Goal: Transaction & Acquisition: Book appointment/travel/reservation

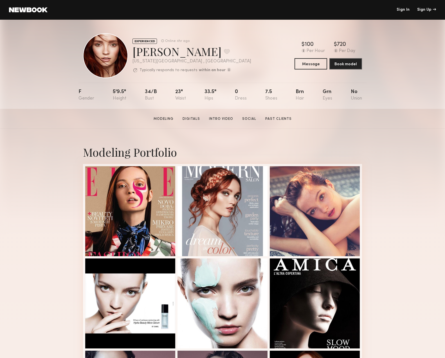
click at [33, 8] on link at bounding box center [28, 9] width 39 height 5
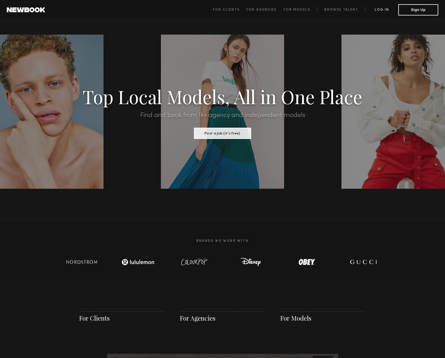
click at [388, 10] on link "Log in" at bounding box center [381, 9] width 33 height 7
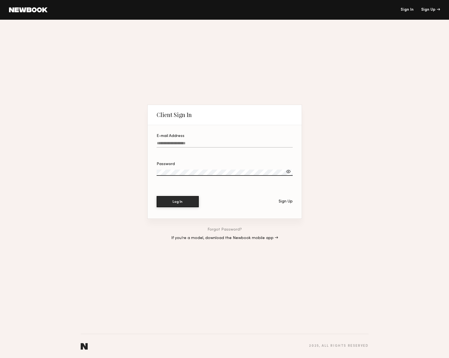
type input "**********"
click at [182, 201] on button "Log In" at bounding box center [178, 201] width 42 height 11
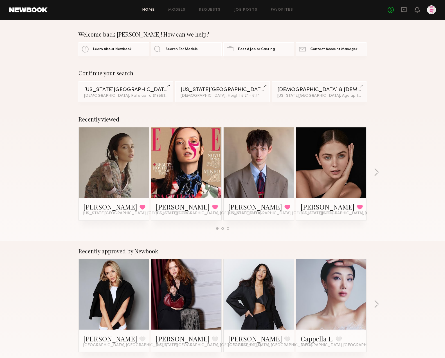
click at [122, 162] on link at bounding box center [114, 162] width 34 height 70
click at [176, 49] on span "Search For Models" at bounding box center [181, 49] width 32 height 4
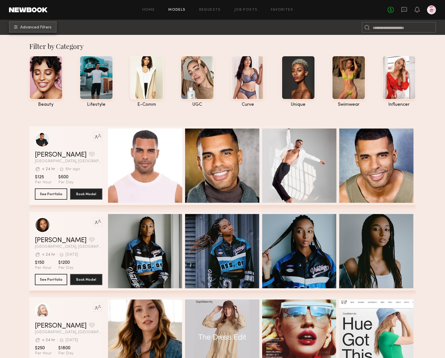
click at [39, 28] on span "Advanced Filters" at bounding box center [35, 28] width 31 height 4
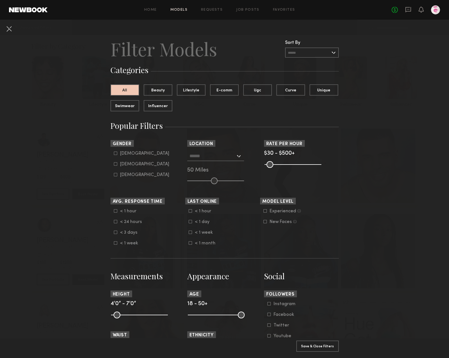
click at [111, 150] on nb-browse-filter "Gender Male Female Non-binary" at bounding box center [147, 158] width 75 height 37
click at [114, 153] on icon at bounding box center [115, 153] width 3 height 3
type input "*"
click at [320, 344] on button "Apply 1 Filters & Close" at bounding box center [317, 345] width 42 height 11
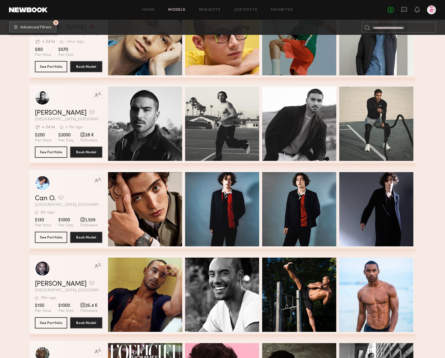
scroll to position [1074, 0]
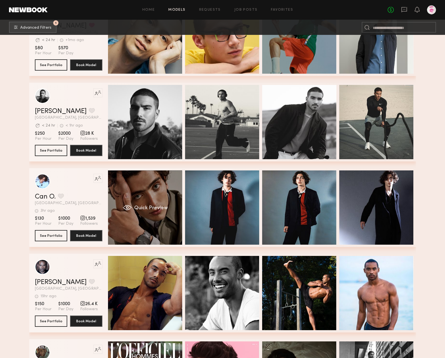
click at [143, 190] on div "Quick Preview" at bounding box center [145, 207] width 74 height 74
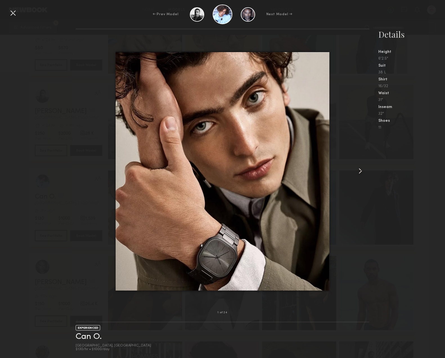
click at [360, 171] on common-icon at bounding box center [360, 170] width 9 height 9
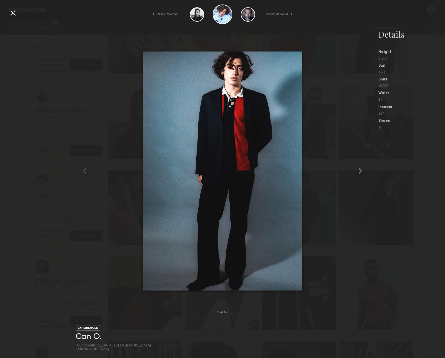
click at [360, 171] on common-icon at bounding box center [360, 170] width 9 height 9
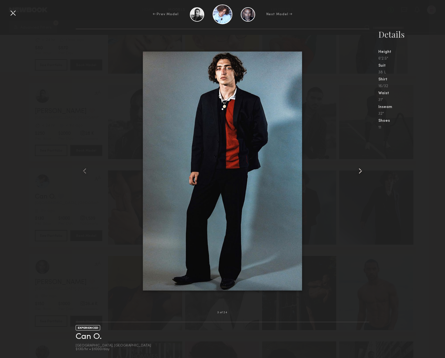
click at [360, 171] on common-icon at bounding box center [360, 170] width 9 height 9
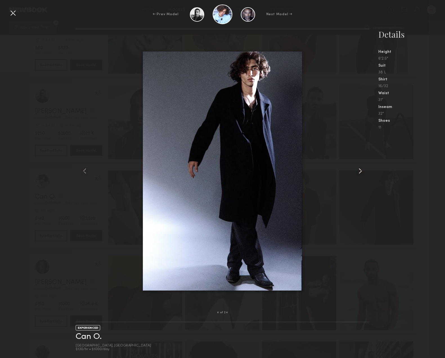
click at [360, 171] on common-icon at bounding box center [360, 170] width 9 height 9
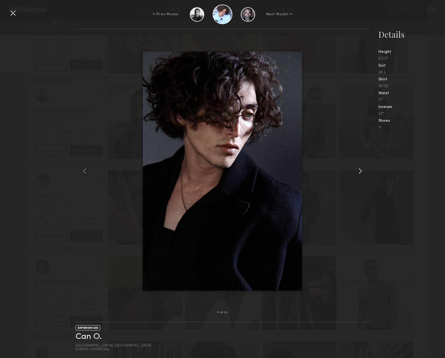
click at [360, 171] on common-icon at bounding box center [360, 170] width 9 height 9
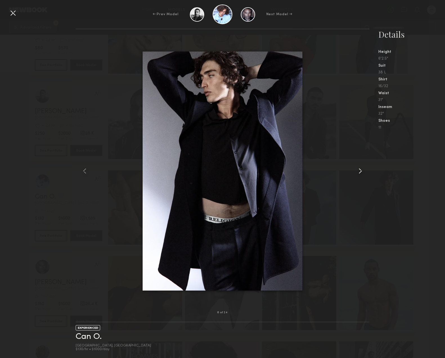
click at [360, 171] on common-icon at bounding box center [360, 170] width 9 height 9
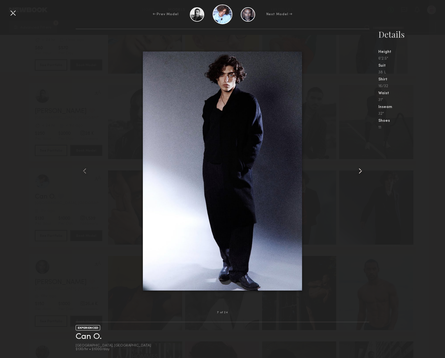
click at [360, 171] on common-icon at bounding box center [360, 170] width 9 height 9
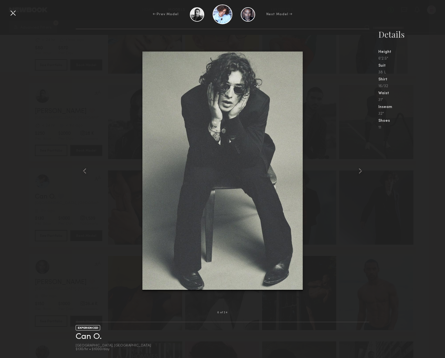
click at [13, 13] on div at bounding box center [12, 12] width 9 height 9
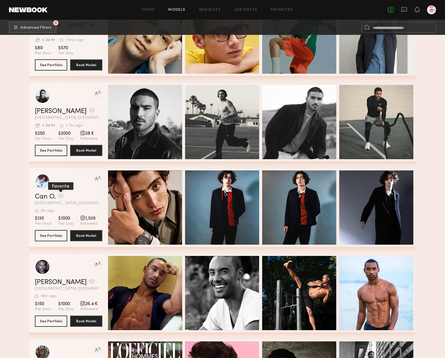
click at [61, 193] on button "grid" at bounding box center [61, 195] width 6 height 5
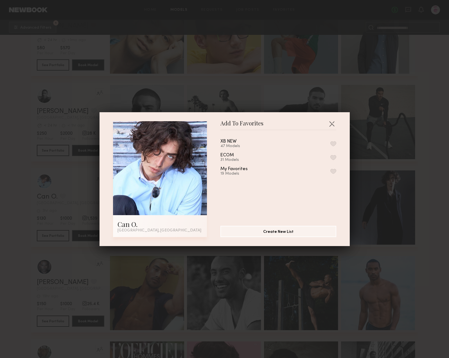
click at [330, 143] on button "button" at bounding box center [333, 143] width 6 height 5
click at [331, 122] on button "button" at bounding box center [331, 123] width 9 height 9
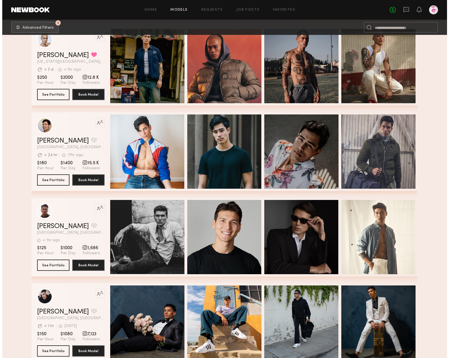
scroll to position [2407, 0]
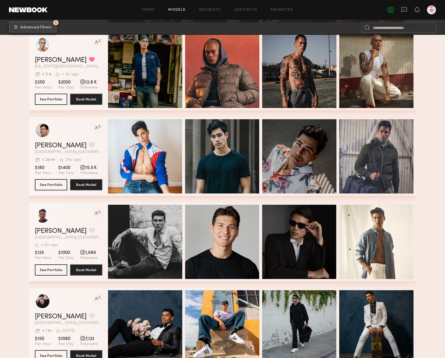
click at [36, 26] on span "Advanced Filters" at bounding box center [35, 28] width 31 height 4
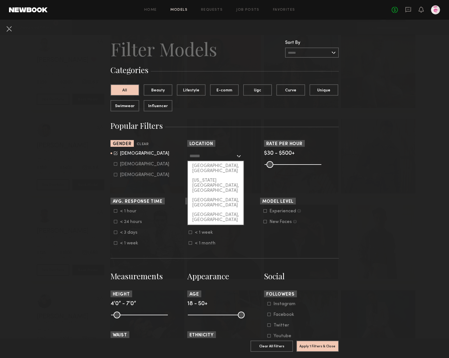
click at [215, 152] on input "text" at bounding box center [212, 156] width 46 height 10
click at [211, 176] on div "[US_STATE][GEOGRAPHIC_DATA], [GEOGRAPHIC_DATA]" at bounding box center [216, 186] width 56 height 20
type input "**********"
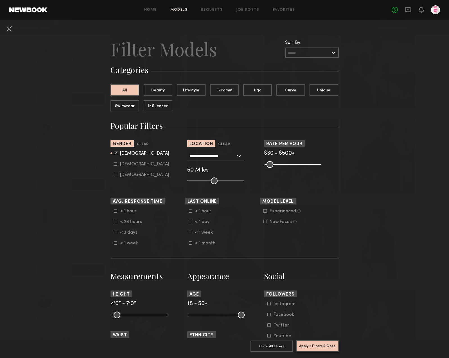
click at [327, 343] on button "Apply 2 Filters & Close" at bounding box center [317, 345] width 42 height 11
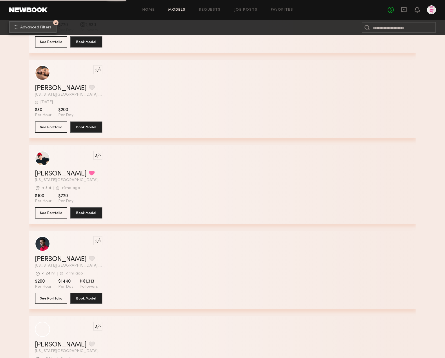
scroll to position [773, 0]
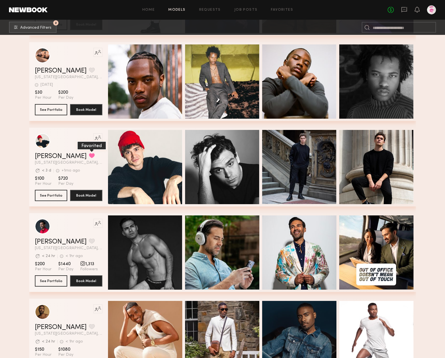
click at [89, 155] on button "grid" at bounding box center [92, 155] width 6 height 5
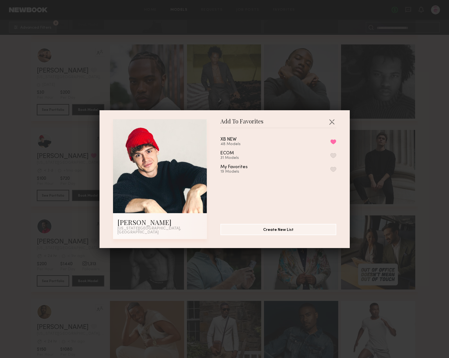
drag, startPoint x: 327, startPoint y: 144, endPoint x: 331, endPoint y: 153, distance: 10.4
click at [330, 144] on button "Remove from favorite list" at bounding box center [333, 141] width 6 height 5
click at [330, 142] on button "button" at bounding box center [333, 141] width 6 height 5
click at [330, 121] on button "button" at bounding box center [331, 121] width 9 height 9
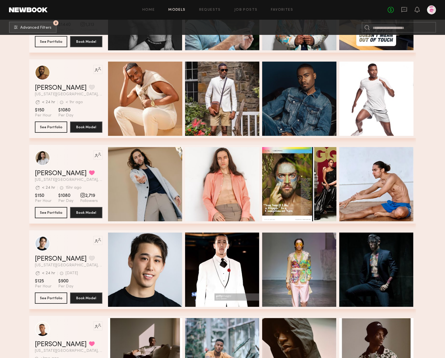
scroll to position [1013, 0]
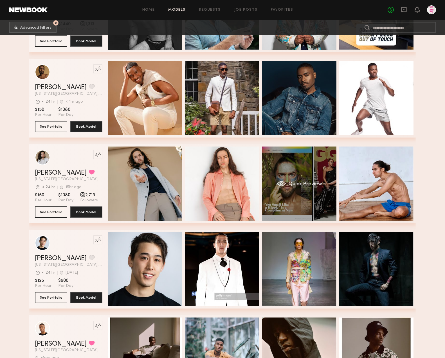
click at [321, 176] on div "Quick Preview" at bounding box center [299, 183] width 74 height 74
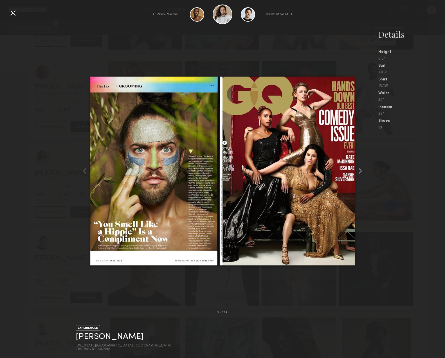
click at [361, 169] on common-icon at bounding box center [360, 170] width 9 height 9
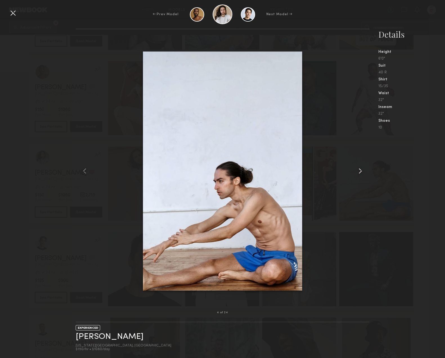
click at [361, 169] on common-icon at bounding box center [360, 170] width 9 height 9
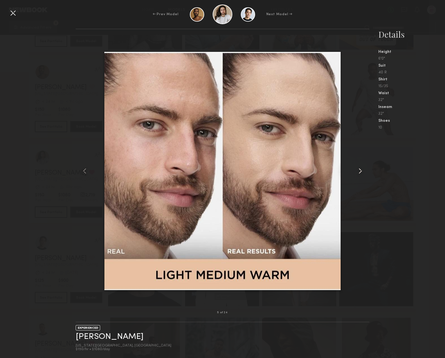
click at [361, 169] on common-icon at bounding box center [360, 170] width 9 height 9
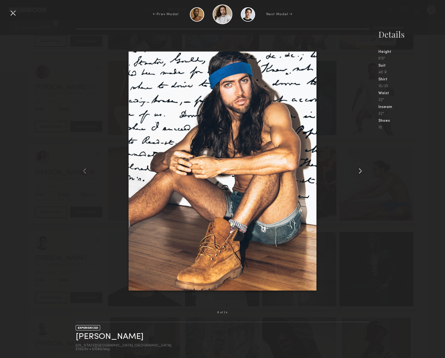
click at [361, 169] on common-icon at bounding box center [360, 170] width 9 height 9
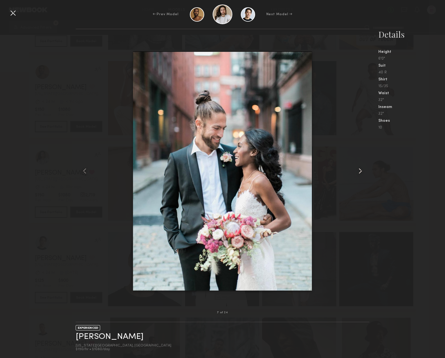
click at [361, 169] on common-icon at bounding box center [360, 170] width 9 height 9
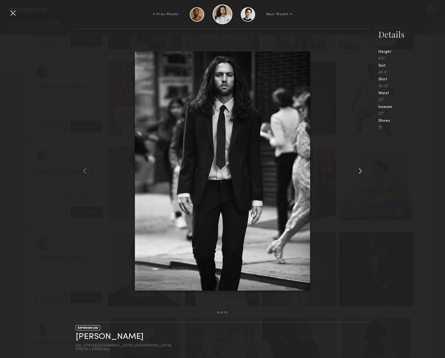
click at [361, 169] on common-icon at bounding box center [360, 170] width 9 height 9
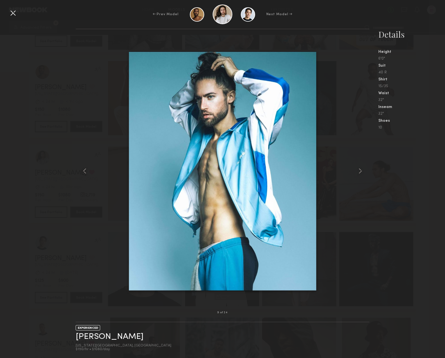
click at [13, 11] on div at bounding box center [12, 12] width 9 height 9
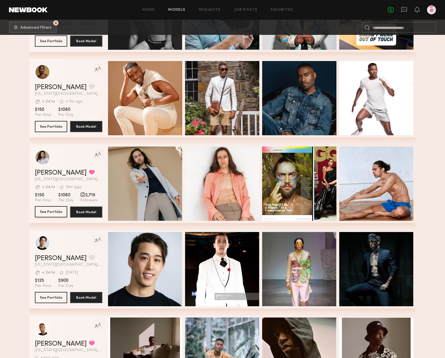
click at [54, 211] on button "See Portfolio" at bounding box center [51, 211] width 32 height 11
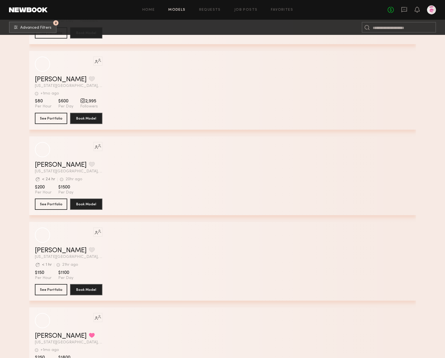
scroll to position [4989, 0]
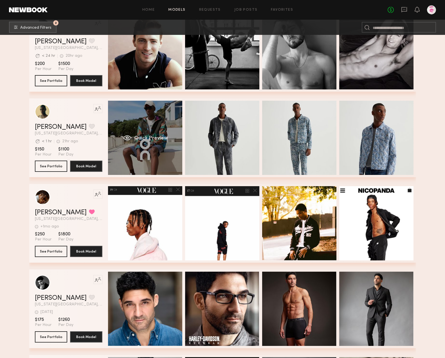
click at [152, 140] on span "Quick Preview" at bounding box center [151, 138] width 34 height 5
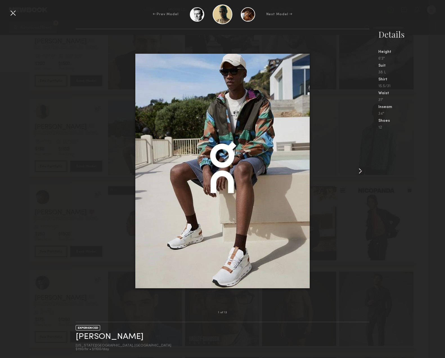
click at [360, 170] on common-icon at bounding box center [360, 170] width 9 height 9
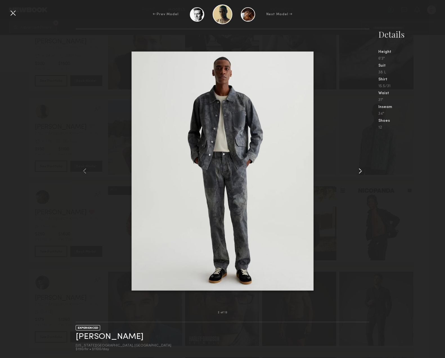
click at [360, 170] on common-icon at bounding box center [360, 170] width 9 height 9
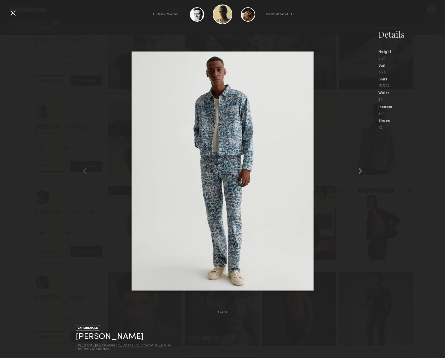
click at [360, 170] on common-icon at bounding box center [360, 170] width 9 height 9
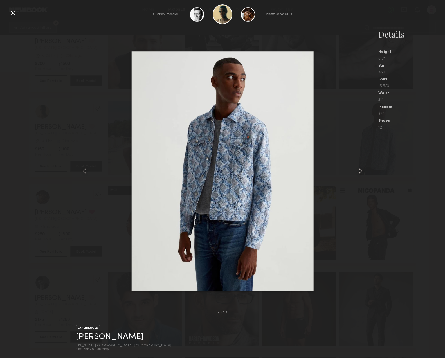
click at [360, 170] on common-icon at bounding box center [360, 170] width 9 height 9
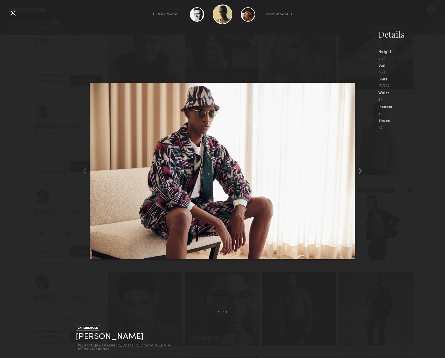
click at [360, 170] on common-icon at bounding box center [360, 170] width 9 height 9
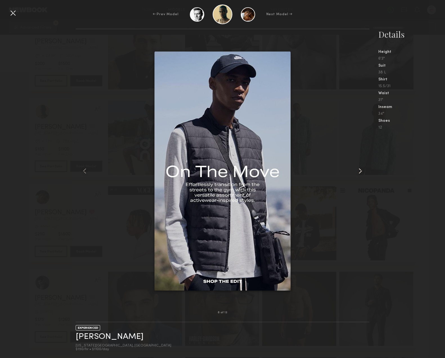
click at [360, 170] on common-icon at bounding box center [360, 170] width 9 height 9
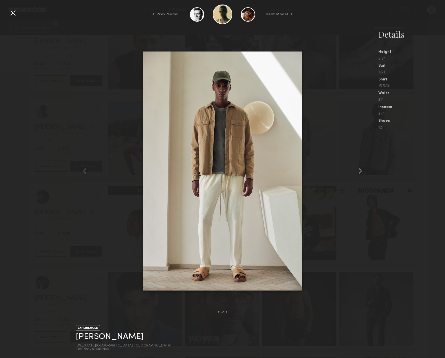
click at [360, 170] on common-icon at bounding box center [360, 170] width 9 height 9
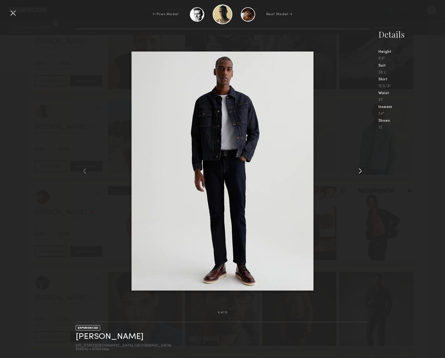
click at [360, 170] on common-icon at bounding box center [360, 170] width 9 height 9
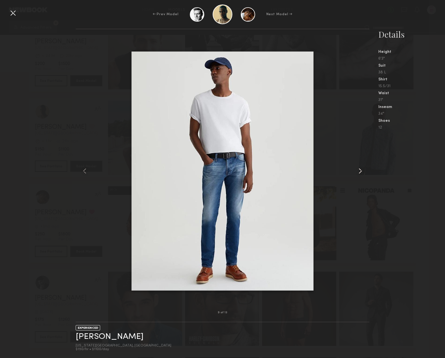
click at [360, 170] on common-icon at bounding box center [360, 170] width 9 height 9
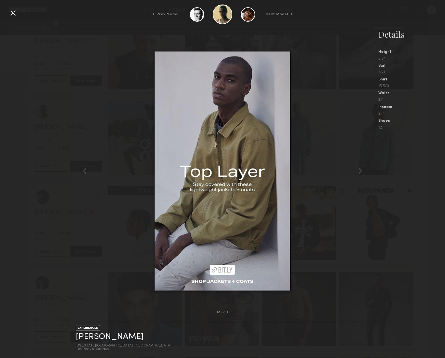
click at [13, 13] on div at bounding box center [12, 12] width 9 height 9
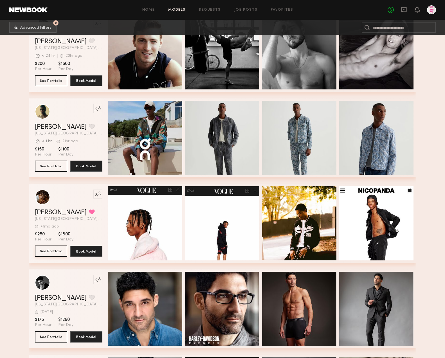
click at [52, 252] on button "See Portfolio" at bounding box center [51, 250] width 32 height 11
click at [89, 212] on button "grid" at bounding box center [92, 211] width 6 height 5
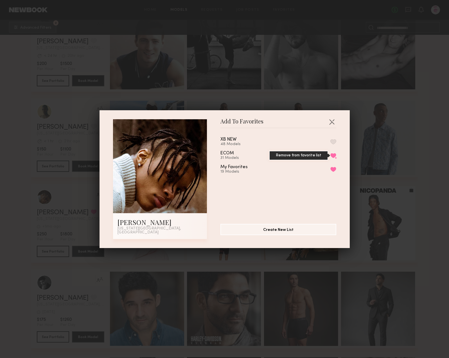
click at [330, 157] on button "Remove from favorite list" at bounding box center [333, 155] width 6 height 5
click at [330, 171] on button "Remove from favorite list" at bounding box center [333, 169] width 6 height 5
click at [330, 125] on button "button" at bounding box center [331, 121] width 9 height 9
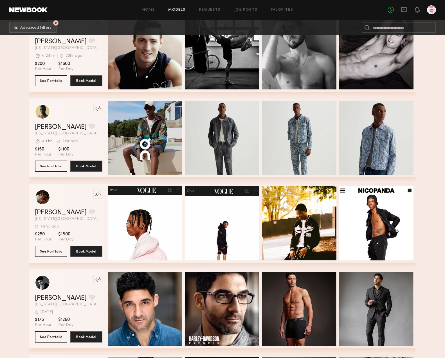
scroll to position [4972, 0]
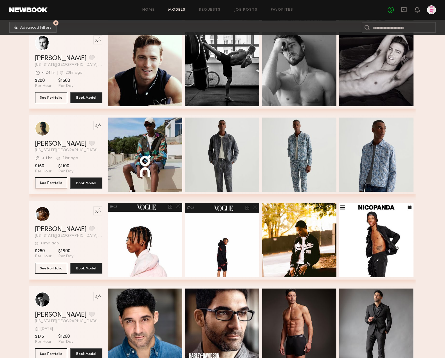
click at [46, 180] on button "See Portfolio" at bounding box center [51, 182] width 32 height 11
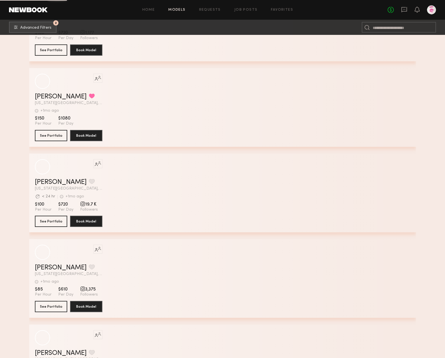
scroll to position [8781, 0]
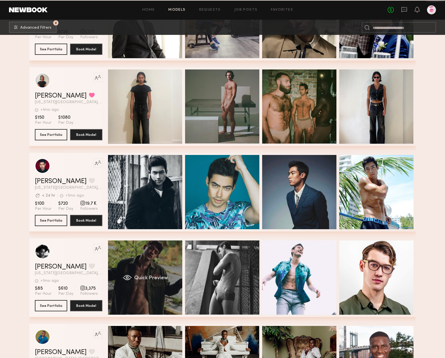
click at [150, 269] on div "Quick Preview" at bounding box center [145, 277] width 74 height 74
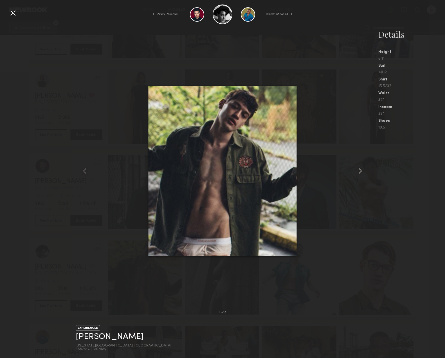
click at [356, 171] on common-icon at bounding box center [360, 170] width 9 height 9
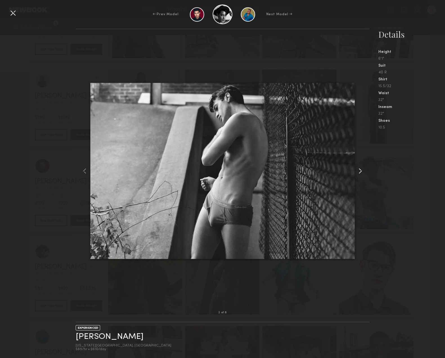
click at [356, 171] on common-icon at bounding box center [360, 170] width 9 height 9
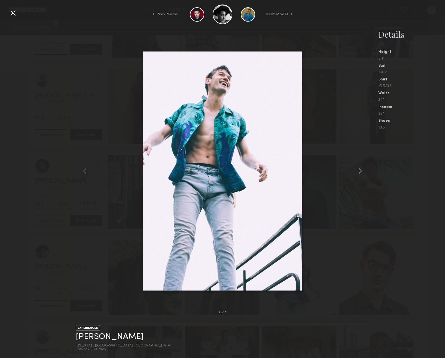
click at [356, 171] on common-icon at bounding box center [360, 170] width 9 height 9
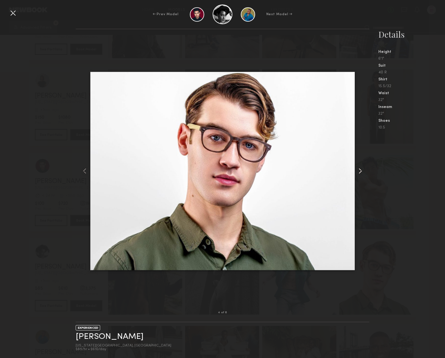
click at [356, 171] on common-icon at bounding box center [360, 170] width 9 height 9
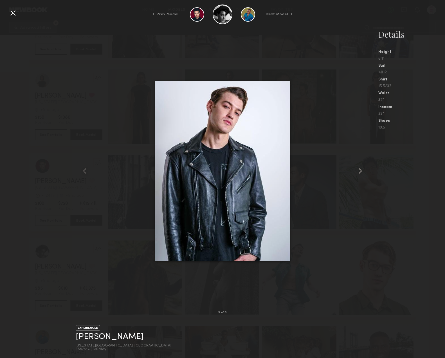
click at [356, 171] on common-icon at bounding box center [360, 170] width 9 height 9
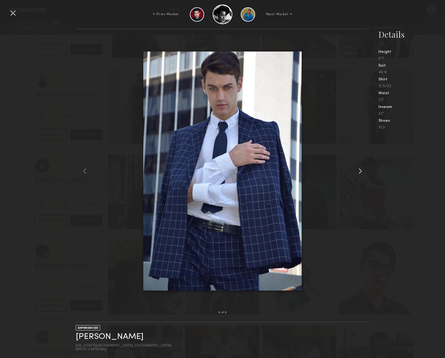
click at [356, 171] on common-icon at bounding box center [360, 170] width 9 height 9
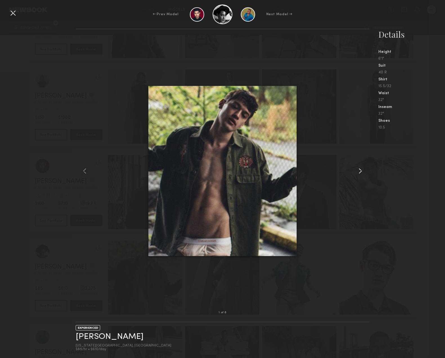
click at [356, 171] on common-icon at bounding box center [360, 170] width 9 height 9
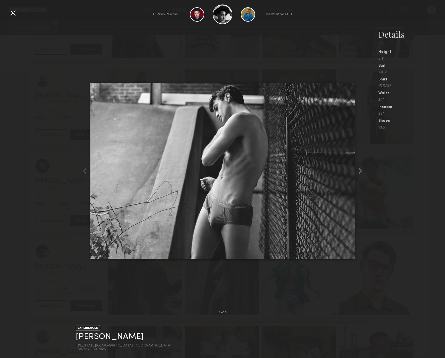
click at [356, 171] on common-icon at bounding box center [360, 170] width 9 height 9
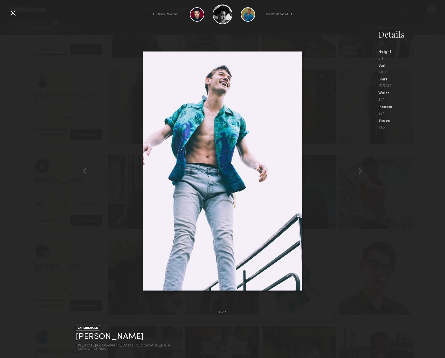
click at [13, 13] on div at bounding box center [12, 12] width 9 height 9
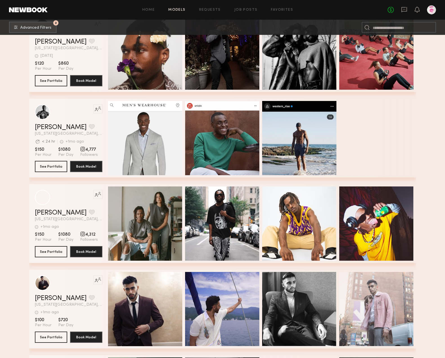
scroll to position [10202, 0]
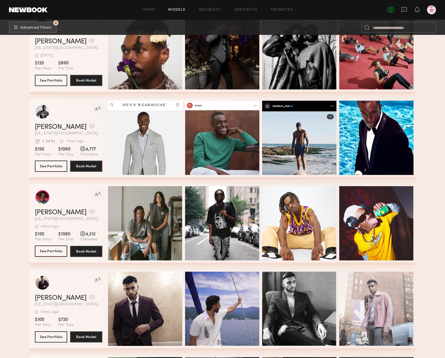
click at [58, 248] on button "See Portfolio" at bounding box center [51, 250] width 32 height 11
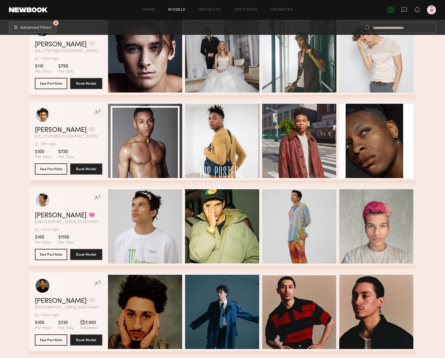
scroll to position [12429, 0]
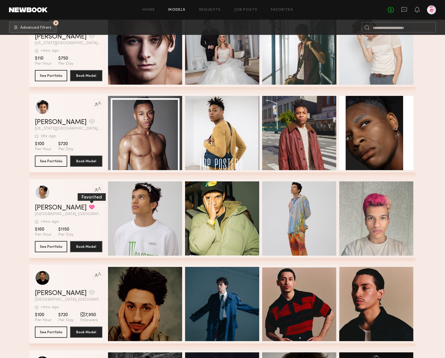
click at [89, 208] on button "grid" at bounding box center [92, 206] width 6 height 5
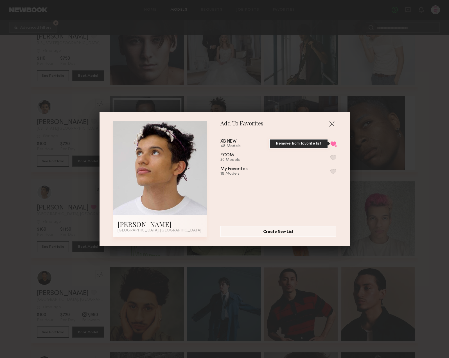
click at [330, 144] on button "Remove from favorite list" at bounding box center [333, 143] width 6 height 5
click at [327, 124] on button "button" at bounding box center [331, 123] width 9 height 9
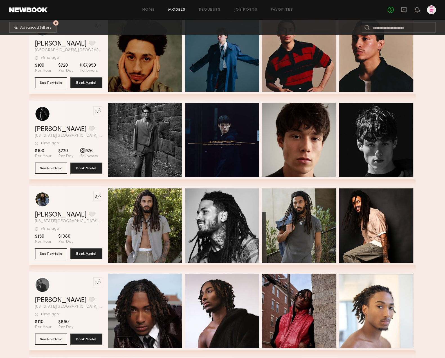
scroll to position [12683, 0]
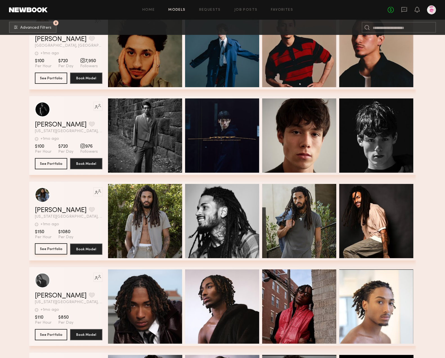
click at [45, 250] on button "See Portfolio" at bounding box center [51, 248] width 32 height 11
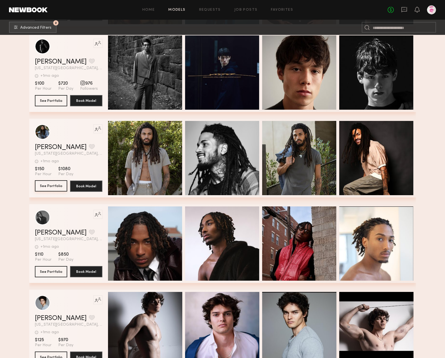
scroll to position [12750, 0]
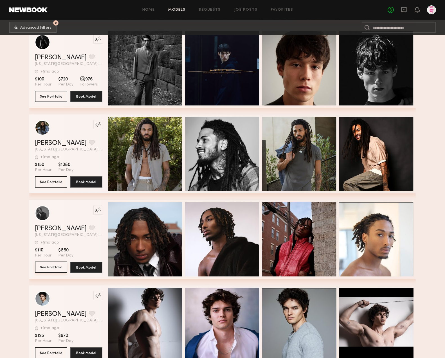
click at [59, 271] on button "See Portfolio" at bounding box center [51, 266] width 32 height 11
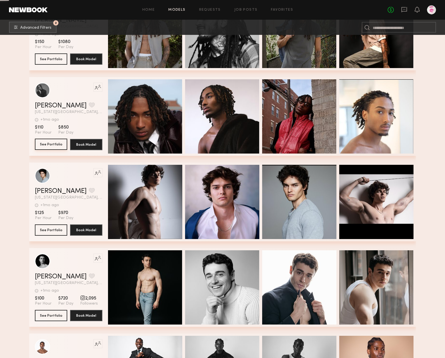
scroll to position [12917, 0]
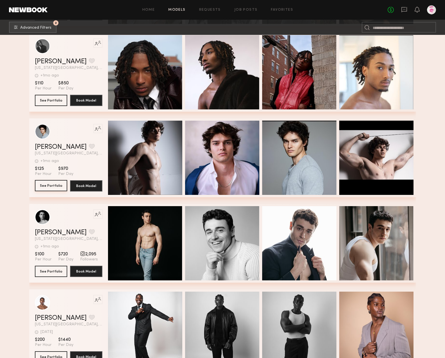
click at [49, 187] on button "See Portfolio" at bounding box center [51, 185] width 32 height 11
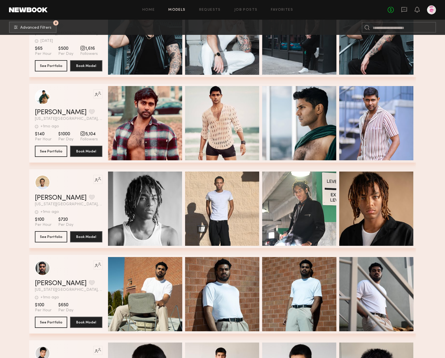
scroll to position [13731, 0]
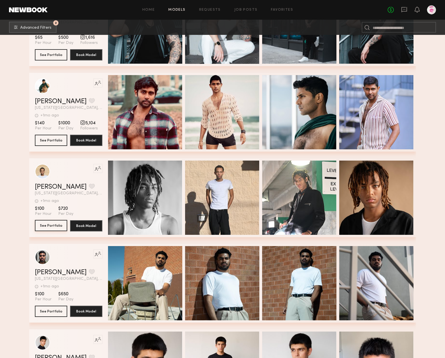
click at [53, 226] on button "See Portfolio" at bounding box center [51, 225] width 32 height 11
click at [89, 184] on button "grid" at bounding box center [92, 186] width 6 height 5
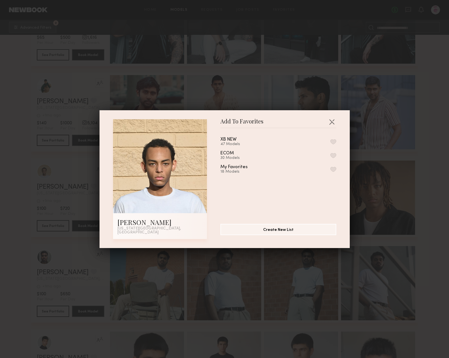
click at [330, 142] on button "button" at bounding box center [333, 141] width 6 height 5
click at [330, 122] on button "button" at bounding box center [331, 121] width 9 height 9
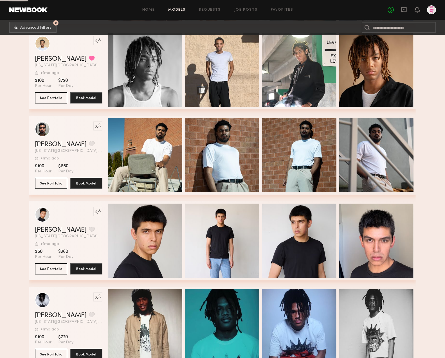
scroll to position [13997, 0]
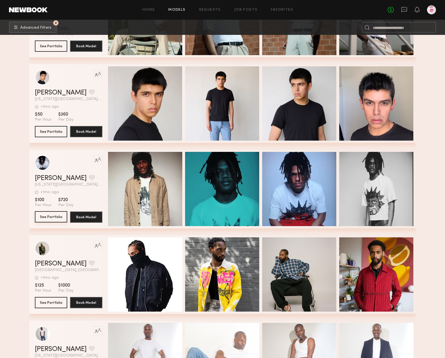
click at [45, 217] on button "See Portfolio" at bounding box center [51, 216] width 32 height 11
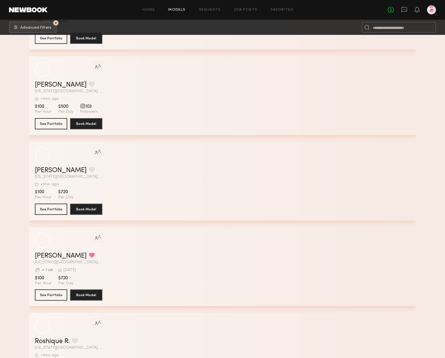
scroll to position [15470, 0]
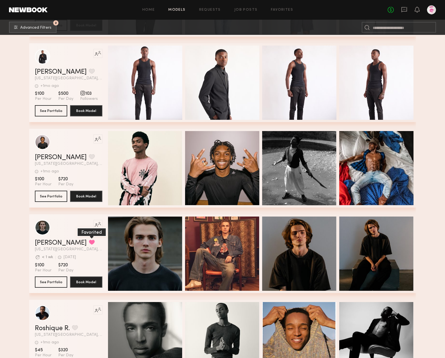
click at [89, 240] on button "grid" at bounding box center [92, 242] width 6 height 5
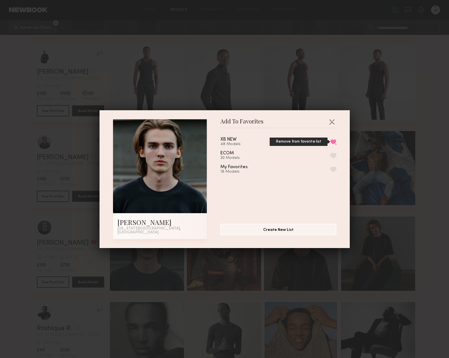
click at [330, 143] on button "Remove from favorite list" at bounding box center [333, 141] width 6 height 5
click at [331, 123] on button "button" at bounding box center [331, 121] width 9 height 9
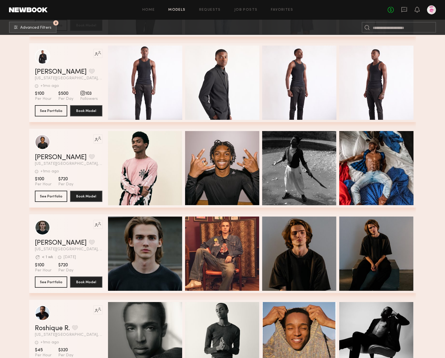
scroll to position [15473, 0]
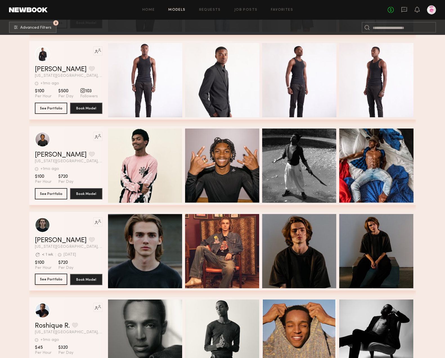
click at [43, 283] on button "See Portfolio" at bounding box center [51, 279] width 32 height 11
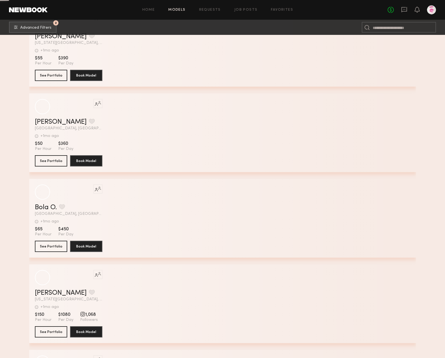
scroll to position [16968, 0]
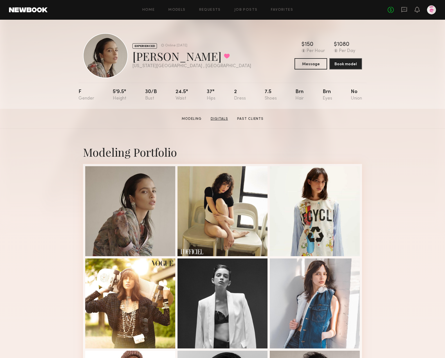
click at [215, 119] on link "Digitals" at bounding box center [219, 118] width 22 height 5
click at [176, 9] on link "Models" at bounding box center [176, 10] width 17 height 4
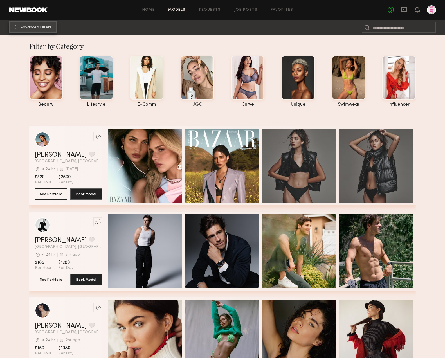
click at [46, 26] on span "Advanced Filters" at bounding box center [35, 28] width 31 height 4
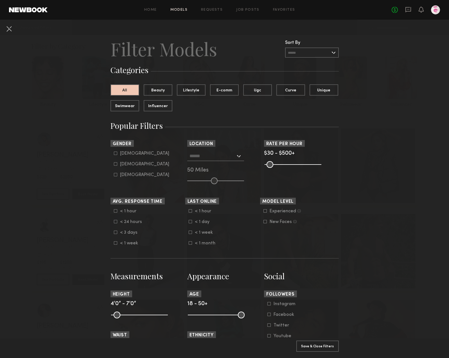
click at [237, 159] on div at bounding box center [215, 156] width 57 height 10
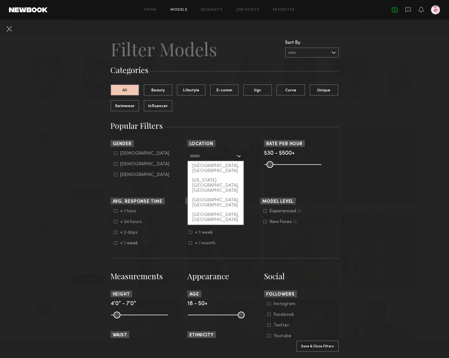
click at [225, 157] on input "text" at bounding box center [212, 156] width 46 height 10
click at [214, 176] on div "New York City, NY" at bounding box center [216, 186] width 56 height 20
type input "**********"
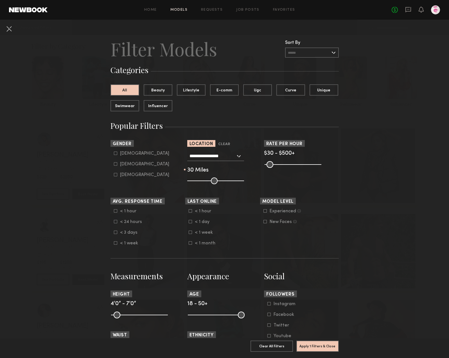
drag, startPoint x: 209, startPoint y: 181, endPoint x: 202, endPoint y: 181, distance: 7.0
type input "**"
click at [202, 181] on input "range" at bounding box center [215, 180] width 57 height 7
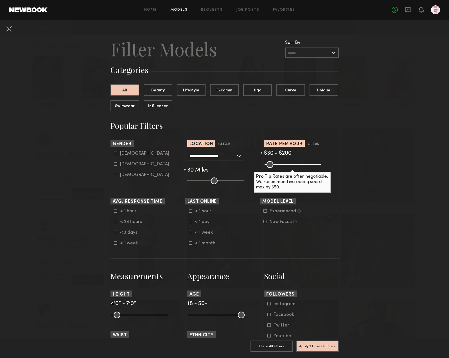
drag, startPoint x: 314, startPoint y: 164, endPoint x: 284, endPoint y: 166, distance: 30.7
type input "***"
click at [284, 166] on input "range" at bounding box center [293, 164] width 57 height 7
click at [263, 222] on icon at bounding box center [264, 221] width 3 height 3
click at [263, 211] on icon at bounding box center [264, 210] width 3 height 3
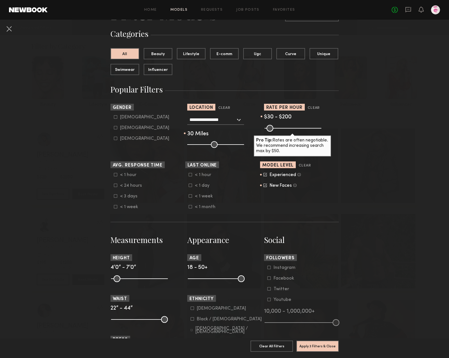
scroll to position [47, 0]
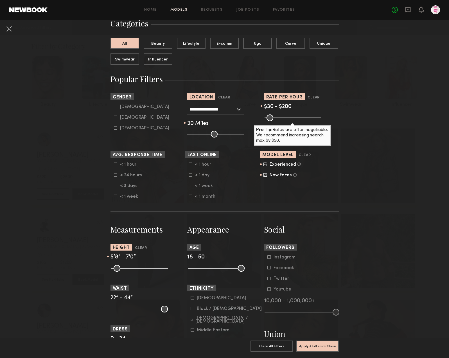
drag, startPoint x: 115, startPoint y: 266, endPoint x: 140, endPoint y: 267, distance: 25.1
type input "**"
click at [140, 267] on input "range" at bounding box center [139, 268] width 57 height 7
drag, startPoint x: 239, startPoint y: 266, endPoint x: 215, endPoint y: 266, distance: 23.9
type input "**"
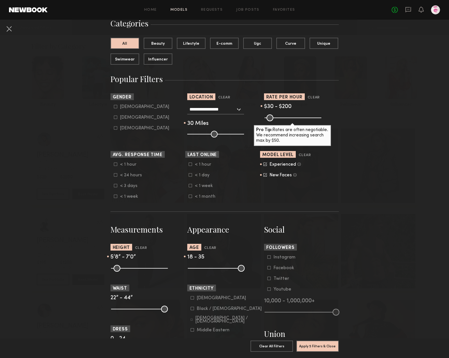
click at [215, 266] on input "range" at bounding box center [216, 268] width 57 height 7
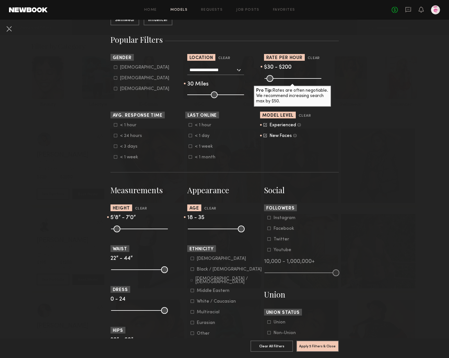
scroll to position [100, 0]
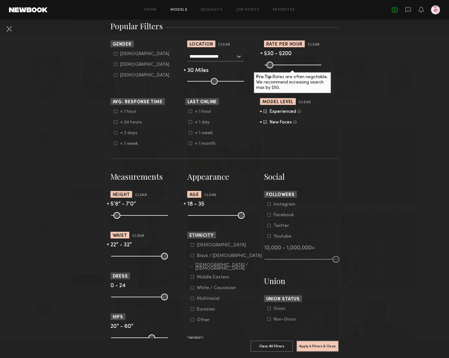
drag, startPoint x: 156, startPoint y: 255, endPoint x: 135, endPoint y: 257, distance: 21.2
type input "**"
click at [135, 257] on input "range" at bounding box center [139, 256] width 57 height 7
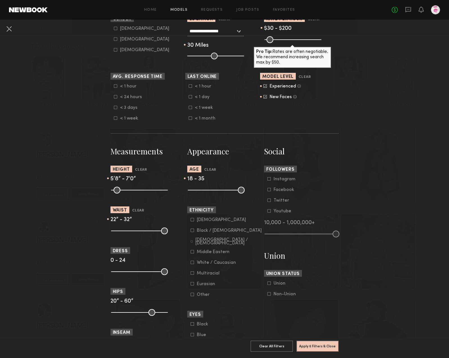
scroll to position [135, 0]
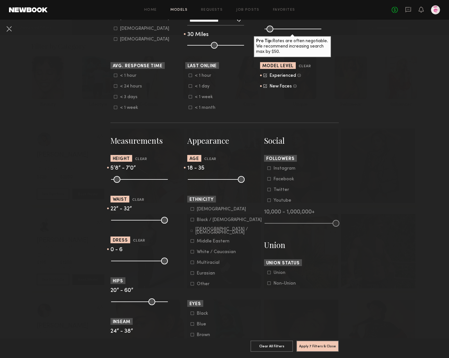
type input "*"
drag, startPoint x: 146, startPoint y: 261, endPoint x: 125, endPoint y: 263, distance: 21.5
click at [125, 262] on input "range" at bounding box center [139, 260] width 57 height 7
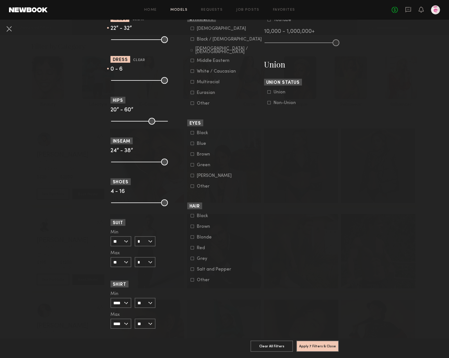
scroll to position [145, 0]
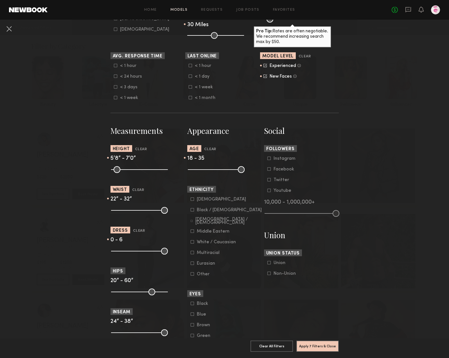
click at [269, 158] on label "Instagram" at bounding box center [281, 158] width 28 height 3
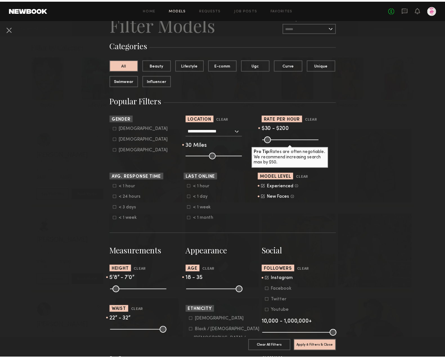
scroll to position [0, 0]
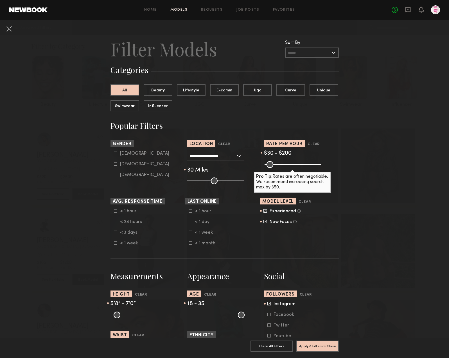
click at [114, 164] on icon at bounding box center [115, 163] width 3 height 3
click at [114, 154] on icon at bounding box center [115, 153] width 3 height 3
type input "**"
click at [114, 177] on common-framework-checkbox "Non-binary" at bounding box center [149, 174] width 71 height 5
click at [114, 175] on icon at bounding box center [115, 174] width 3 height 3
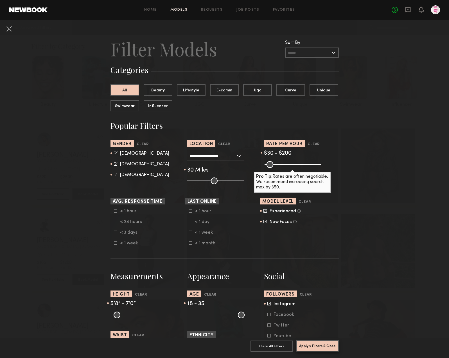
click at [322, 340] on button "Apply 9 Filters & Close" at bounding box center [317, 345] width 42 height 11
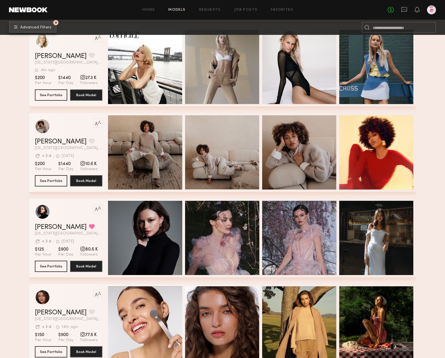
scroll to position [363, 0]
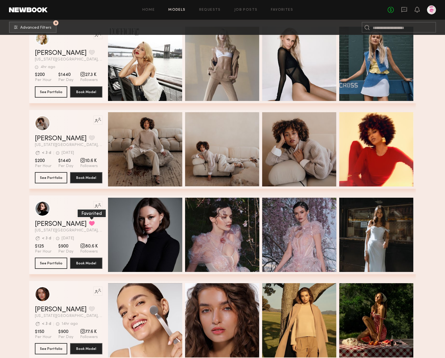
click at [89, 223] on button "grid" at bounding box center [92, 223] width 6 height 5
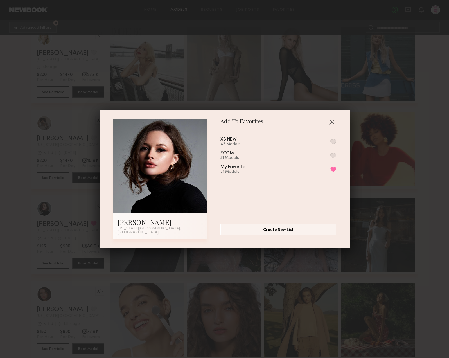
drag, startPoint x: 327, startPoint y: 171, endPoint x: 330, endPoint y: 151, distance: 19.8
click at [330, 171] on button "Remove from favorite list" at bounding box center [333, 169] width 6 height 5
click at [329, 124] on button "button" at bounding box center [331, 121] width 9 height 9
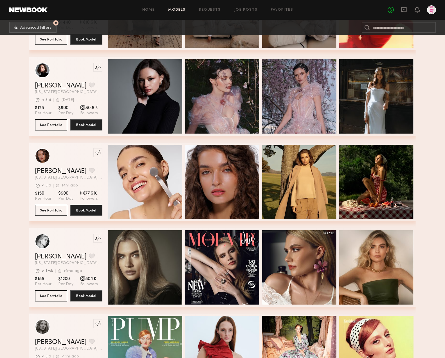
scroll to position [504, 0]
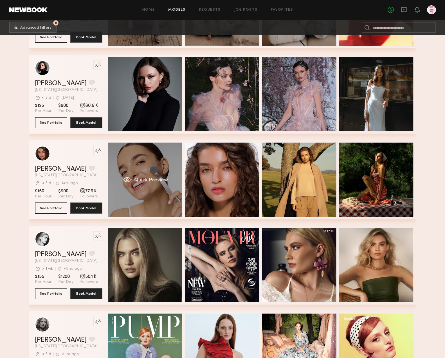
click at [133, 186] on div "Quick Preview" at bounding box center [145, 180] width 74 height 74
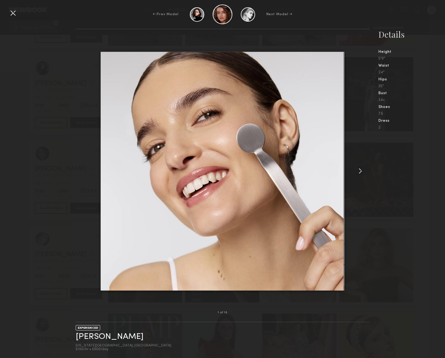
click at [358, 170] on common-icon at bounding box center [360, 170] width 9 height 9
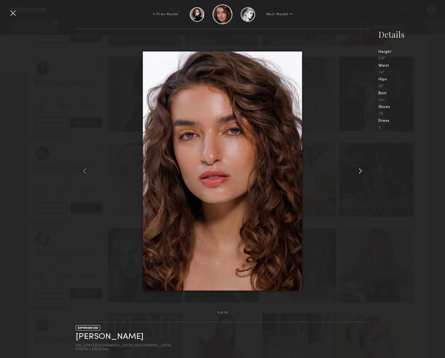
click at [358, 170] on common-icon at bounding box center [360, 170] width 9 height 9
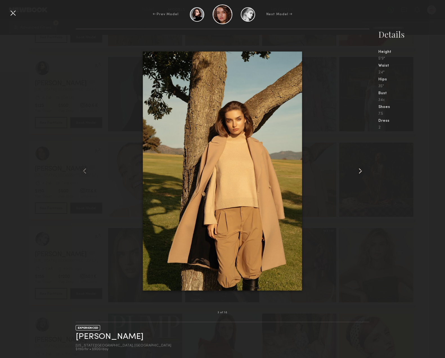
click at [358, 170] on common-icon at bounding box center [360, 170] width 9 height 9
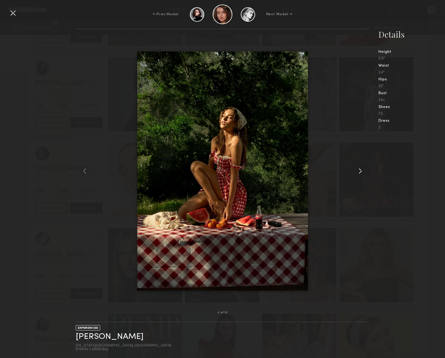
click at [358, 170] on common-icon at bounding box center [360, 170] width 9 height 9
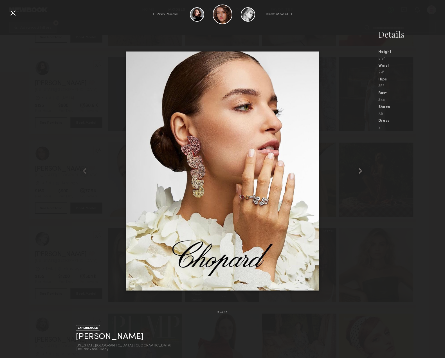
click at [358, 170] on common-icon at bounding box center [360, 170] width 9 height 9
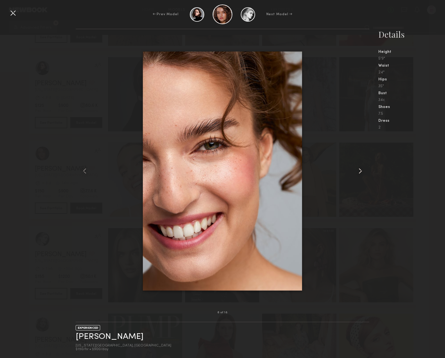
click at [358, 170] on common-icon at bounding box center [360, 170] width 9 height 9
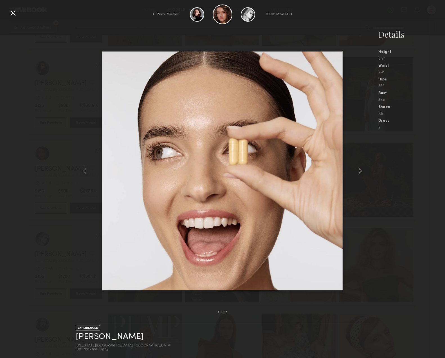
click at [358, 170] on common-icon at bounding box center [360, 170] width 9 height 9
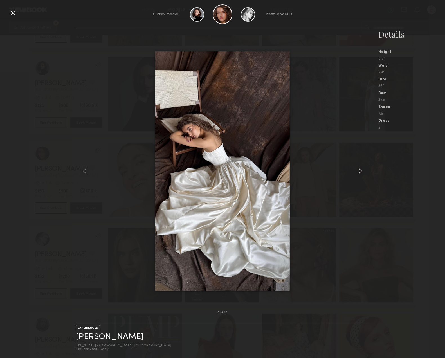
click at [358, 170] on common-icon at bounding box center [360, 170] width 9 height 9
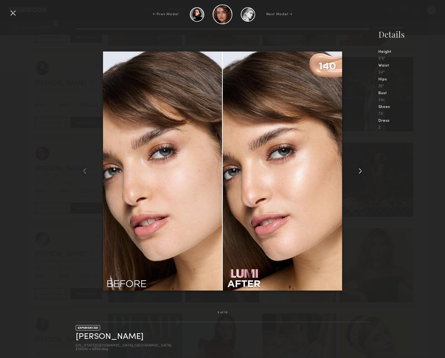
click at [358, 170] on common-icon at bounding box center [360, 170] width 9 height 9
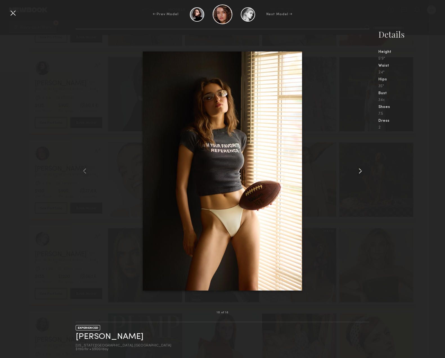
click at [358, 170] on common-icon at bounding box center [360, 170] width 9 height 9
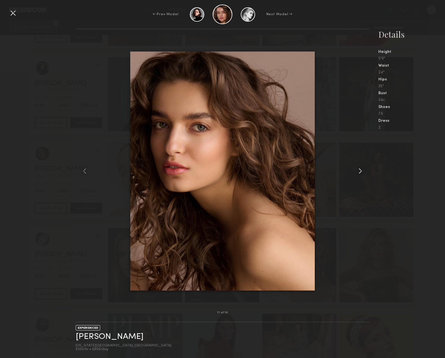
click at [358, 170] on common-icon at bounding box center [360, 170] width 9 height 9
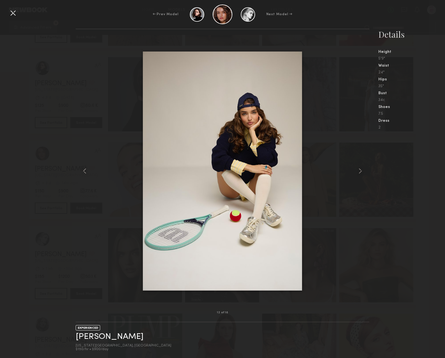
click at [415, 12] on div "← Prev Model Next Model →" at bounding box center [222, 14] width 445 height 20
drag, startPoint x: 49, startPoint y: 116, endPoint x: 56, endPoint y: 109, distance: 9.6
click at [49, 116] on div "12 of 18 EXPERIENCED Olviya K. New York City, NY $150/hr • $900/day Details Hei…" at bounding box center [222, 193] width 445 height 329
click at [11, 13] on div at bounding box center [12, 12] width 9 height 9
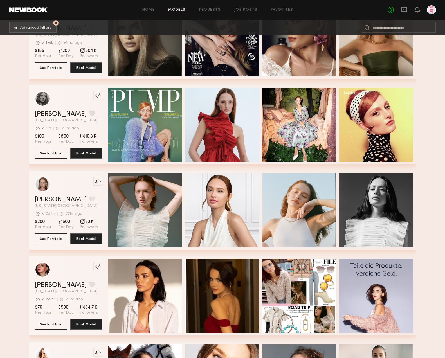
scroll to position [733, 0]
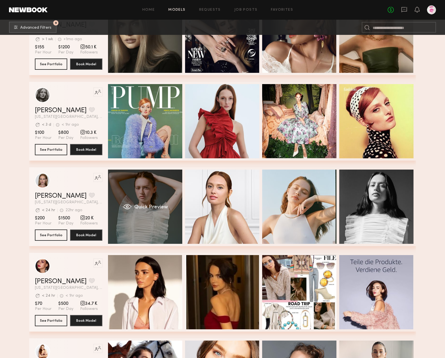
click at [147, 195] on div "Quick Preview" at bounding box center [145, 207] width 74 height 74
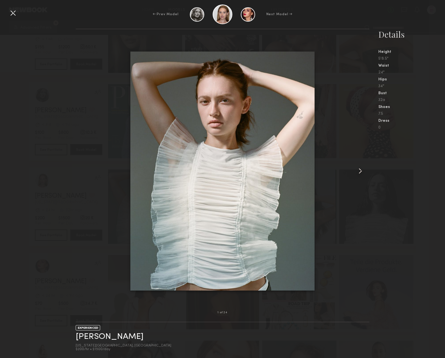
click at [357, 169] on common-icon at bounding box center [360, 170] width 9 height 9
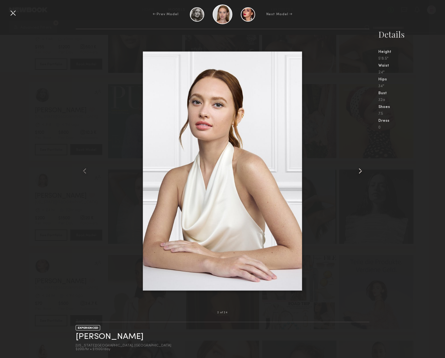
click at [357, 169] on common-icon at bounding box center [360, 170] width 9 height 9
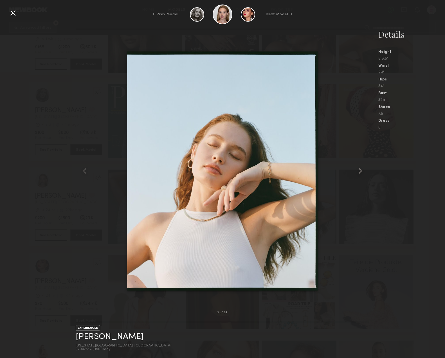
click at [357, 169] on common-icon at bounding box center [360, 170] width 9 height 9
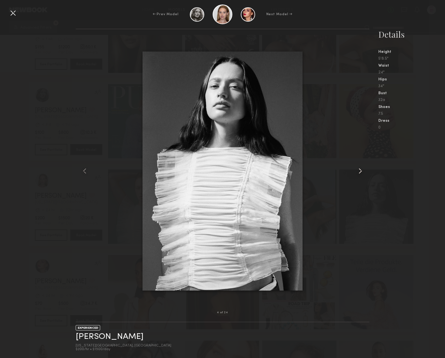
click at [357, 169] on common-icon at bounding box center [360, 170] width 9 height 9
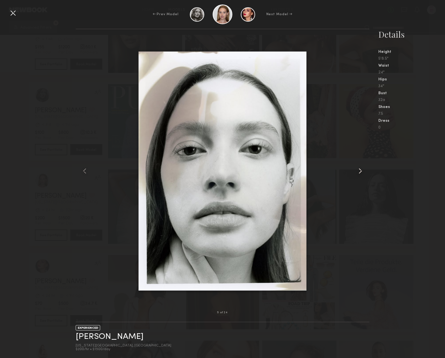
click at [357, 169] on common-icon at bounding box center [360, 170] width 9 height 9
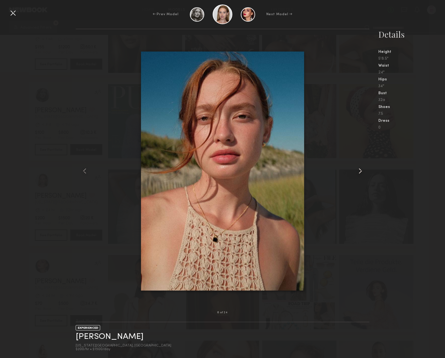
click at [357, 169] on common-icon at bounding box center [360, 170] width 9 height 9
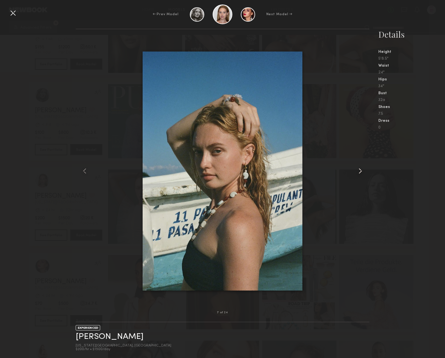
click at [357, 169] on common-icon at bounding box center [360, 170] width 9 height 9
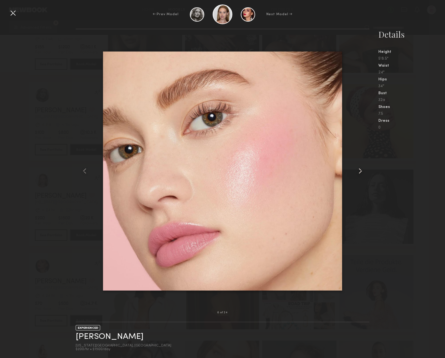
click at [357, 169] on common-icon at bounding box center [360, 170] width 9 height 9
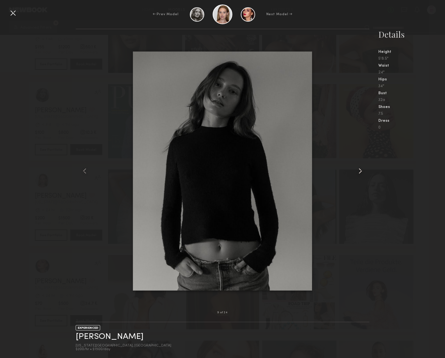
click at [357, 169] on common-icon at bounding box center [360, 170] width 9 height 9
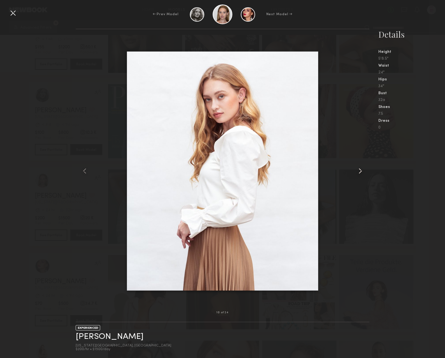
click at [357, 169] on common-icon at bounding box center [360, 170] width 9 height 9
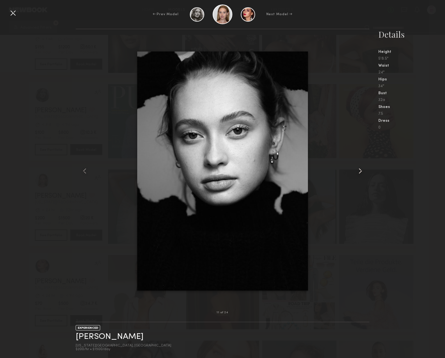
click at [357, 169] on common-icon at bounding box center [360, 170] width 9 height 9
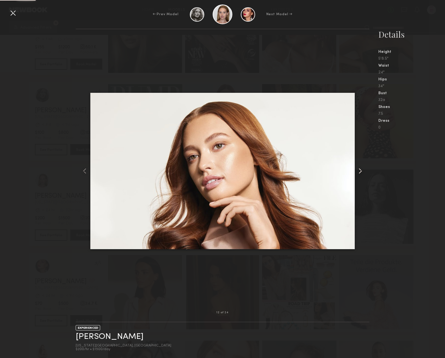
click at [357, 169] on common-icon at bounding box center [360, 170] width 9 height 9
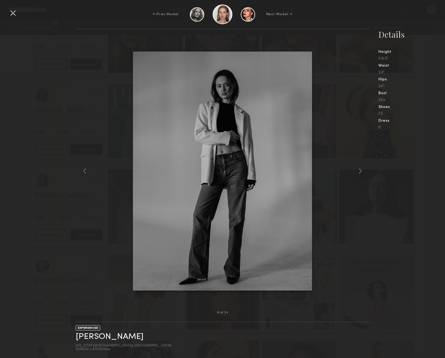
click at [442, 109] on div "Details Height 5'8.5" Waist 24" Hips 34" Bust 32a Shoes 7.5 Dress 0" at bounding box center [411, 79] width 67 height 101
click at [74, 119] on div "13 of 24 EXPERIENCED Cari F. New York City, NY $200/hr • $1500/day Details Heig…" at bounding box center [222, 193] width 445 height 329
click at [364, 278] on div at bounding box center [363, 170] width 12 height 265
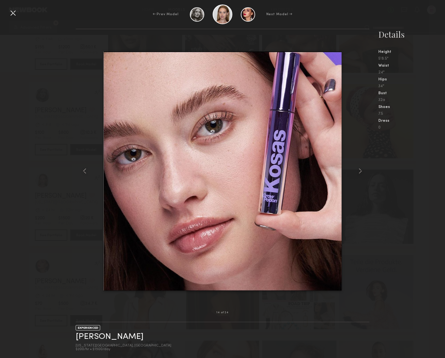
click at [431, 17] on div "← Prev Model Next Model →" at bounding box center [222, 14] width 445 height 20
click at [13, 12] on div at bounding box center [12, 12] width 9 height 9
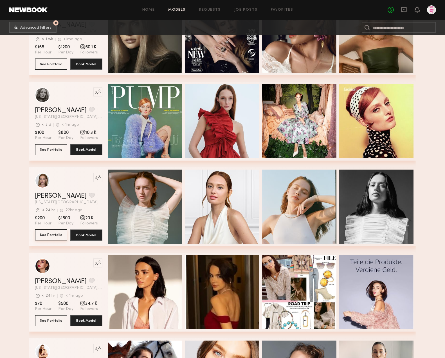
click at [49, 233] on button "See Portfolio" at bounding box center [51, 234] width 32 height 11
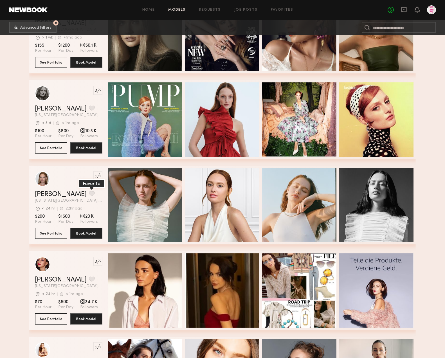
click at [89, 193] on button "grid" at bounding box center [92, 193] width 6 height 5
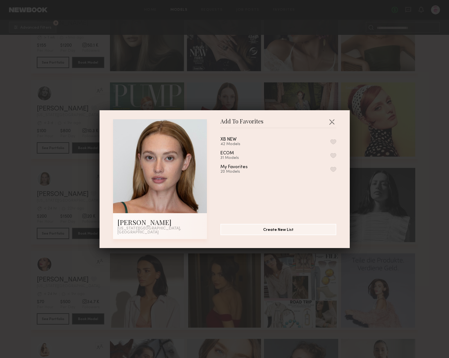
click at [330, 143] on button "button" at bounding box center [333, 141] width 6 height 5
click at [330, 124] on button "button" at bounding box center [331, 121] width 9 height 9
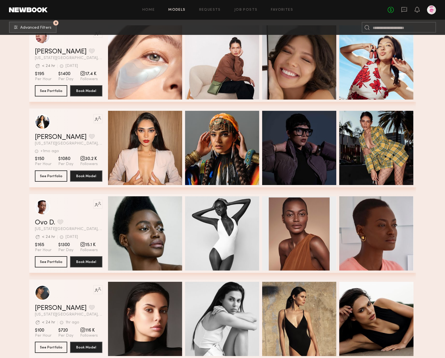
scroll to position [1138, 0]
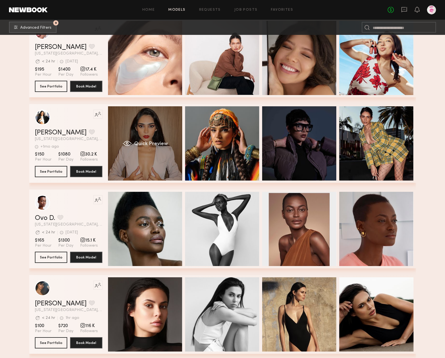
click at [156, 155] on div "Quick Preview" at bounding box center [145, 143] width 74 height 74
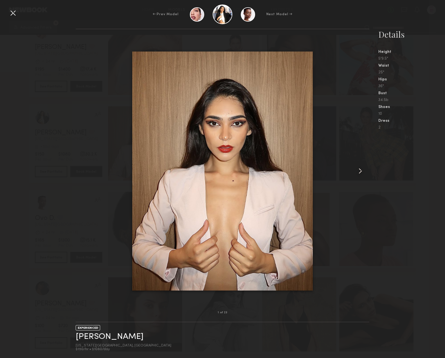
click at [358, 171] on common-icon at bounding box center [360, 170] width 9 height 9
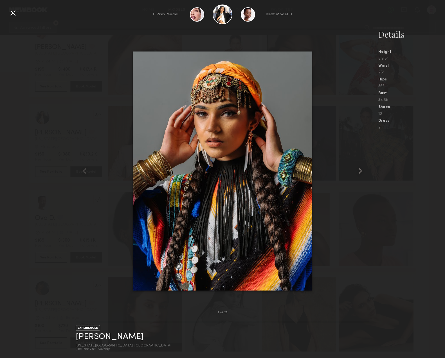
click at [359, 171] on common-icon at bounding box center [360, 170] width 9 height 9
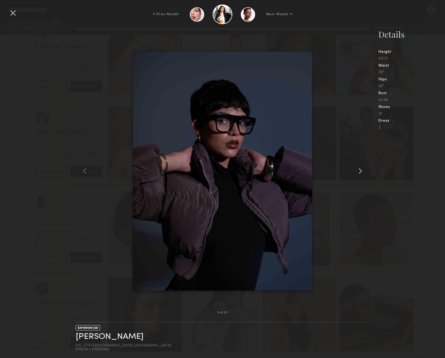
click at [359, 171] on common-icon at bounding box center [360, 170] width 9 height 9
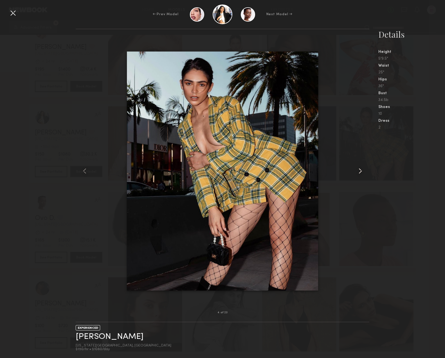
click at [359, 171] on common-icon at bounding box center [360, 170] width 9 height 9
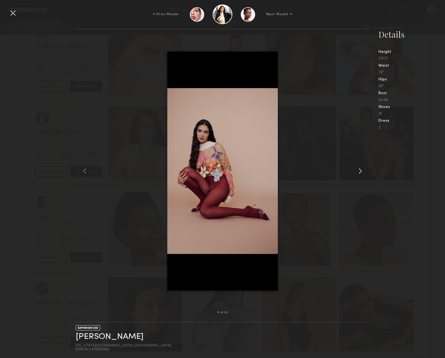
click at [359, 171] on common-icon at bounding box center [360, 170] width 9 height 9
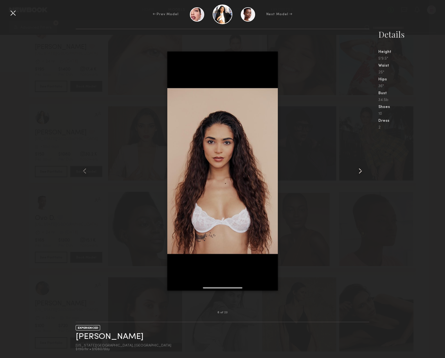
click at [359, 171] on common-icon at bounding box center [360, 170] width 9 height 9
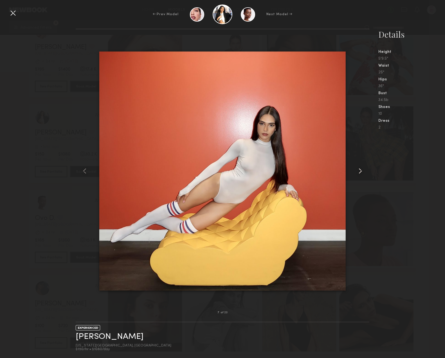
click at [362, 171] on common-icon at bounding box center [360, 170] width 9 height 9
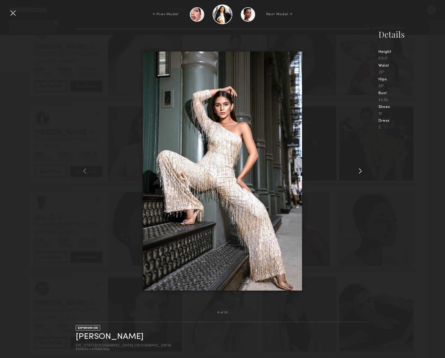
click at [362, 171] on common-icon at bounding box center [360, 170] width 9 height 9
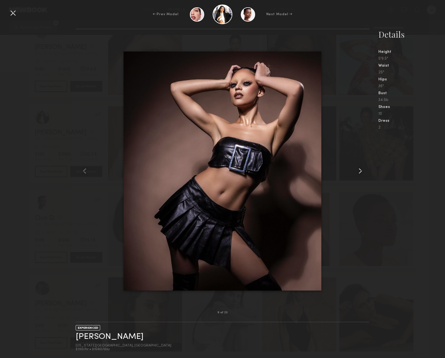
click at [362, 171] on common-icon at bounding box center [360, 170] width 9 height 9
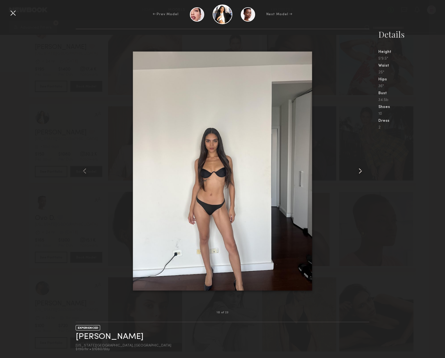
click at [362, 171] on common-icon at bounding box center [360, 170] width 9 height 9
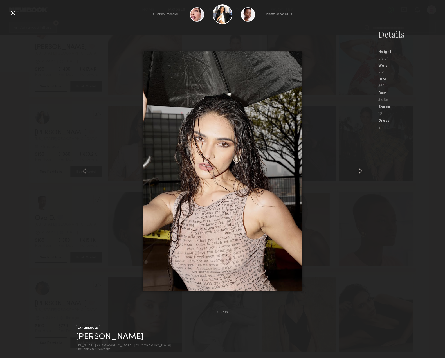
click at [362, 171] on common-icon at bounding box center [360, 170] width 9 height 9
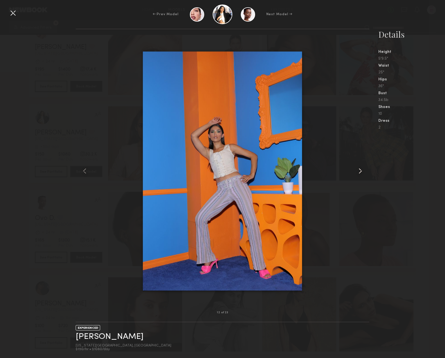
click at [362, 171] on common-icon at bounding box center [360, 170] width 9 height 9
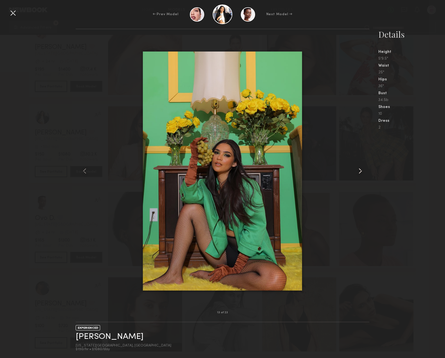
click at [362, 171] on common-icon at bounding box center [360, 170] width 9 height 9
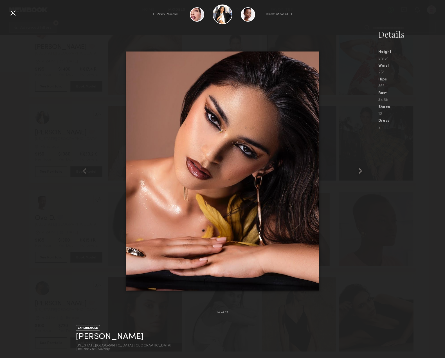
click at [362, 171] on common-icon at bounding box center [360, 170] width 9 height 9
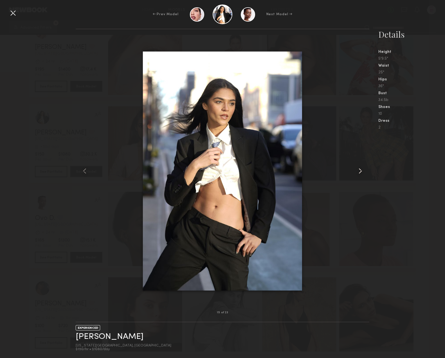
click at [362, 171] on common-icon at bounding box center [360, 170] width 9 height 9
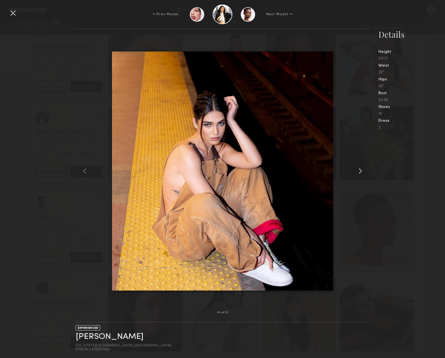
click at [362, 171] on common-icon at bounding box center [360, 170] width 9 height 9
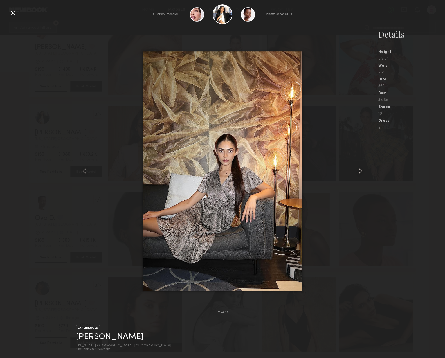
click at [362, 171] on common-icon at bounding box center [360, 170] width 9 height 9
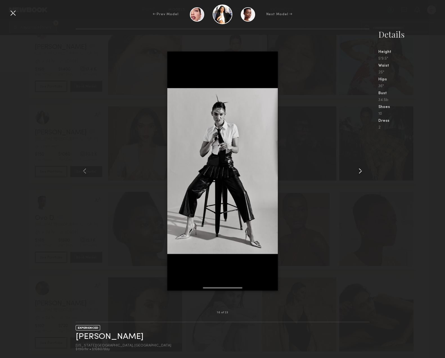
click at [362, 171] on common-icon at bounding box center [360, 170] width 9 height 9
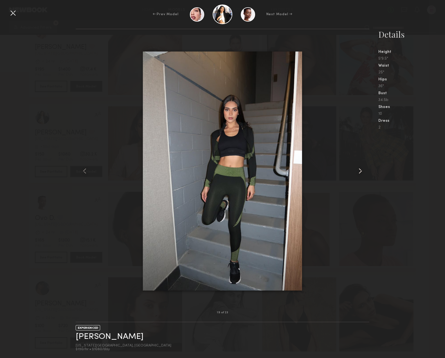
click at [362, 171] on common-icon at bounding box center [360, 170] width 9 height 9
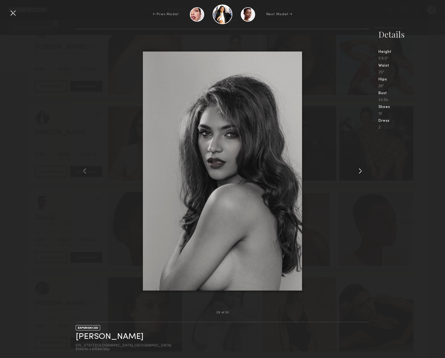
click at [362, 171] on common-icon at bounding box center [360, 170] width 9 height 9
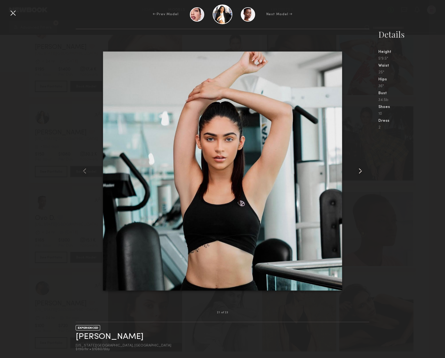
click at [362, 171] on common-icon at bounding box center [360, 170] width 9 height 9
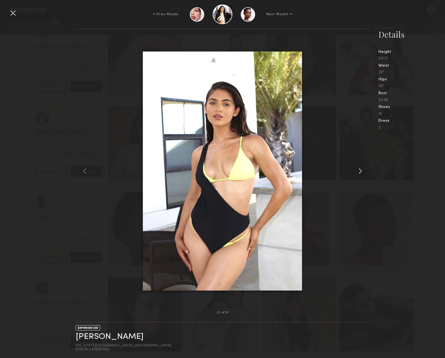
click at [362, 171] on common-icon at bounding box center [360, 170] width 9 height 9
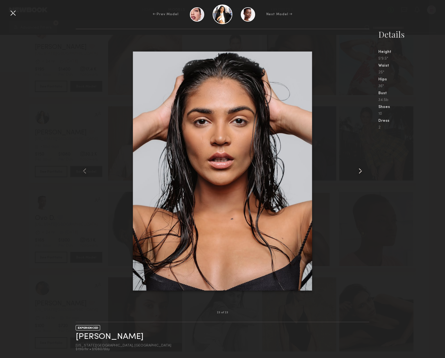
click at [362, 171] on common-icon at bounding box center [360, 170] width 9 height 9
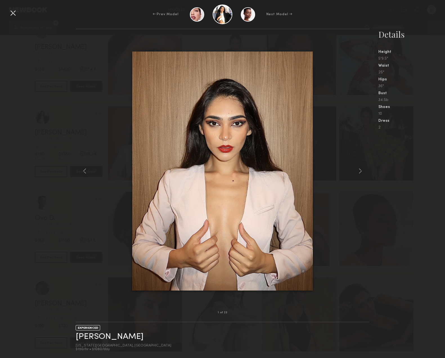
click at [408, 169] on nb-gallery-model-stats "Details Height 5'9.5" Waist 25" Hips 36" Bust 34.5b Shoes 10 Dress 2" at bounding box center [407, 193] width 76 height 329
click at [12, 13] on div at bounding box center [12, 12] width 9 height 9
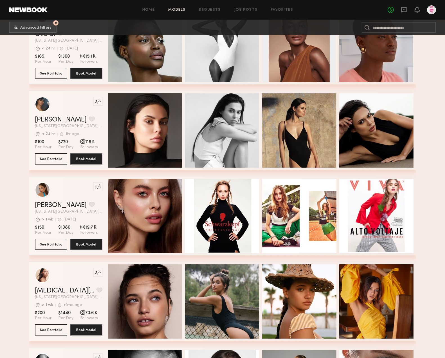
scroll to position [1336, 0]
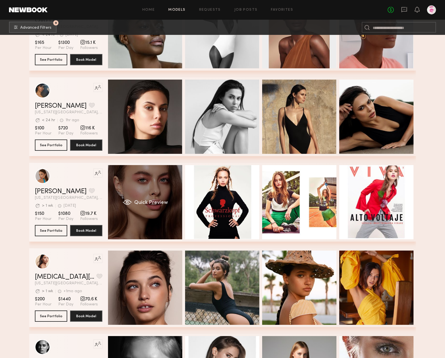
click at [147, 188] on div "Quick Preview" at bounding box center [145, 202] width 74 height 74
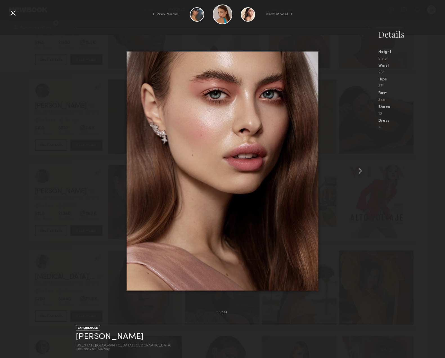
click at [360, 170] on common-icon at bounding box center [360, 170] width 9 height 9
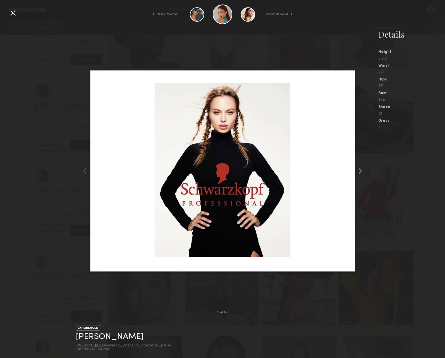
click at [360, 170] on common-icon at bounding box center [360, 170] width 9 height 9
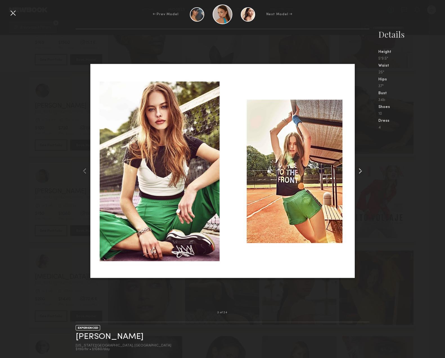
click at [360, 170] on common-icon at bounding box center [360, 170] width 9 height 9
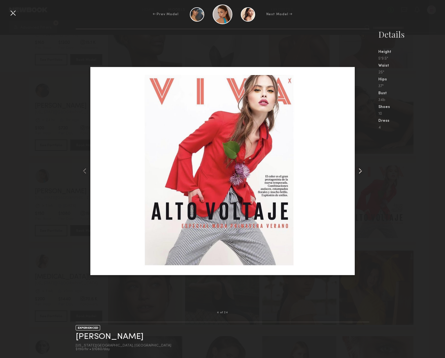
click at [360, 170] on common-icon at bounding box center [360, 170] width 9 height 9
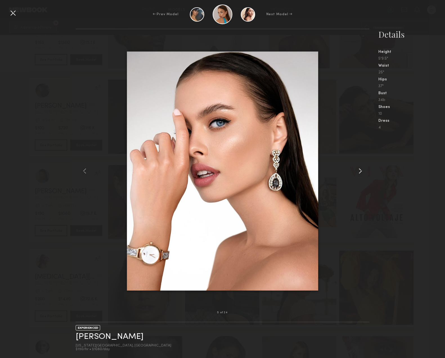
click at [360, 170] on common-icon at bounding box center [360, 170] width 9 height 9
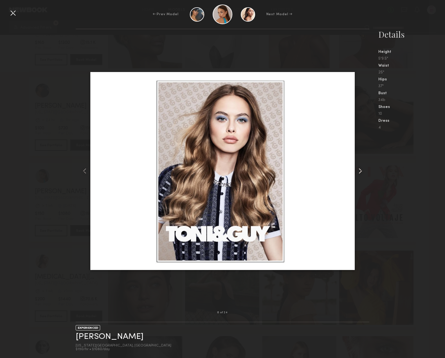
click at [360, 170] on common-icon at bounding box center [360, 170] width 9 height 9
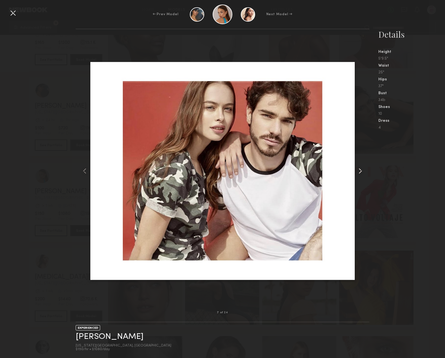
click at [360, 170] on common-icon at bounding box center [360, 170] width 9 height 9
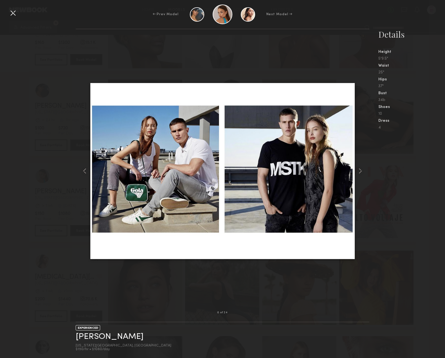
click at [415, 171] on nb-gallery-model-stats "Details Height 5'9.5" Waist 25" Hips 37" Bust 34b Shoes 10 Dress 4" at bounding box center [407, 193] width 76 height 329
click at [13, 11] on div at bounding box center [12, 12] width 9 height 9
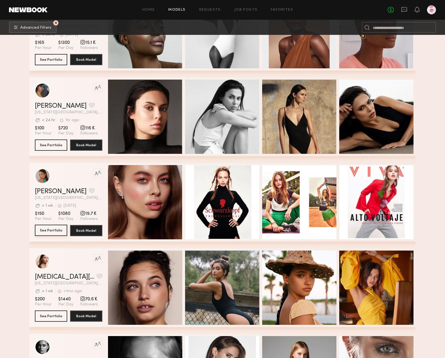
click at [44, 229] on button "See Portfolio" at bounding box center [51, 230] width 32 height 11
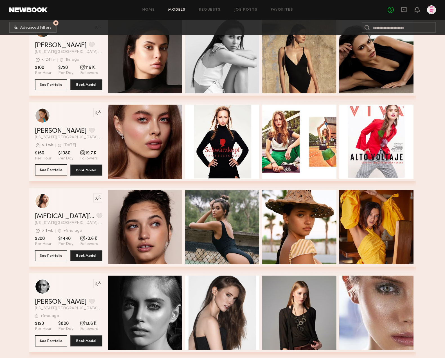
scroll to position [1397, 0]
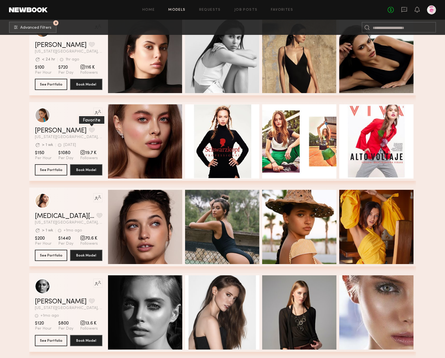
click at [89, 127] on button "grid" at bounding box center [92, 129] width 6 height 5
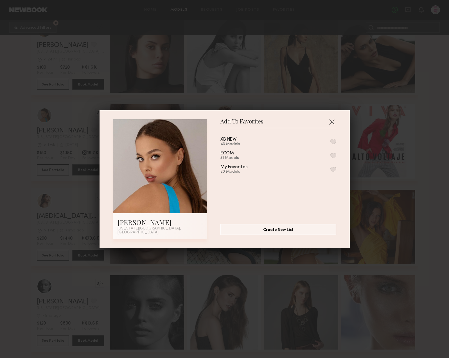
click at [330, 143] on button "button" at bounding box center [333, 141] width 6 height 5
click at [298, 231] on button "Create New List" at bounding box center [278, 228] width 116 height 11
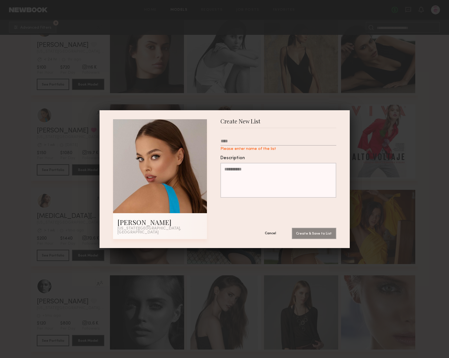
click at [269, 230] on button "Cancel" at bounding box center [271, 232] width 34 height 11
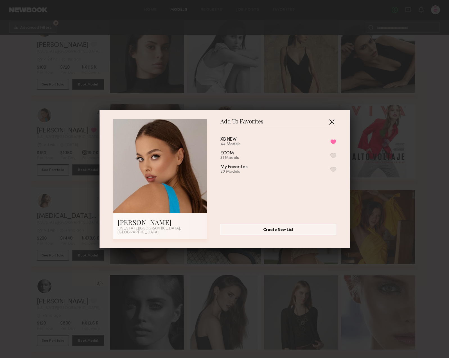
click at [328, 124] on button "button" at bounding box center [331, 121] width 9 height 9
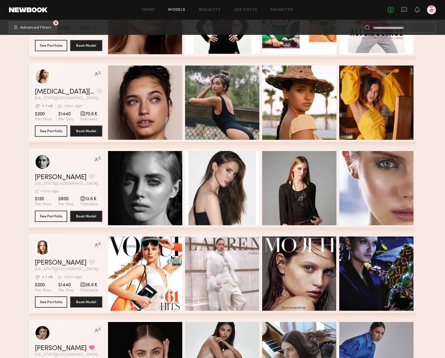
scroll to position [1554, 0]
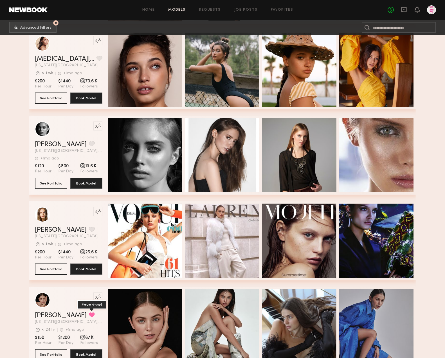
click at [89, 313] on button "grid" at bounding box center [92, 314] width 6 height 5
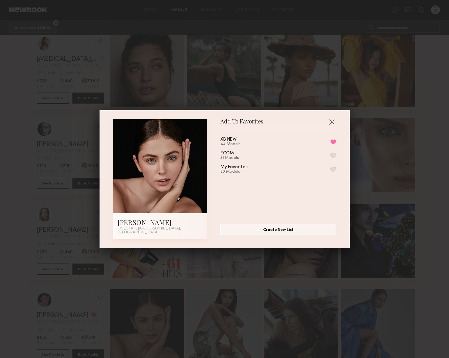
click at [330, 143] on button "Remove from favorite list" at bounding box center [333, 141] width 6 height 5
click at [329, 122] on button "button" at bounding box center [331, 121] width 9 height 9
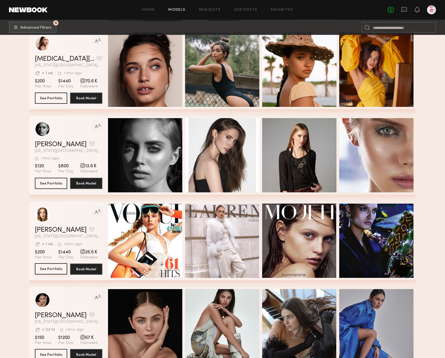
click at [56, 268] on button "See Portfolio" at bounding box center [51, 268] width 32 height 11
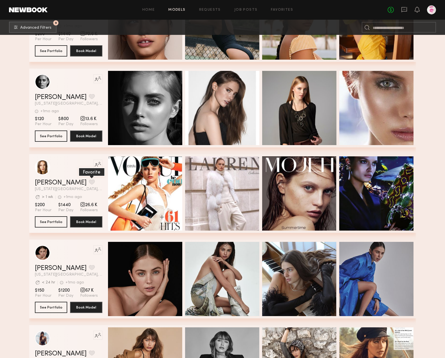
click at [89, 181] on button "grid" at bounding box center [92, 181] width 6 height 5
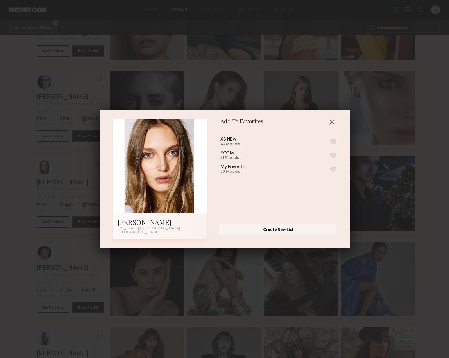
click at [330, 144] on button "button" at bounding box center [333, 141] width 6 height 5
drag, startPoint x: 331, startPoint y: 122, endPoint x: 307, endPoint y: 134, distance: 26.1
click at [331, 122] on button "button" at bounding box center [331, 121] width 9 height 9
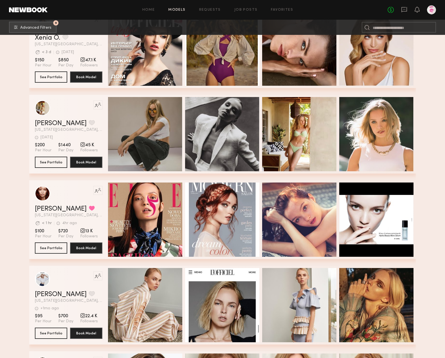
scroll to position [2100, 0]
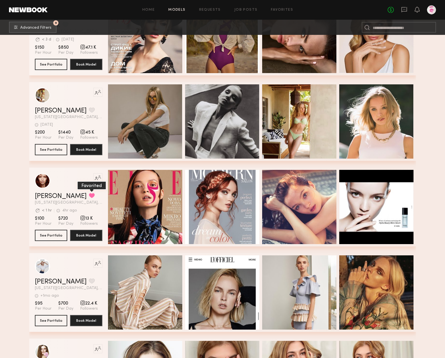
click at [89, 195] on button "grid" at bounding box center [92, 195] width 6 height 5
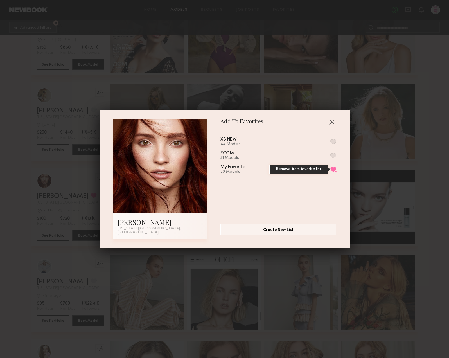
click at [330, 170] on button "Remove from favorite list" at bounding box center [333, 169] width 6 height 5
click at [332, 125] on button "button" at bounding box center [331, 121] width 9 height 9
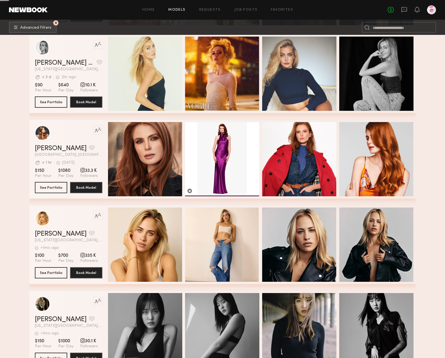
scroll to position [2649, 0]
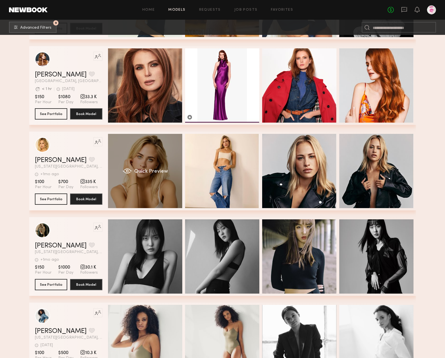
click at [159, 161] on div "Quick Preview" at bounding box center [145, 171] width 74 height 74
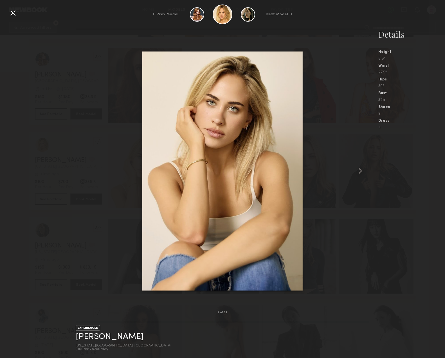
click at [362, 172] on common-icon at bounding box center [360, 170] width 9 height 9
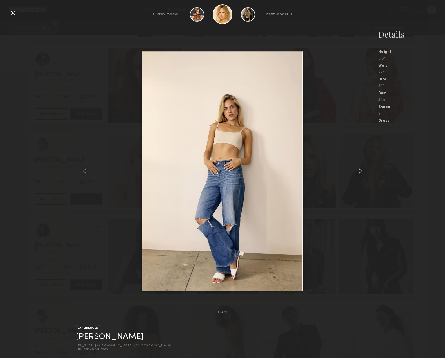
click at [362, 172] on common-icon at bounding box center [360, 170] width 9 height 9
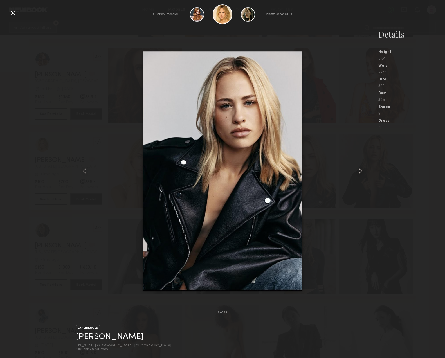
click at [362, 172] on common-icon at bounding box center [360, 170] width 9 height 9
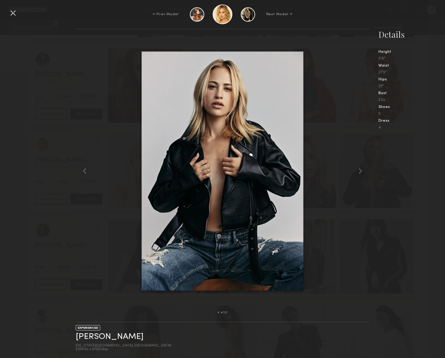
click at [13, 13] on div at bounding box center [12, 12] width 9 height 9
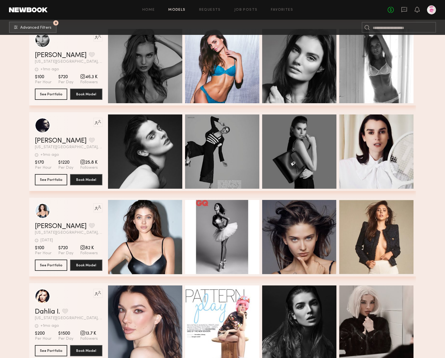
scroll to position [3097, 0]
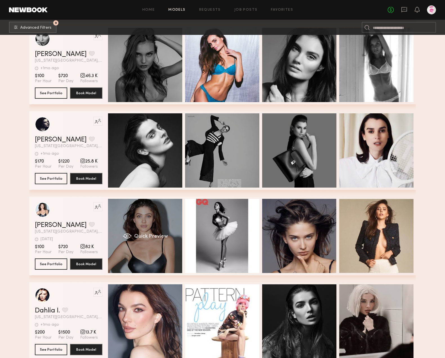
click at [142, 231] on div "Quick Preview" at bounding box center [145, 236] width 74 height 74
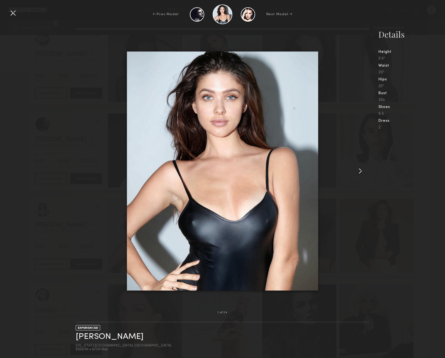
click at [362, 171] on common-icon at bounding box center [360, 170] width 9 height 9
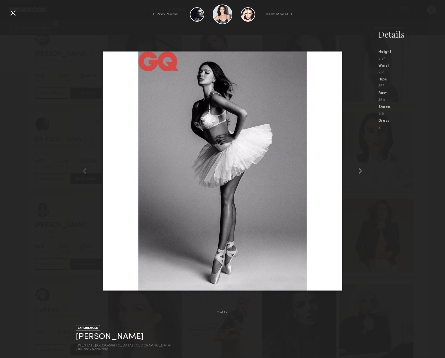
click at [362, 171] on common-icon at bounding box center [360, 170] width 9 height 9
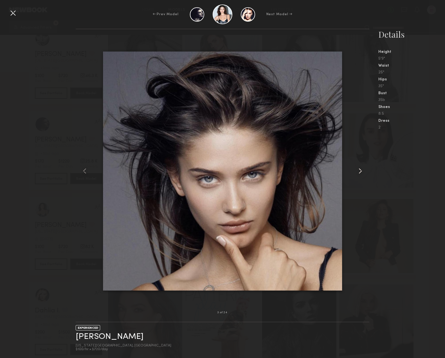
click at [362, 171] on common-icon at bounding box center [360, 170] width 9 height 9
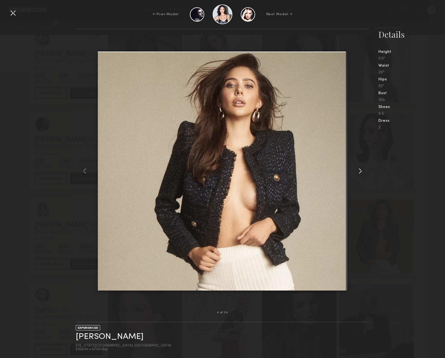
click at [362, 171] on common-icon at bounding box center [360, 170] width 9 height 9
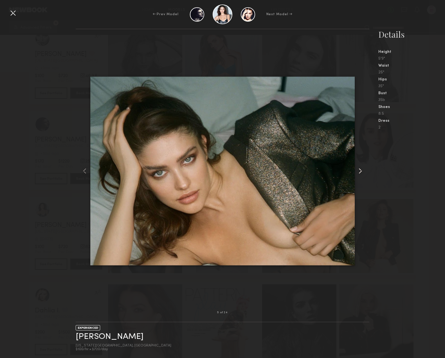
click at [362, 171] on common-icon at bounding box center [360, 170] width 9 height 9
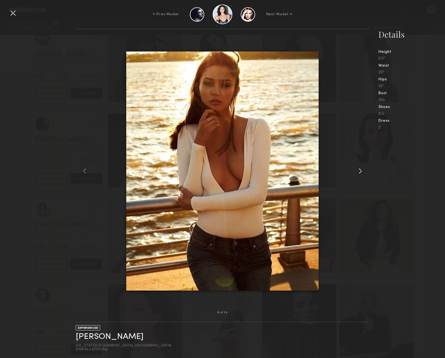
click at [362, 171] on common-icon at bounding box center [360, 170] width 9 height 9
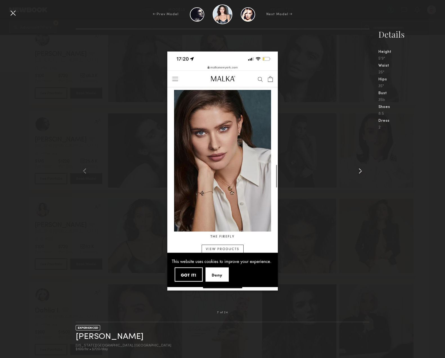
click at [362, 171] on common-icon at bounding box center [360, 170] width 9 height 9
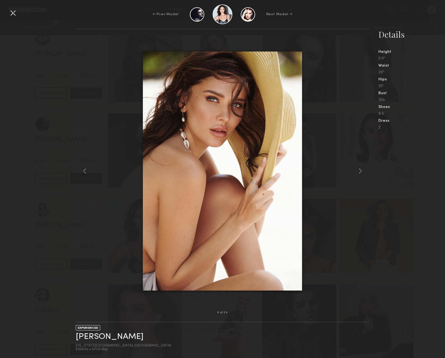
click at [13, 12] on div at bounding box center [12, 12] width 9 height 9
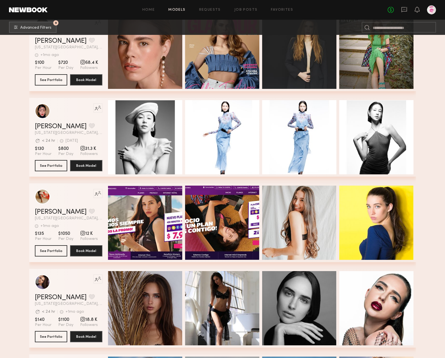
scroll to position [3549, 0]
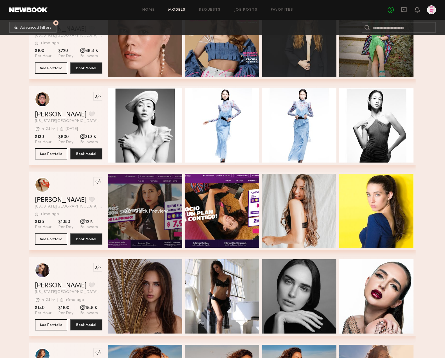
click at [144, 200] on div "Quick Preview" at bounding box center [145, 211] width 74 height 74
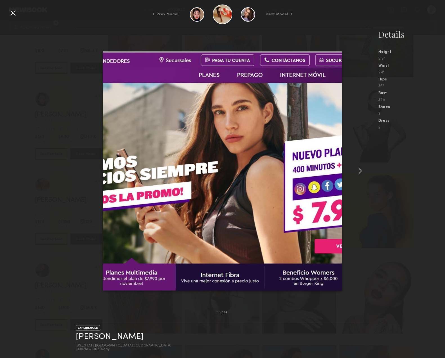
click at [358, 174] on common-icon at bounding box center [360, 170] width 9 height 9
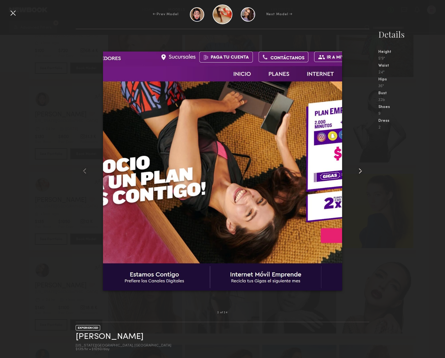
click at [358, 174] on common-icon at bounding box center [360, 170] width 9 height 9
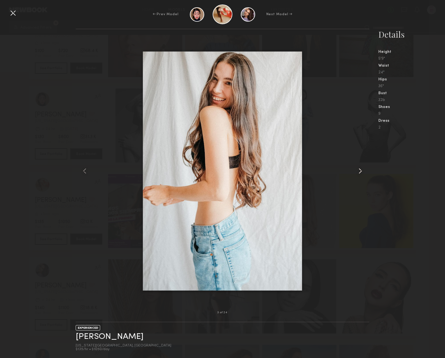
click at [358, 174] on common-icon at bounding box center [360, 170] width 9 height 9
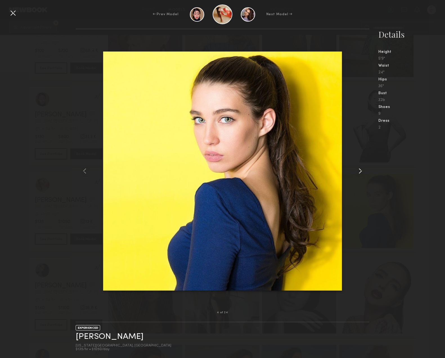
click at [358, 174] on common-icon at bounding box center [360, 170] width 9 height 9
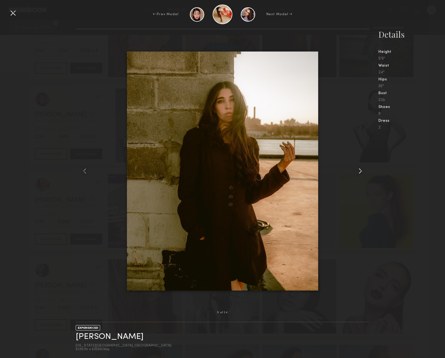
click at [358, 174] on common-icon at bounding box center [360, 170] width 9 height 9
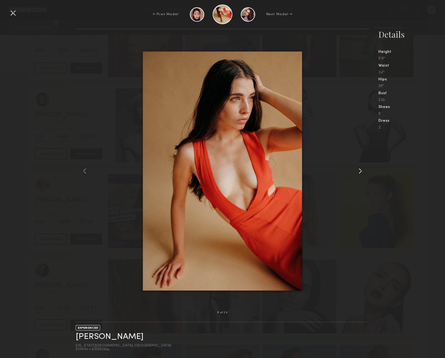
click at [358, 174] on common-icon at bounding box center [360, 170] width 9 height 9
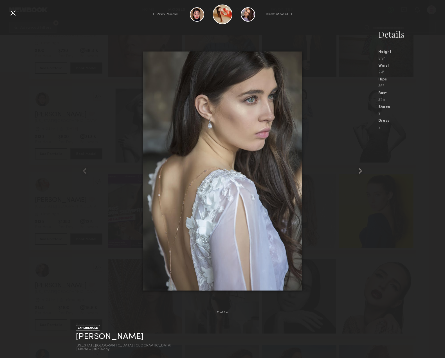
click at [358, 174] on common-icon at bounding box center [360, 170] width 9 height 9
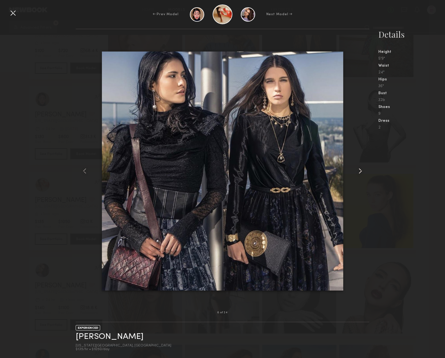
click at [358, 174] on common-icon at bounding box center [360, 170] width 9 height 9
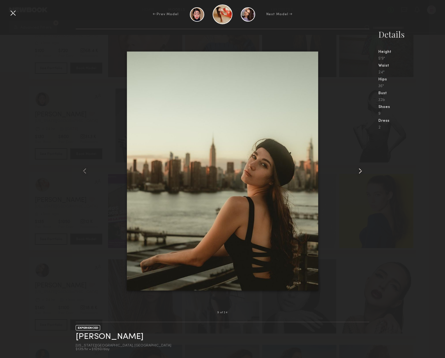
click at [358, 174] on common-icon at bounding box center [360, 170] width 9 height 9
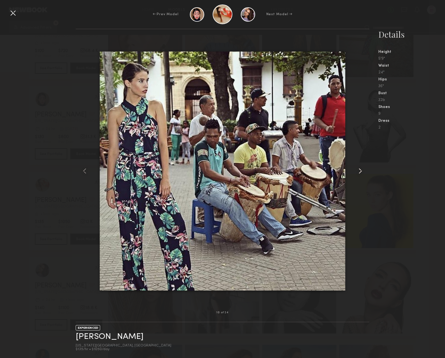
click at [358, 174] on common-icon at bounding box center [360, 170] width 9 height 9
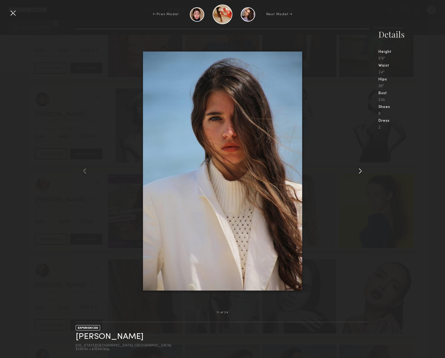
click at [358, 174] on common-icon at bounding box center [360, 170] width 9 height 9
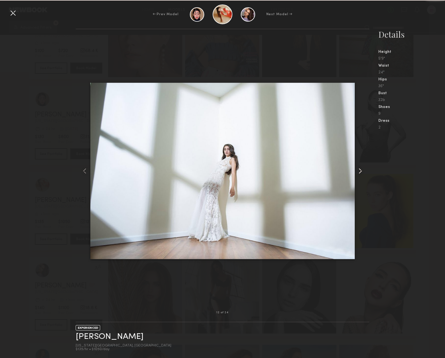
click at [358, 174] on common-icon at bounding box center [360, 170] width 9 height 9
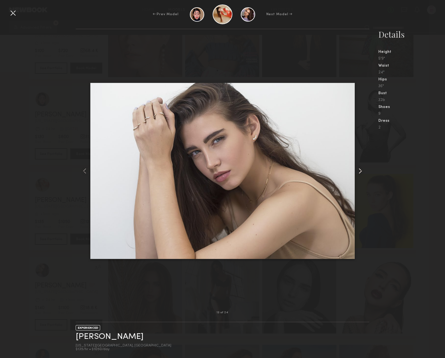
click at [358, 174] on common-icon at bounding box center [360, 170] width 9 height 9
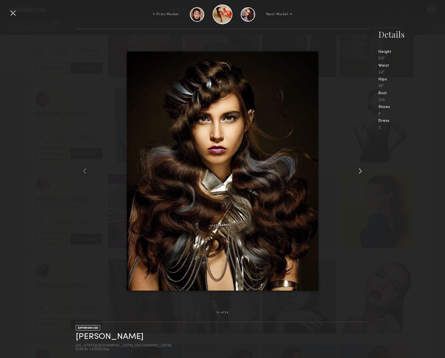
click at [358, 174] on common-icon at bounding box center [360, 170] width 9 height 9
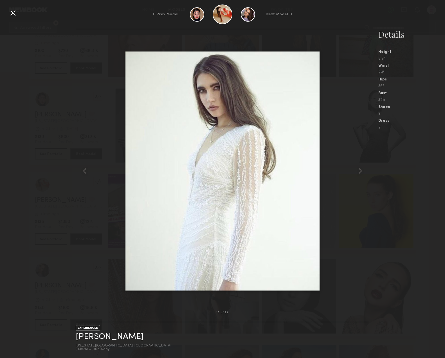
click at [16, 15] on div at bounding box center [12, 12] width 9 height 9
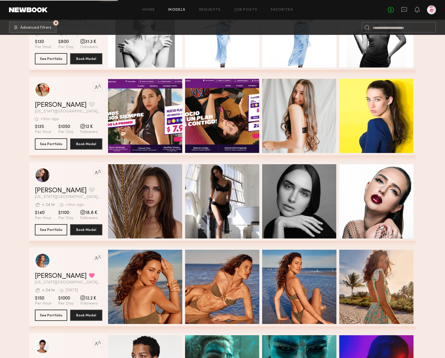
scroll to position [3651, 0]
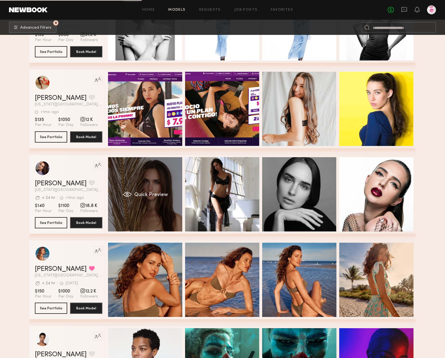
click at [127, 199] on div "Quick Preview" at bounding box center [145, 194] width 74 height 74
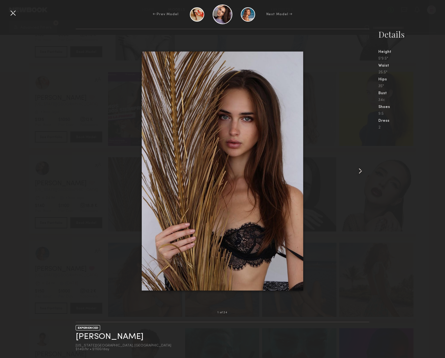
click at [359, 170] on common-icon at bounding box center [360, 170] width 9 height 9
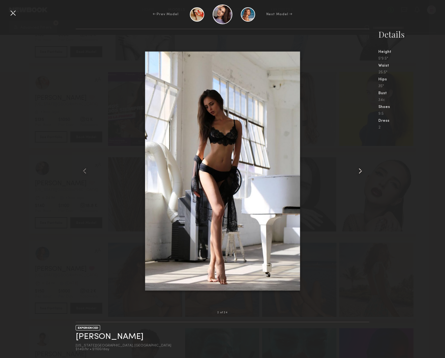
click at [359, 170] on common-icon at bounding box center [360, 170] width 9 height 9
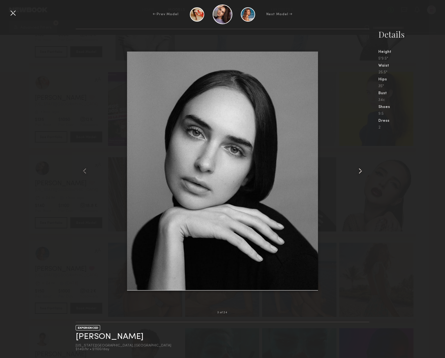
click at [359, 170] on common-icon at bounding box center [360, 170] width 9 height 9
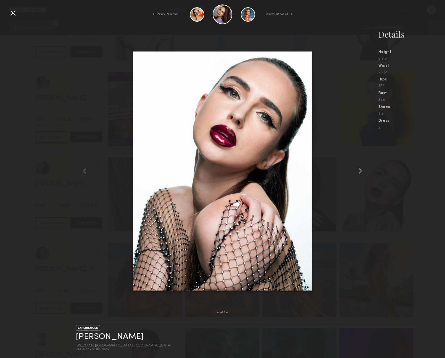
click at [359, 170] on common-icon at bounding box center [360, 170] width 9 height 9
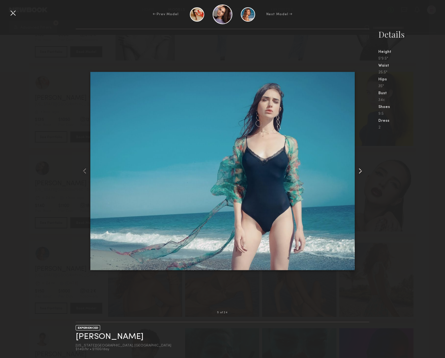
click at [359, 170] on common-icon at bounding box center [360, 170] width 9 height 9
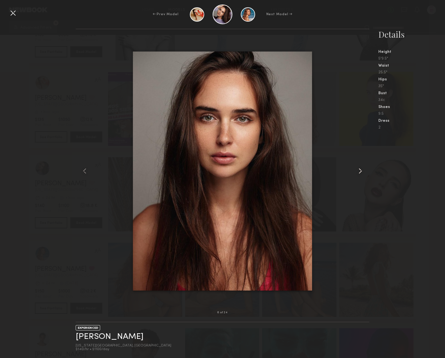
click at [359, 170] on common-icon at bounding box center [360, 170] width 9 height 9
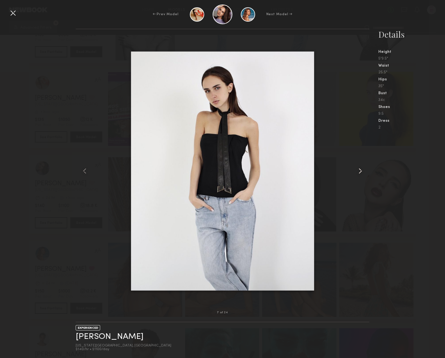
click at [359, 170] on common-icon at bounding box center [360, 170] width 9 height 9
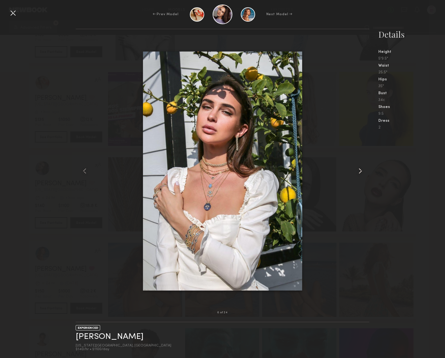
click at [359, 170] on common-icon at bounding box center [360, 170] width 9 height 9
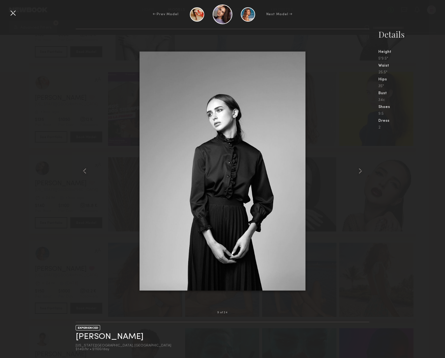
click at [14, 13] on div at bounding box center [12, 12] width 9 height 9
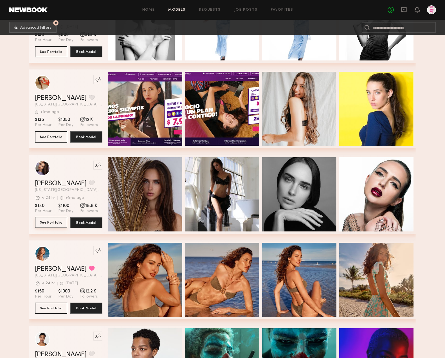
click at [50, 221] on button "See Portfolio" at bounding box center [51, 222] width 32 height 11
click at [89, 182] on button "grid" at bounding box center [92, 182] width 6 height 5
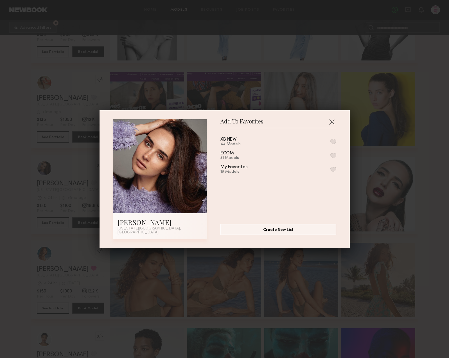
drag, startPoint x: 329, startPoint y: 142, endPoint x: 329, endPoint y: 189, distance: 46.4
click at [330, 143] on button "button" at bounding box center [333, 141] width 6 height 5
click at [329, 122] on button "button" at bounding box center [331, 121] width 9 height 9
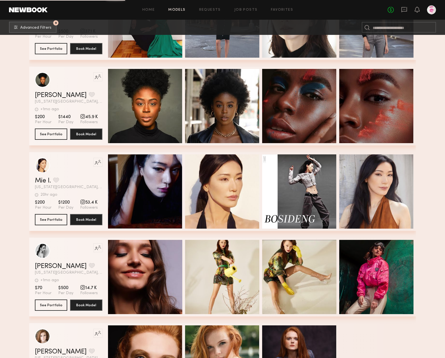
scroll to position [4915, 0]
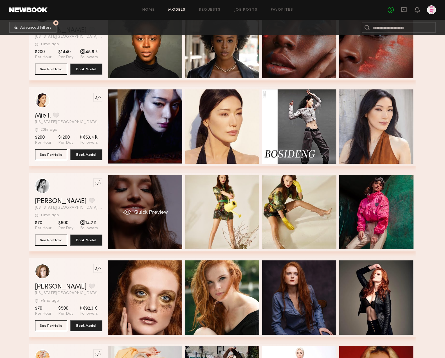
click at [147, 192] on div "Quick Preview" at bounding box center [145, 212] width 74 height 74
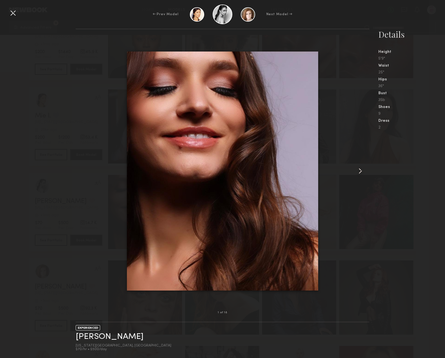
click at [360, 170] on common-icon at bounding box center [360, 170] width 9 height 9
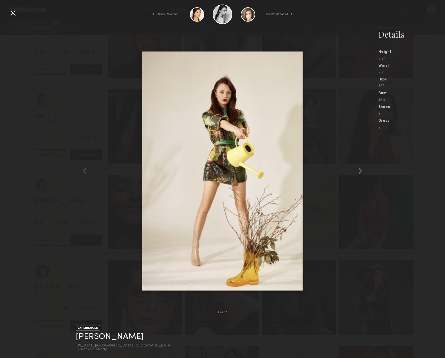
click at [360, 170] on common-icon at bounding box center [360, 170] width 9 height 9
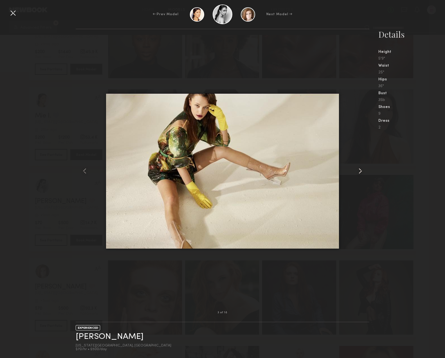
click at [360, 170] on common-icon at bounding box center [360, 170] width 9 height 9
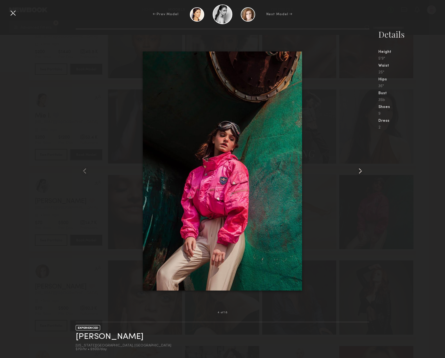
click at [360, 170] on common-icon at bounding box center [360, 170] width 9 height 9
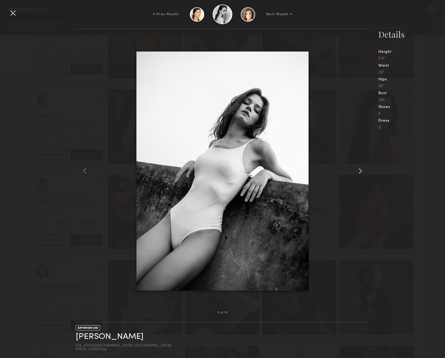
click at [360, 170] on common-icon at bounding box center [360, 170] width 9 height 9
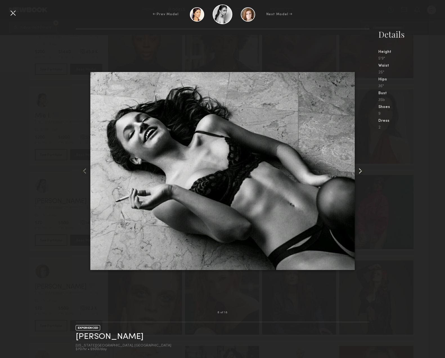
click at [360, 170] on common-icon at bounding box center [360, 170] width 9 height 9
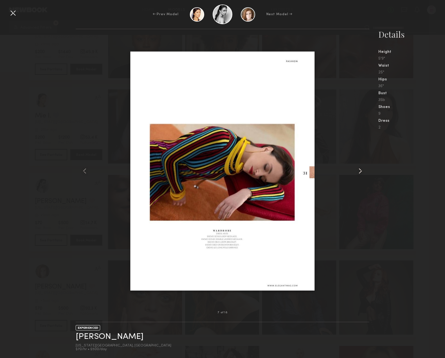
click at [360, 170] on common-icon at bounding box center [360, 170] width 9 height 9
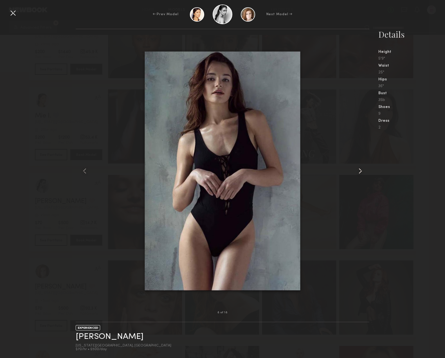
click at [360, 170] on common-icon at bounding box center [360, 170] width 9 height 9
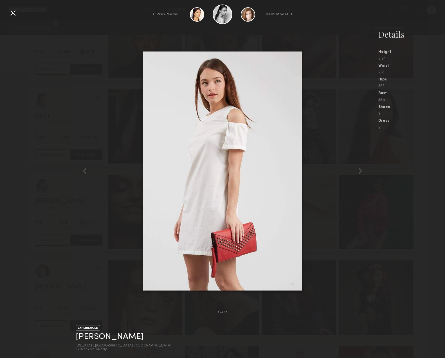
click at [14, 13] on div at bounding box center [12, 12] width 9 height 9
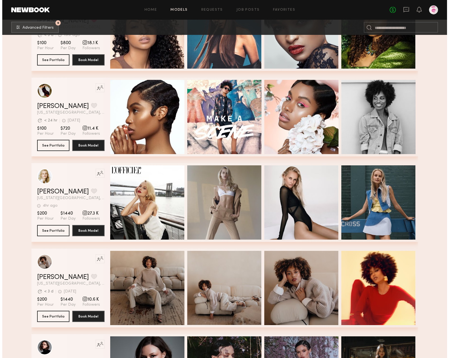
scroll to position [0, 0]
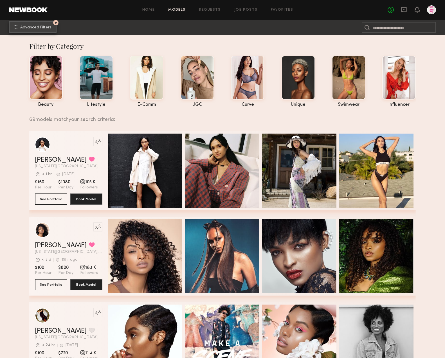
click at [37, 26] on span "Advanced Filters" at bounding box center [35, 28] width 31 height 4
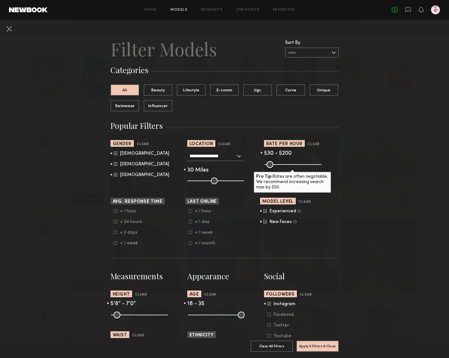
click at [110, 164] on div "Male Female Non-binary" at bounding box center [147, 164] width 75 height 26
click at [114, 165] on icon at bounding box center [116, 164] width 4 height 4
click at [268, 304] on icon at bounding box center [269, 304] width 4 height 4
drag, startPoint x: 204, startPoint y: 180, endPoint x: 215, endPoint y: 180, distance: 10.7
type input "**"
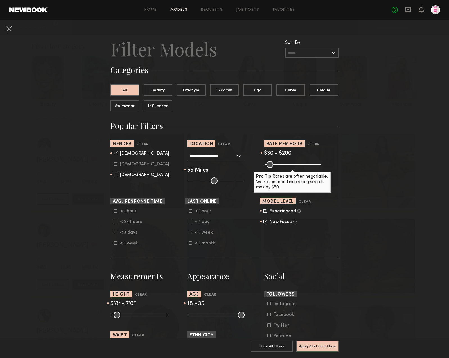
click at [215, 180] on input "range" at bounding box center [215, 180] width 57 height 7
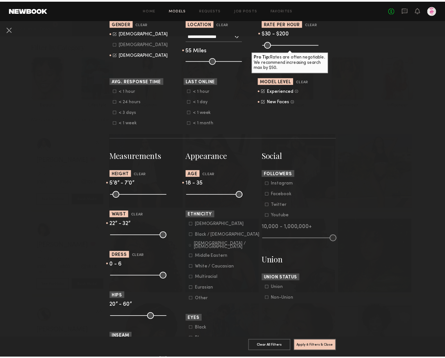
scroll to position [121, 0]
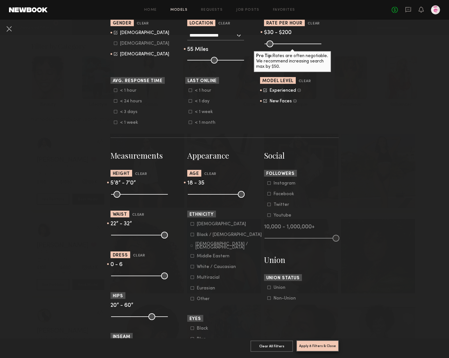
click at [317, 341] on button "Apply 8 Filters & Close" at bounding box center [317, 345] width 42 height 11
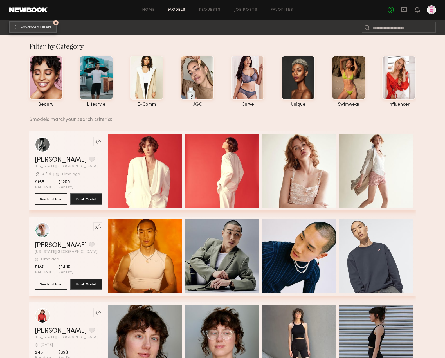
click at [29, 28] on span "Advanced Filters" at bounding box center [35, 28] width 31 height 4
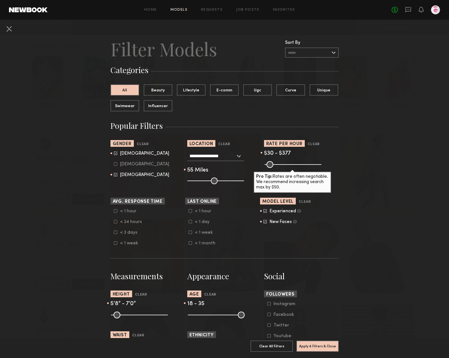
drag, startPoint x: 283, startPoint y: 164, endPoint x: 302, endPoint y: 164, distance: 20.0
type input "***"
click at [302, 164] on input "range" at bounding box center [293, 164] width 57 height 7
click at [114, 175] on icon at bounding box center [116, 175] width 4 height 4
type input "*"
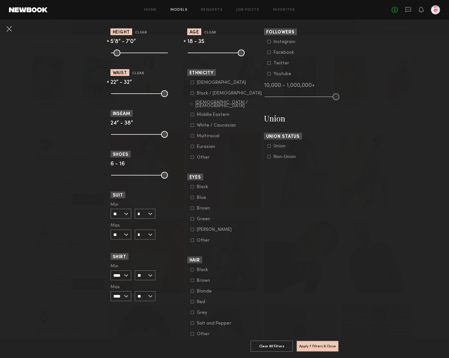
scroll to position [263, 0]
click at [143, 213] on input "*" at bounding box center [145, 213] width 21 height 10
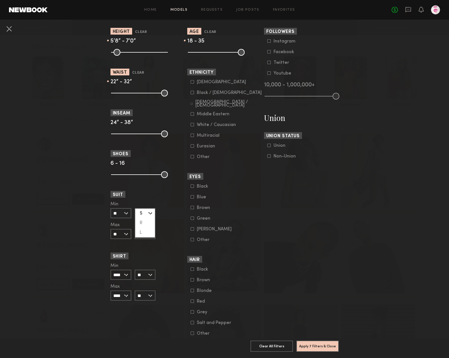
click at [84, 206] on nb-browse-filters "**********" at bounding box center [224, 65] width 449 height 616
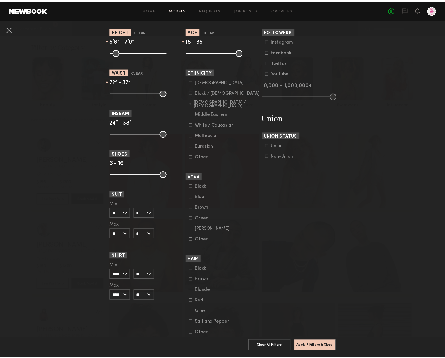
scroll to position [283, 0]
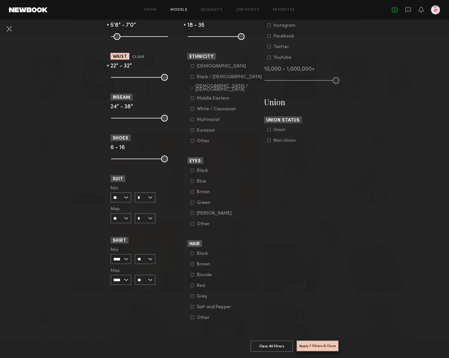
click at [317, 340] on button "Apply 7 Filters & Close" at bounding box center [317, 345] width 42 height 11
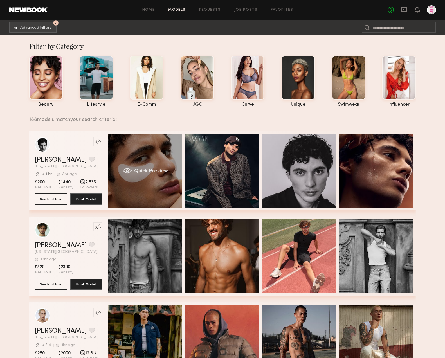
click at [152, 156] on div "Quick Preview" at bounding box center [145, 171] width 74 height 74
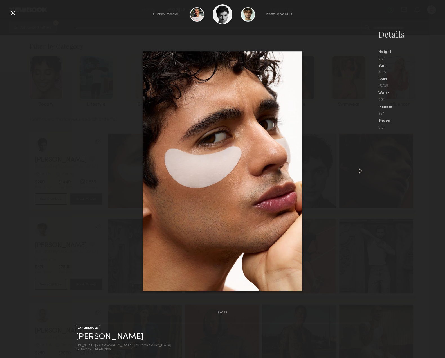
click at [361, 173] on common-icon at bounding box center [360, 170] width 9 height 9
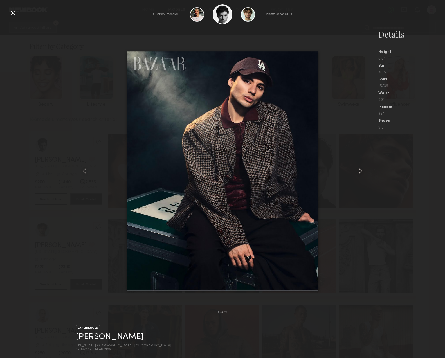
click at [361, 173] on common-icon at bounding box center [360, 170] width 9 height 9
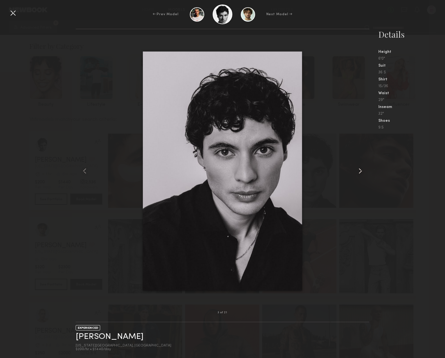
click at [361, 173] on common-icon at bounding box center [360, 170] width 9 height 9
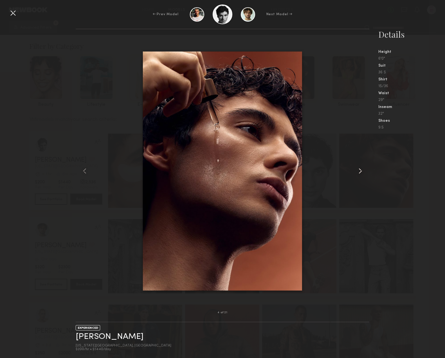
click at [361, 173] on common-icon at bounding box center [360, 170] width 9 height 9
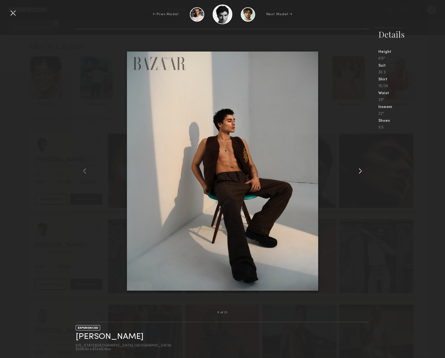
click at [361, 173] on common-icon at bounding box center [360, 170] width 9 height 9
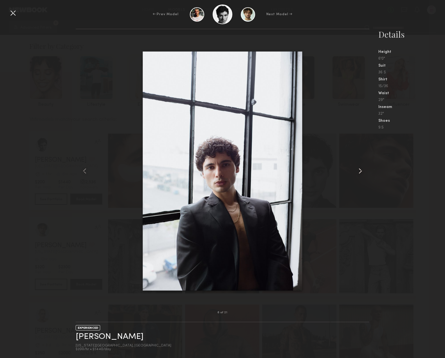
click at [361, 173] on common-icon at bounding box center [360, 170] width 9 height 9
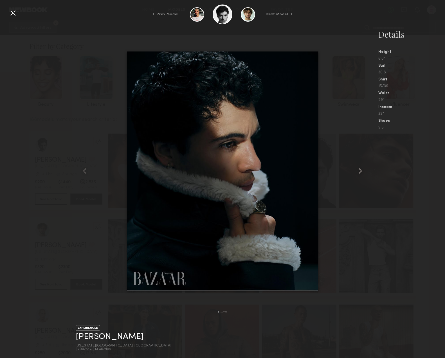
click at [361, 173] on common-icon at bounding box center [360, 170] width 9 height 9
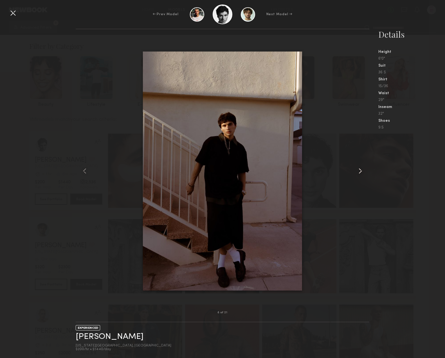
click at [361, 173] on common-icon at bounding box center [360, 170] width 9 height 9
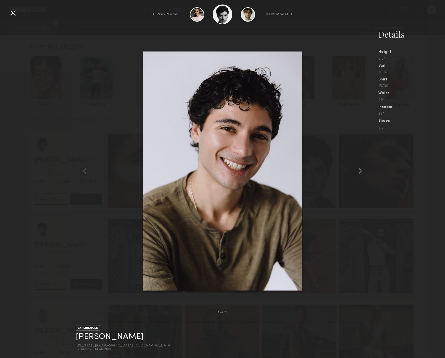
click at [361, 173] on common-icon at bounding box center [360, 170] width 9 height 9
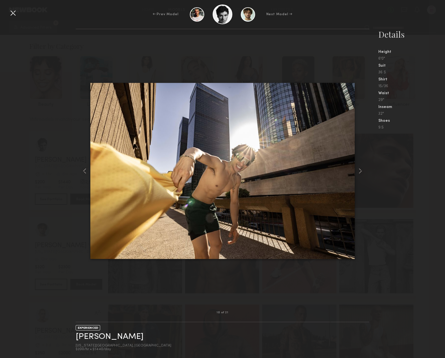
click at [11, 13] on div at bounding box center [12, 12] width 9 height 9
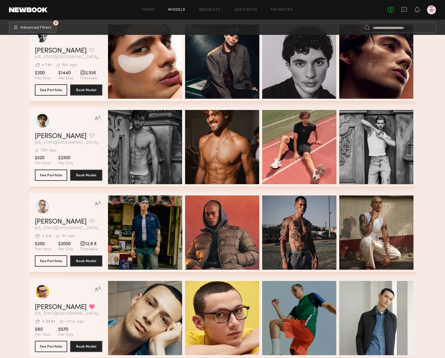
scroll to position [112, 0]
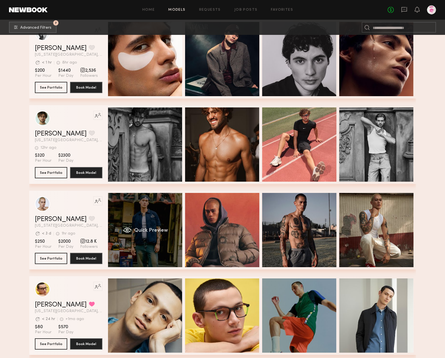
click at [139, 227] on div "Quick Preview" at bounding box center [145, 230] width 74 height 74
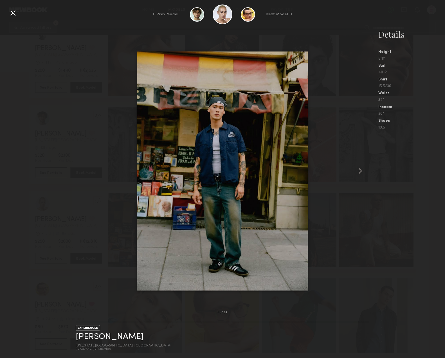
click at [361, 171] on common-icon at bounding box center [360, 170] width 9 height 9
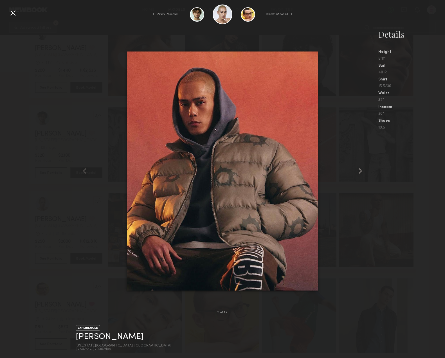
click at [361, 171] on common-icon at bounding box center [360, 170] width 9 height 9
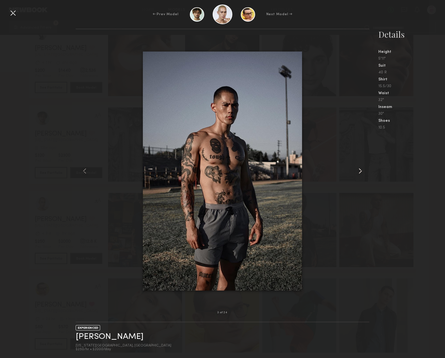
click at [361, 171] on common-icon at bounding box center [360, 170] width 9 height 9
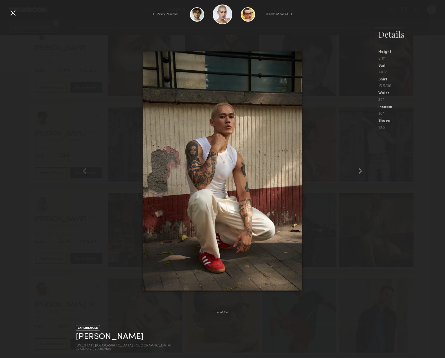
click at [361, 171] on common-icon at bounding box center [360, 170] width 9 height 9
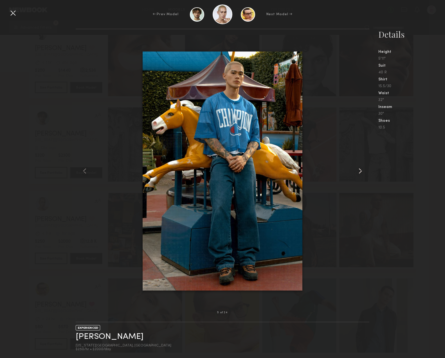
click at [361, 171] on common-icon at bounding box center [360, 170] width 9 height 9
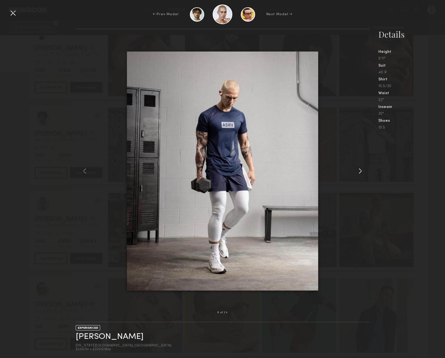
click at [361, 171] on common-icon at bounding box center [360, 170] width 9 height 9
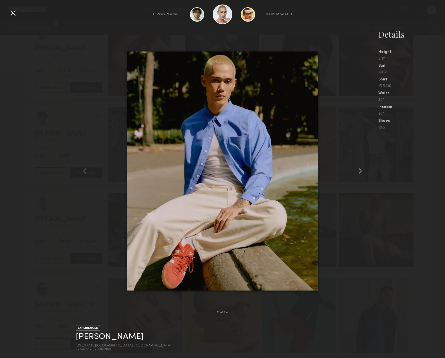
click at [360, 171] on common-icon at bounding box center [360, 170] width 9 height 9
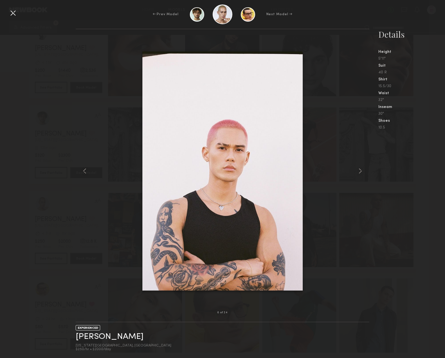
click at [10, 12] on div at bounding box center [12, 12] width 9 height 9
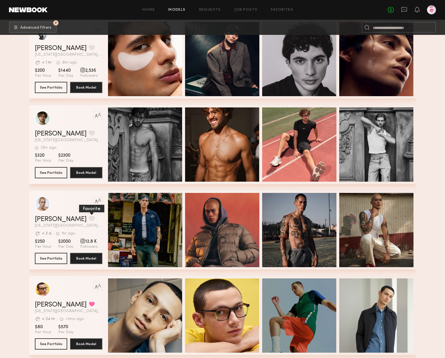
click at [89, 218] on button "grid" at bounding box center [92, 218] width 6 height 5
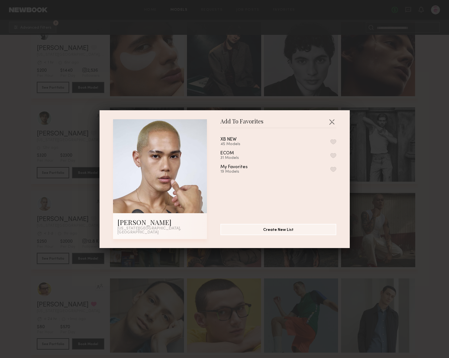
click at [330, 144] on button "button" at bounding box center [333, 141] width 6 height 5
click at [329, 120] on button "button" at bounding box center [331, 121] width 9 height 9
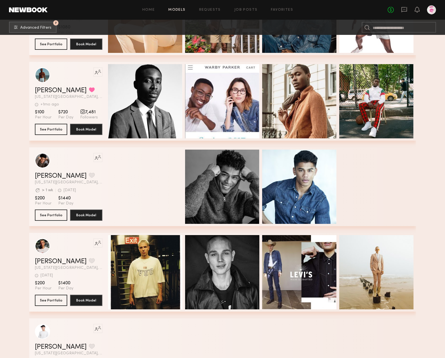
scroll to position [855, 0]
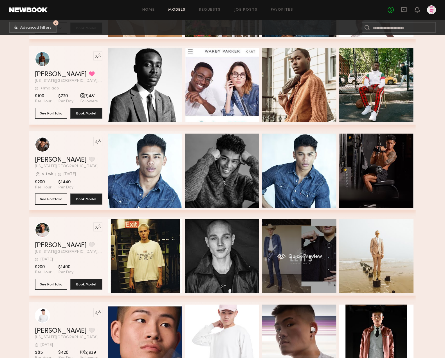
click at [286, 237] on div "Quick Preview" at bounding box center [299, 256] width 74 height 74
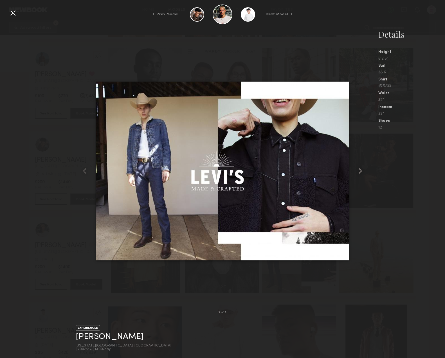
click at [361, 171] on common-icon at bounding box center [360, 170] width 9 height 9
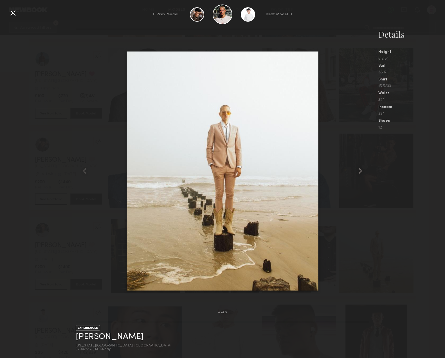
click at [361, 171] on common-icon at bounding box center [360, 170] width 9 height 9
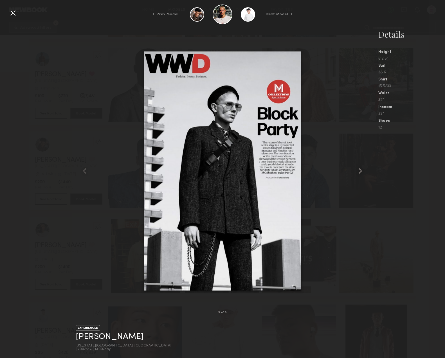
click at [361, 171] on common-icon at bounding box center [360, 170] width 9 height 9
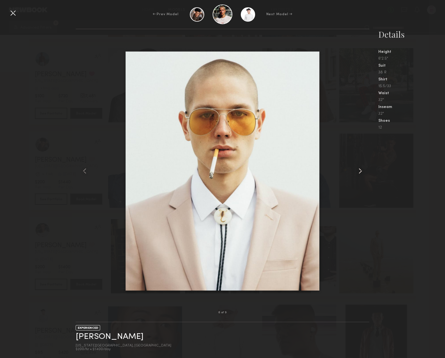
click at [361, 171] on common-icon at bounding box center [360, 170] width 9 height 9
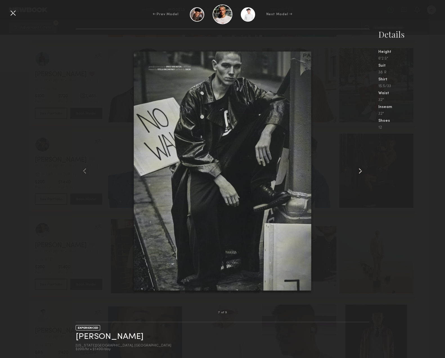
click at [361, 171] on common-icon at bounding box center [360, 170] width 9 height 9
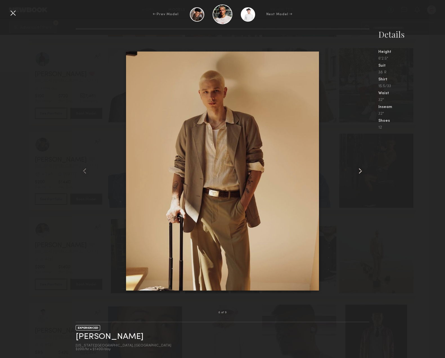
click at [361, 171] on common-icon at bounding box center [360, 170] width 9 height 9
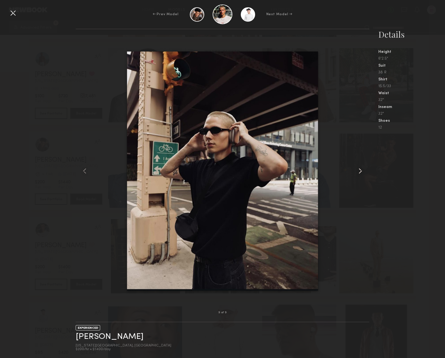
click at [361, 171] on common-icon at bounding box center [360, 170] width 9 height 9
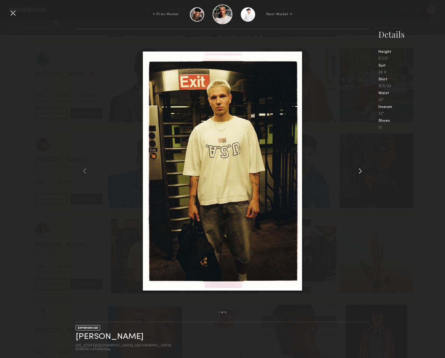
click at [361, 171] on common-icon at bounding box center [360, 170] width 9 height 9
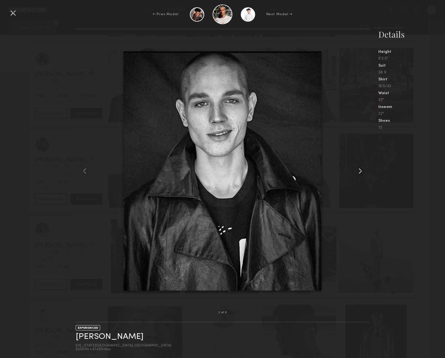
click at [361, 171] on common-icon at bounding box center [360, 170] width 9 height 9
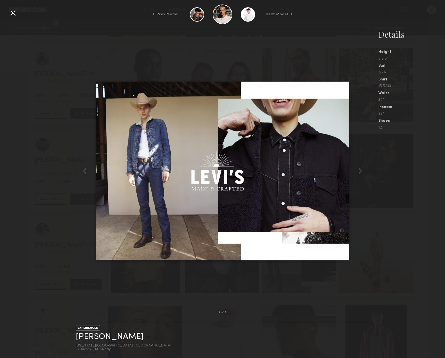
click at [18, 5] on div "← Prev Model Next Model →" at bounding box center [222, 14] width 445 height 20
click at [13, 13] on div at bounding box center [12, 12] width 9 height 9
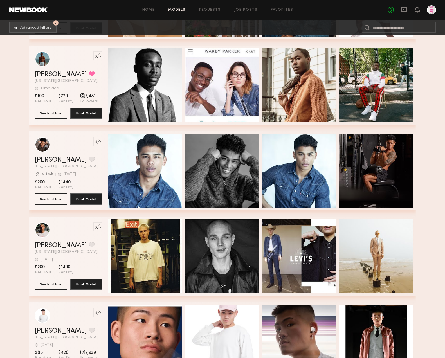
drag, startPoint x: 102, startPoint y: 249, endPoint x: 85, endPoint y: 248, distance: 16.9
click at [102, 249] on div "Like this model’s look? Tap to explore similar talent profiles. Genadij W. Favo…" at bounding box center [222, 256] width 387 height 79
click at [89, 245] on button "grid" at bounding box center [92, 244] width 6 height 5
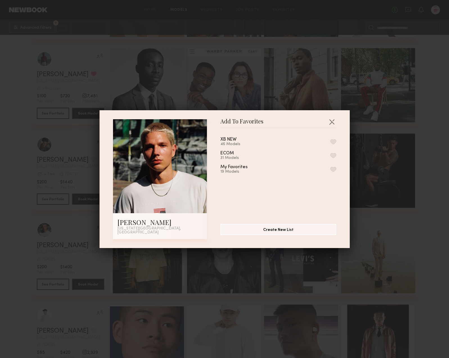
click at [330, 144] on button "button" at bounding box center [333, 141] width 6 height 5
click at [329, 123] on button "button" at bounding box center [331, 121] width 9 height 9
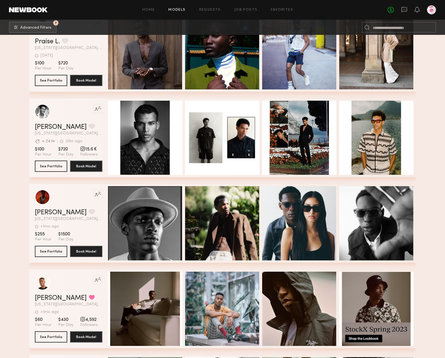
scroll to position [1315, 0]
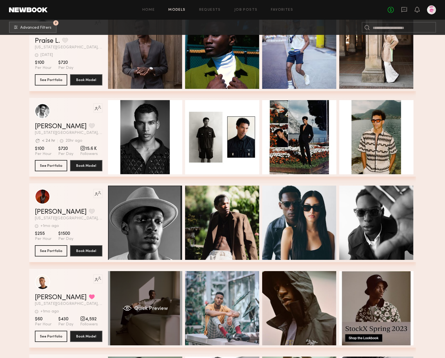
click at [160, 301] on div "Quick Preview" at bounding box center [145, 308] width 74 height 74
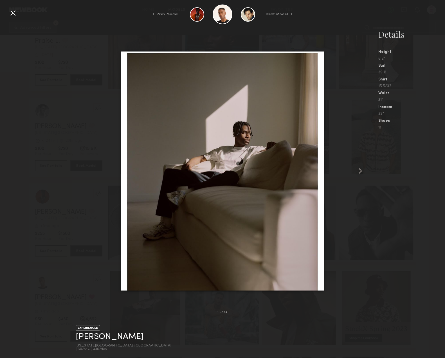
click at [359, 171] on common-icon at bounding box center [360, 170] width 9 height 9
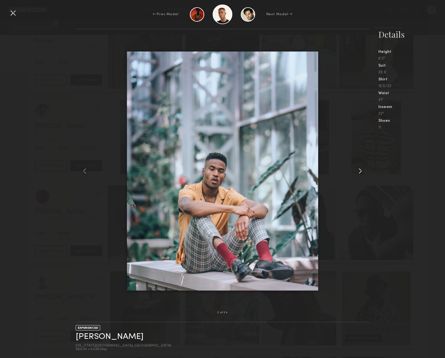
click at [359, 171] on common-icon at bounding box center [360, 170] width 9 height 9
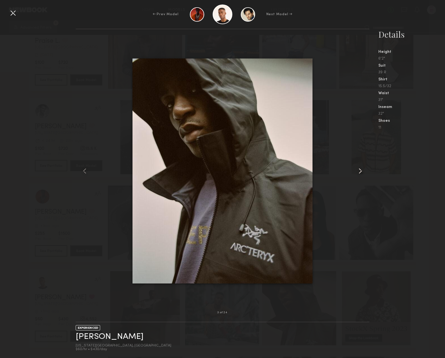
click at [359, 171] on common-icon at bounding box center [360, 170] width 9 height 9
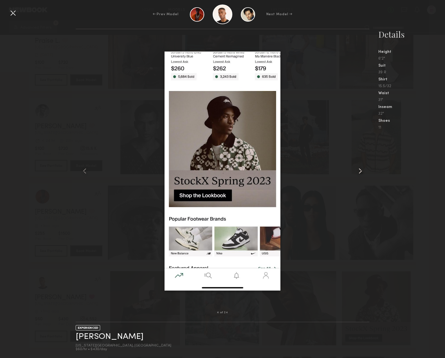
click at [359, 171] on common-icon at bounding box center [360, 170] width 9 height 9
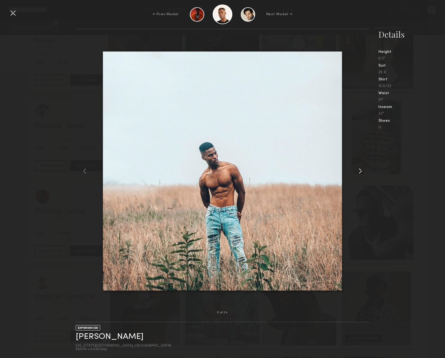
click at [359, 171] on common-icon at bounding box center [360, 170] width 9 height 9
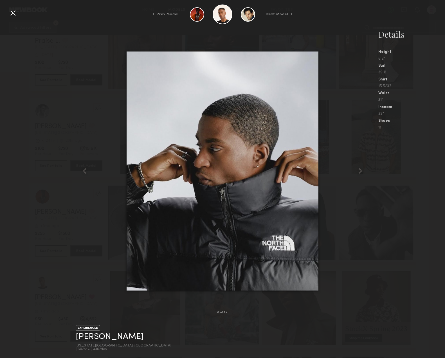
drag, startPoint x: 434, startPoint y: 27, endPoint x: 376, endPoint y: 24, distance: 57.7
click at [433, 27] on div "← Prev Model Next Model → 6 of 24 EXPERIENCED patrick p. New York City, NY $60/…" at bounding box center [222, 179] width 445 height 358
click at [11, 12] on div at bounding box center [12, 12] width 9 height 9
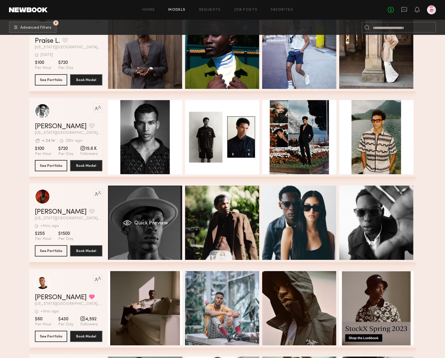
click at [168, 224] on div "Quick Preview" at bounding box center [145, 223] width 74 height 74
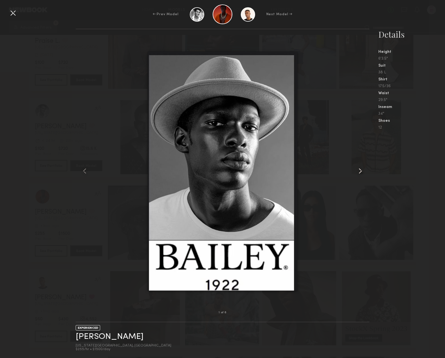
click at [362, 173] on common-icon at bounding box center [360, 170] width 9 height 9
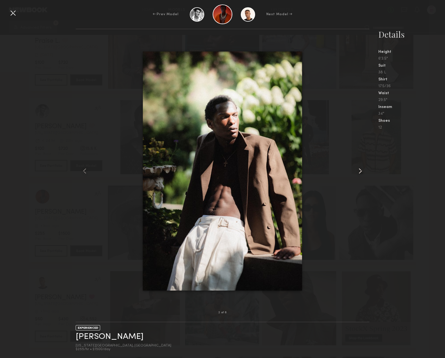
click at [362, 173] on common-icon at bounding box center [360, 170] width 9 height 9
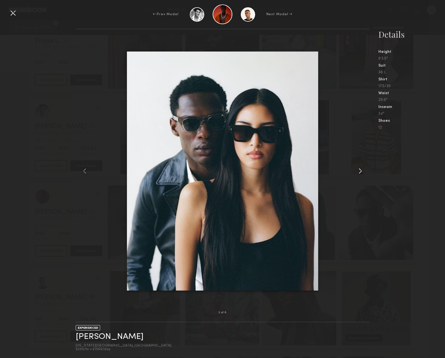
click at [362, 173] on common-icon at bounding box center [360, 170] width 9 height 9
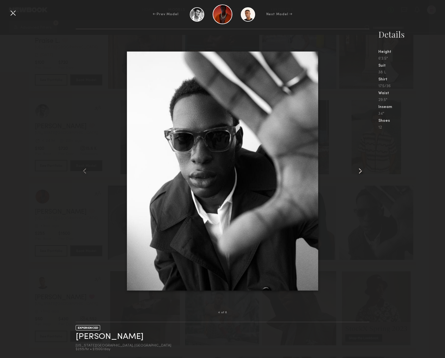
click at [362, 173] on common-icon at bounding box center [360, 170] width 9 height 9
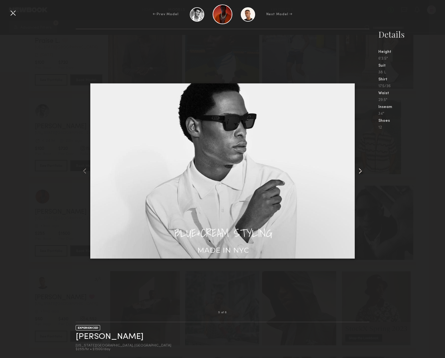
click at [361, 173] on common-icon at bounding box center [360, 170] width 9 height 9
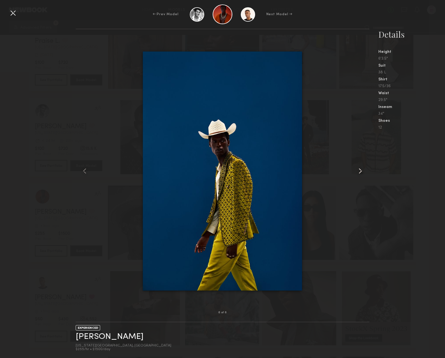
click at [361, 173] on common-icon at bounding box center [360, 170] width 9 height 9
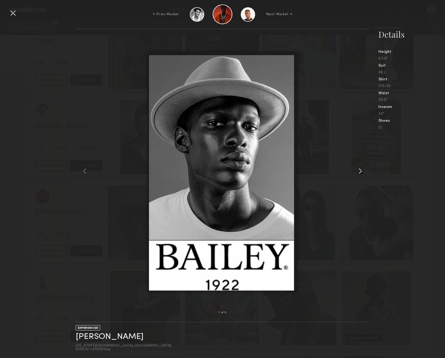
click at [361, 173] on common-icon at bounding box center [360, 170] width 9 height 9
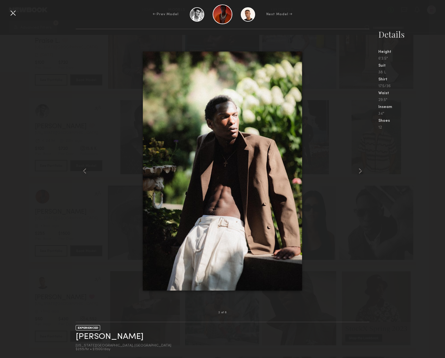
click at [40, 103] on div "2 of 6 EXPERIENCED Yvens M. New York City, NY $255/hr • $1500/day Details Heigh…" at bounding box center [222, 193] width 445 height 329
drag, startPoint x: 81, startPoint y: 170, endPoint x: 84, endPoint y: 165, distance: 5.9
click at [81, 170] on common-icon at bounding box center [84, 170] width 9 height 9
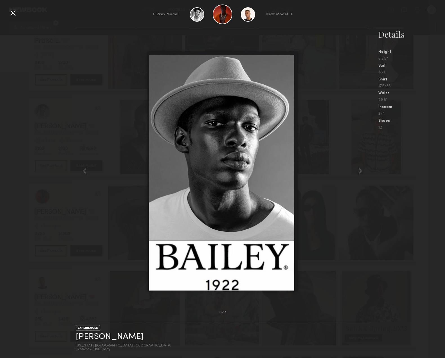
click at [12, 13] on div at bounding box center [12, 12] width 9 height 9
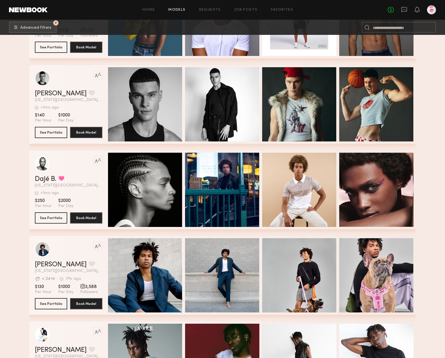
scroll to position [1947, 0]
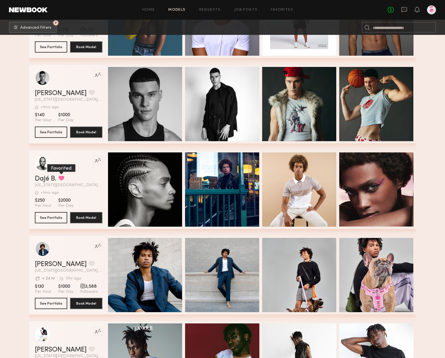
click at [62, 179] on button "grid" at bounding box center [61, 177] width 6 height 5
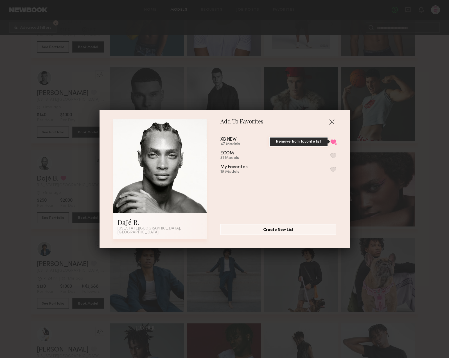
click at [330, 144] on button "Remove from favorite list" at bounding box center [333, 141] width 6 height 5
click at [331, 122] on button "button" at bounding box center [331, 121] width 9 height 9
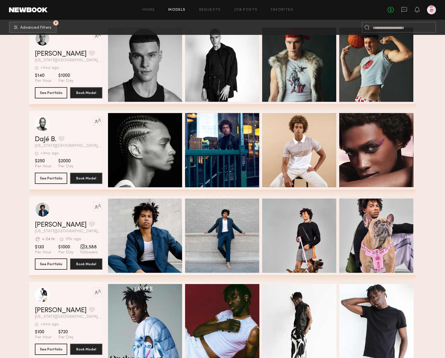
scroll to position [1993, 0]
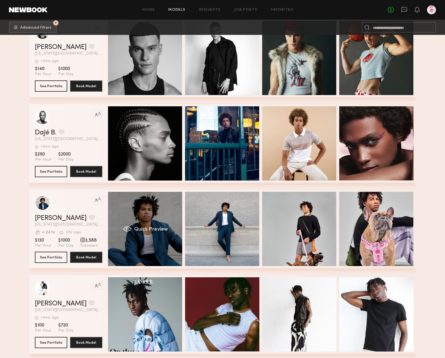
click at [146, 226] on div "Quick Preview" at bounding box center [145, 229] width 74 height 74
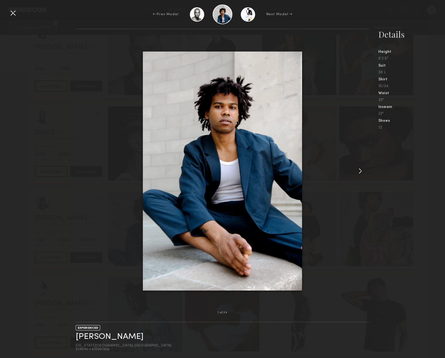
click at [357, 171] on common-icon at bounding box center [360, 170] width 9 height 9
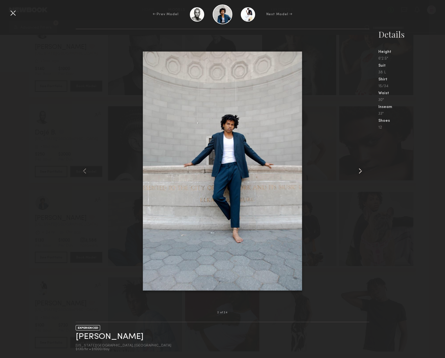
click at [357, 171] on common-icon at bounding box center [360, 170] width 9 height 9
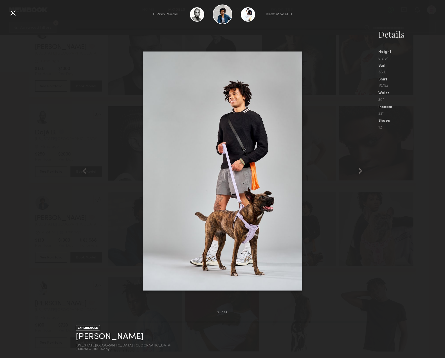
click at [357, 171] on common-icon at bounding box center [360, 170] width 9 height 9
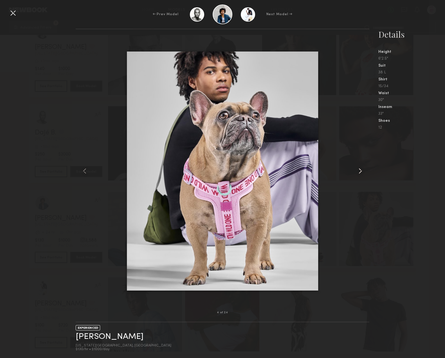
click at [357, 171] on common-icon at bounding box center [360, 170] width 9 height 9
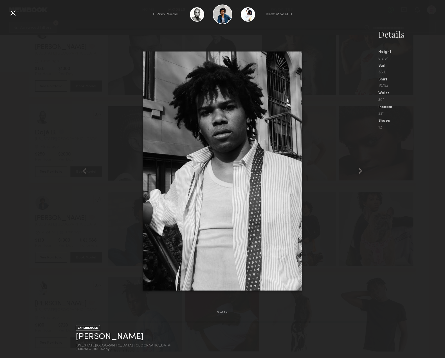
click at [357, 171] on common-icon at bounding box center [360, 170] width 9 height 9
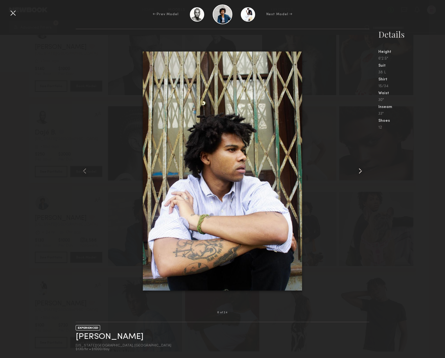
click at [357, 171] on common-icon at bounding box center [360, 170] width 9 height 9
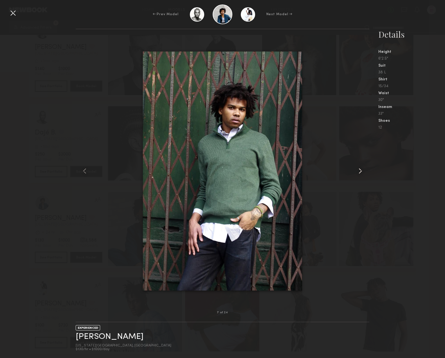
click at [357, 171] on common-icon at bounding box center [360, 170] width 9 height 9
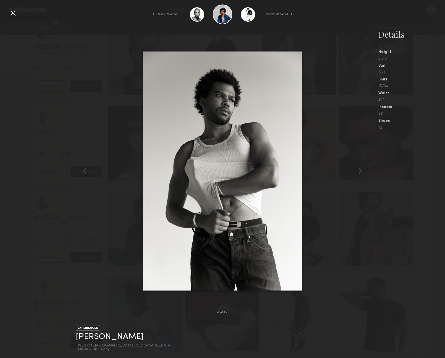
click at [13, 13] on div at bounding box center [12, 12] width 9 height 9
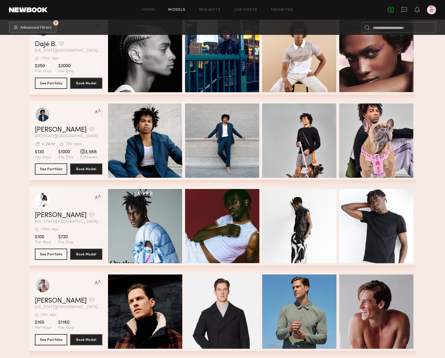
scroll to position [2082, 0]
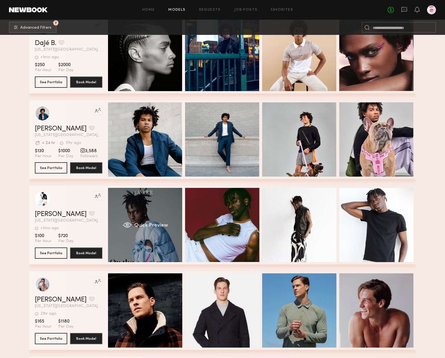
click at [159, 236] on div "Quick Preview" at bounding box center [145, 225] width 74 height 74
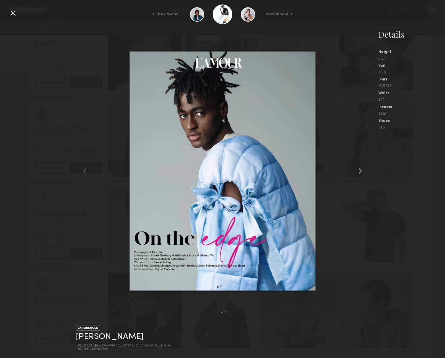
click at [362, 171] on common-icon at bounding box center [360, 170] width 9 height 9
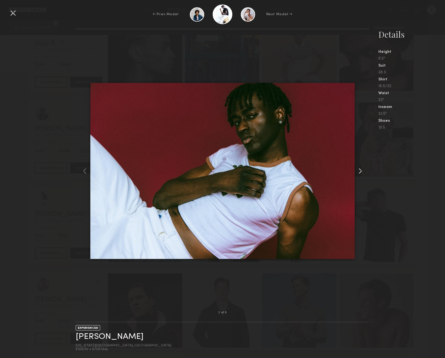
click at [362, 171] on common-icon at bounding box center [360, 170] width 9 height 9
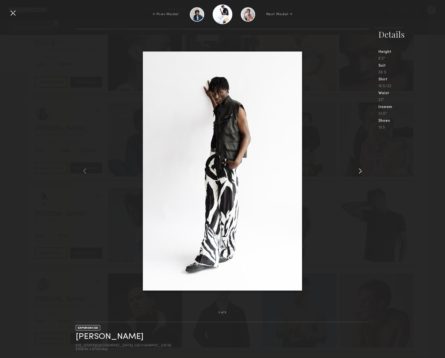
click at [362, 171] on common-icon at bounding box center [360, 170] width 9 height 9
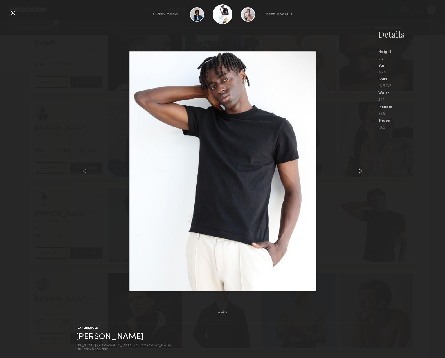
click at [362, 171] on common-icon at bounding box center [360, 170] width 9 height 9
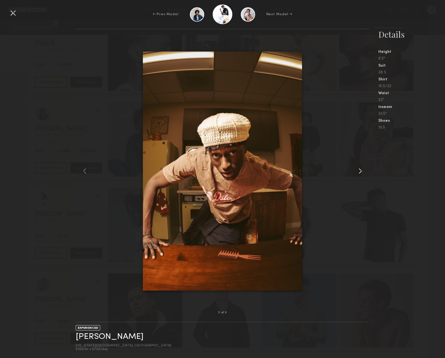
click at [362, 171] on common-icon at bounding box center [360, 170] width 9 height 9
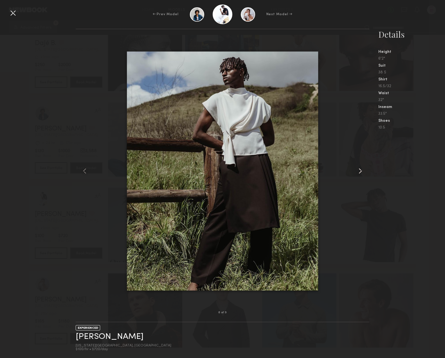
click at [362, 171] on common-icon at bounding box center [360, 170] width 9 height 9
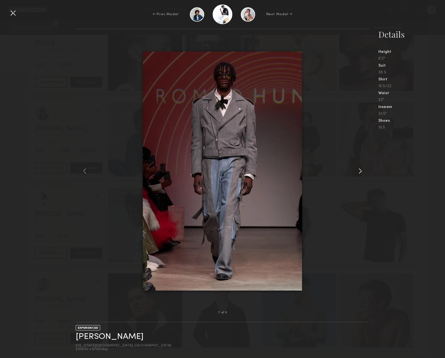
click at [361, 171] on common-icon at bounding box center [360, 170] width 9 height 9
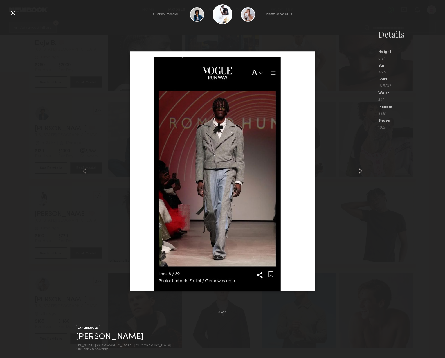
click at [361, 171] on common-icon at bounding box center [360, 170] width 9 height 9
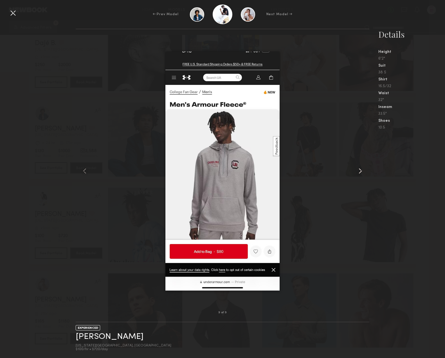
click at [361, 171] on common-icon at bounding box center [360, 170] width 9 height 9
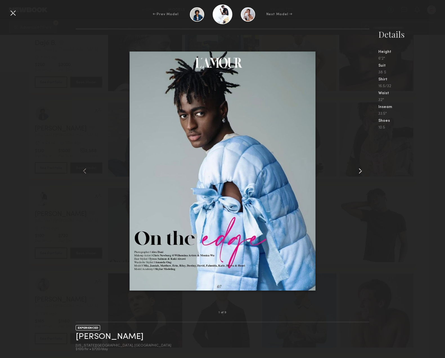
click at [360, 171] on common-icon at bounding box center [360, 170] width 9 height 9
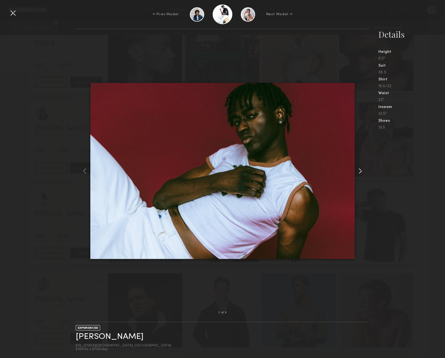
click at [360, 171] on common-icon at bounding box center [360, 170] width 9 height 9
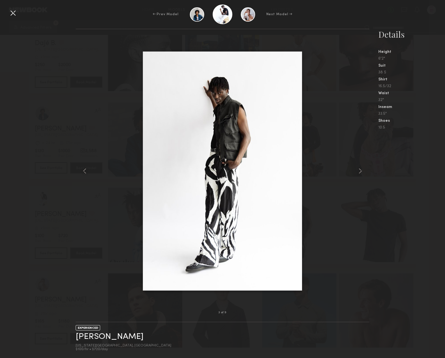
click at [11, 13] on div at bounding box center [12, 12] width 9 height 9
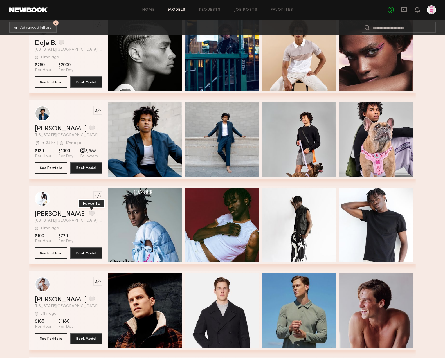
click at [89, 212] on button "grid" at bounding box center [92, 213] width 6 height 5
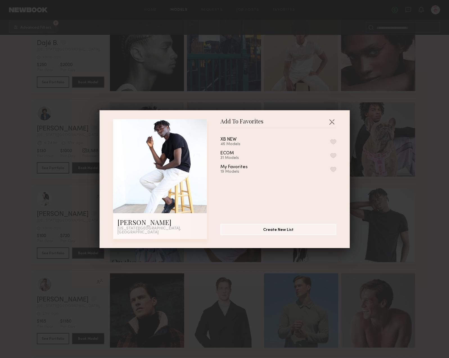
click at [330, 141] on button "button" at bounding box center [333, 141] width 6 height 5
click at [330, 144] on button "Remove from favorite list" at bounding box center [333, 141] width 6 height 5
click at [330, 144] on button "button" at bounding box center [333, 141] width 6 height 5
click at [330, 124] on button "button" at bounding box center [331, 121] width 9 height 9
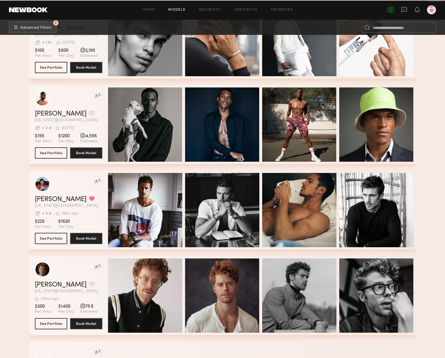
scroll to position [2878, 0]
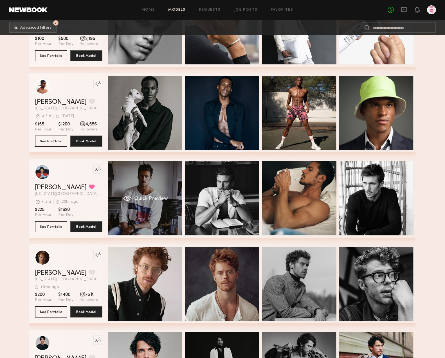
click at [143, 187] on div "Quick Preview" at bounding box center [145, 198] width 74 height 74
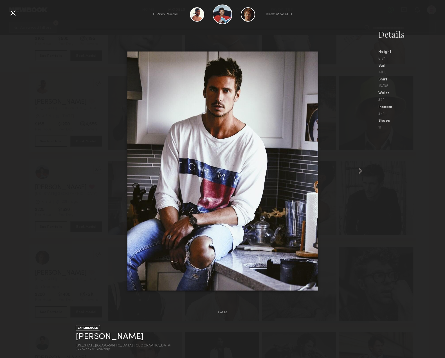
click at [362, 172] on common-icon at bounding box center [360, 170] width 9 height 9
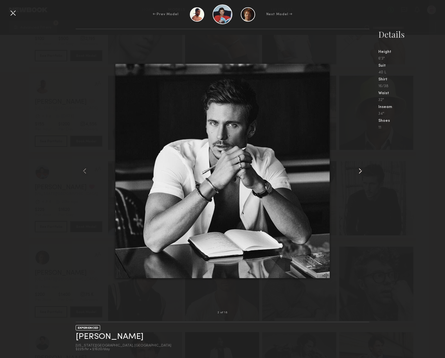
click at [362, 171] on common-icon at bounding box center [360, 170] width 9 height 9
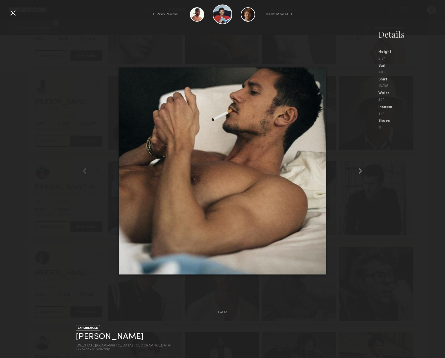
click at [362, 171] on common-icon at bounding box center [360, 170] width 9 height 9
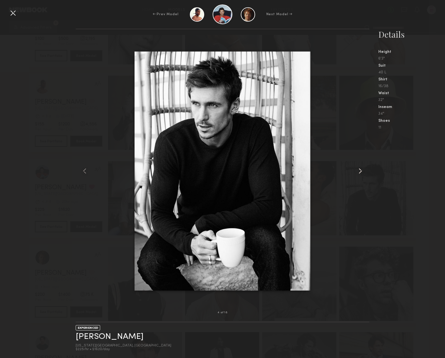
click at [362, 171] on common-icon at bounding box center [360, 170] width 9 height 9
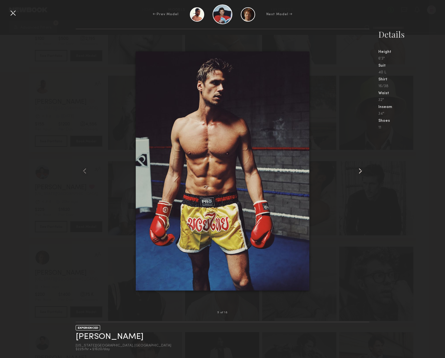
click at [362, 171] on common-icon at bounding box center [360, 170] width 9 height 9
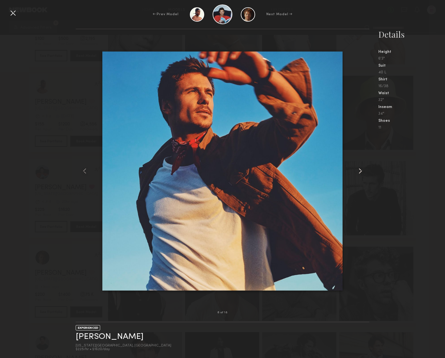
click at [362, 171] on common-icon at bounding box center [360, 170] width 9 height 9
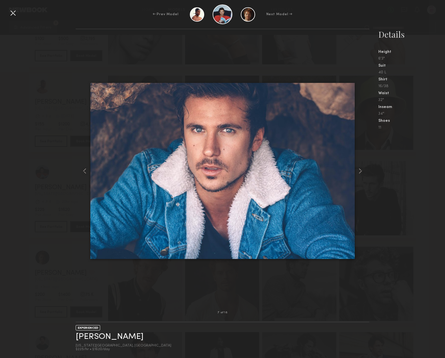
drag, startPoint x: 12, startPoint y: 12, endPoint x: 17, endPoint y: 17, distance: 7.2
click at [12, 12] on div at bounding box center [12, 12] width 9 height 9
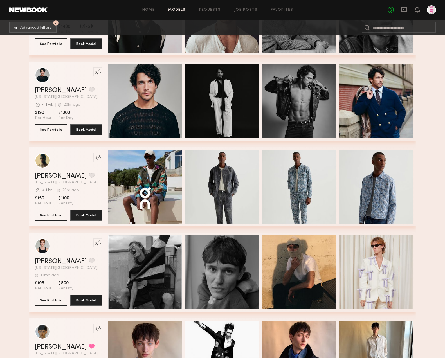
scroll to position [3154, 0]
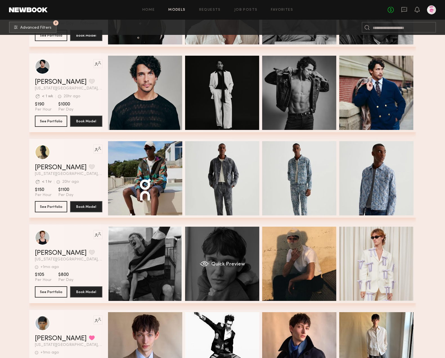
click at [227, 255] on div "Quick Preview" at bounding box center [222, 264] width 74 height 74
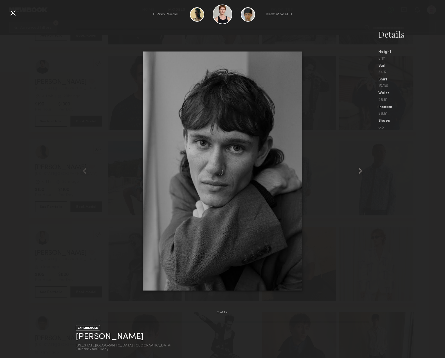
click at [362, 171] on common-icon at bounding box center [360, 170] width 9 height 9
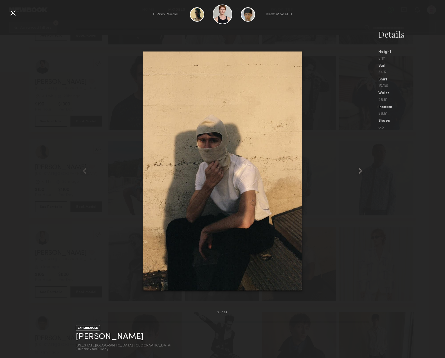
click at [362, 171] on common-icon at bounding box center [360, 170] width 9 height 9
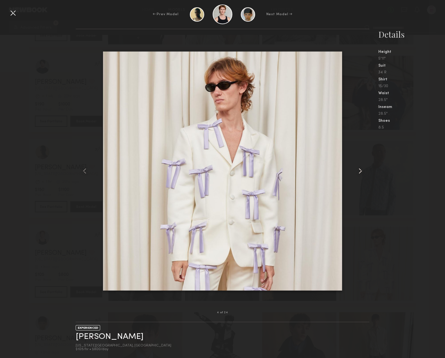
click at [362, 171] on common-icon at bounding box center [360, 170] width 9 height 9
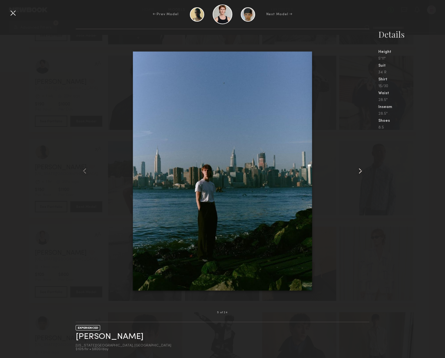
click at [362, 171] on common-icon at bounding box center [360, 170] width 9 height 9
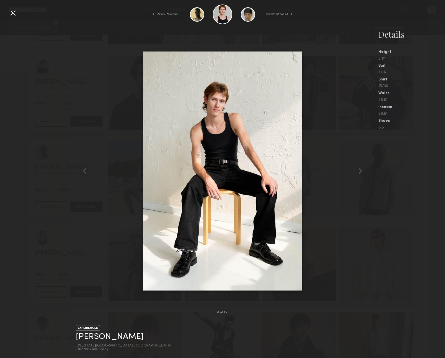
click at [14, 15] on div at bounding box center [12, 12] width 9 height 9
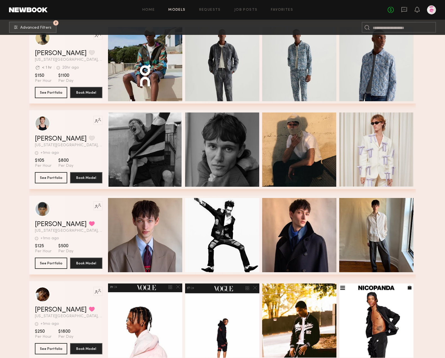
scroll to position [3269, 0]
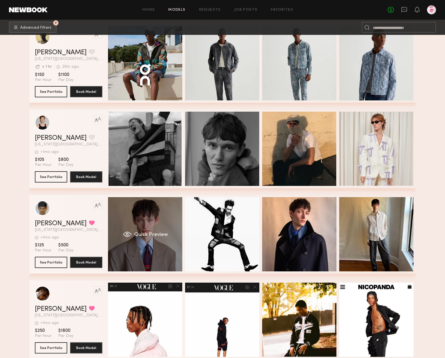
click at [146, 247] on div "Quick Preview" at bounding box center [145, 234] width 74 height 74
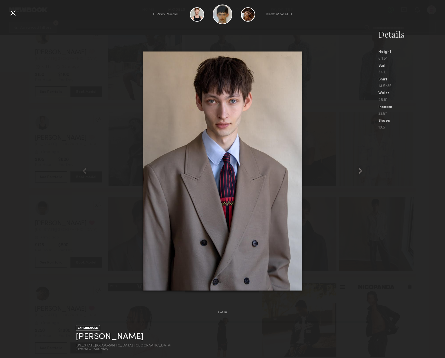
click at [361, 169] on common-icon at bounding box center [360, 170] width 9 height 9
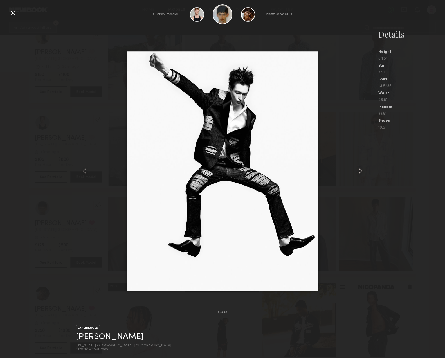
click at [360, 169] on common-icon at bounding box center [360, 170] width 9 height 9
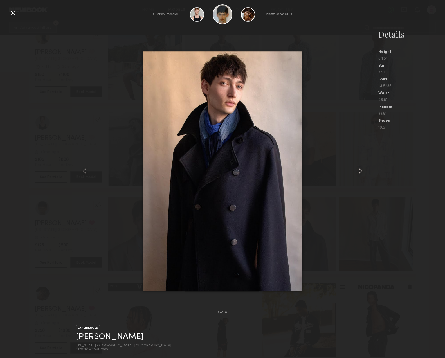
click at [360, 169] on common-icon at bounding box center [360, 170] width 9 height 9
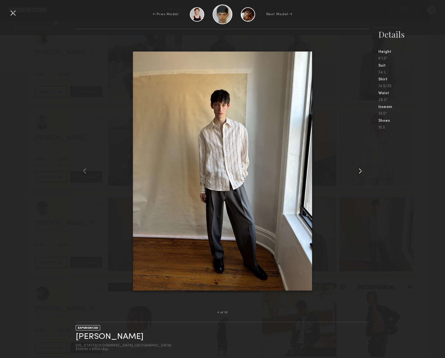
click at [360, 169] on common-icon at bounding box center [360, 170] width 9 height 9
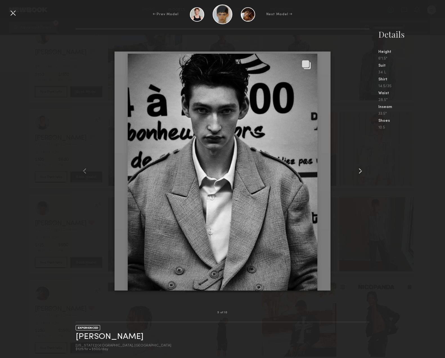
click at [360, 169] on common-icon at bounding box center [360, 170] width 9 height 9
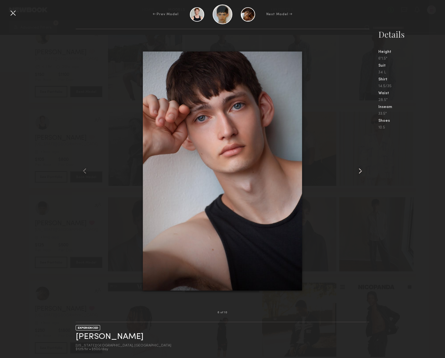
click at [360, 169] on common-icon at bounding box center [360, 170] width 9 height 9
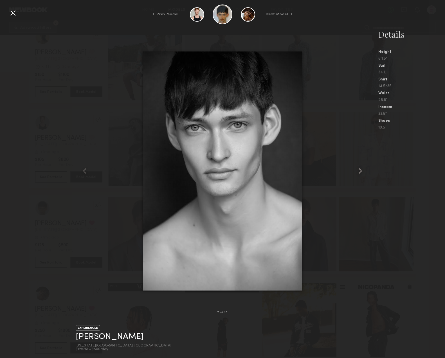
click at [360, 169] on common-icon at bounding box center [360, 170] width 9 height 9
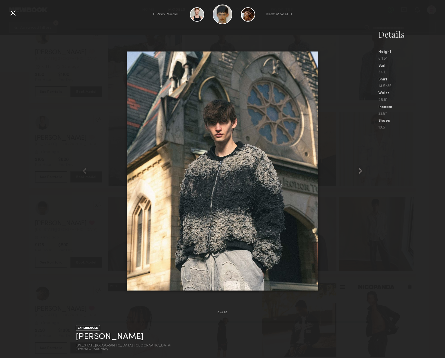
click at [360, 169] on common-icon at bounding box center [360, 170] width 9 height 9
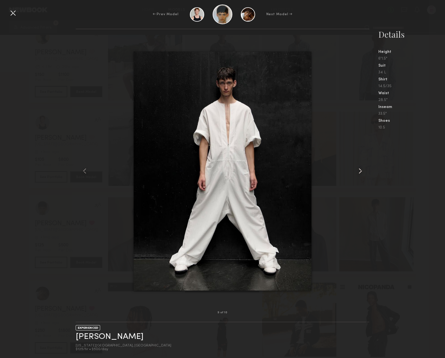
click at [360, 169] on common-icon at bounding box center [360, 170] width 9 height 9
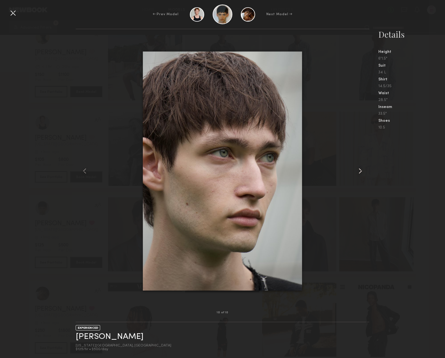
click at [360, 169] on common-icon at bounding box center [360, 170] width 9 height 9
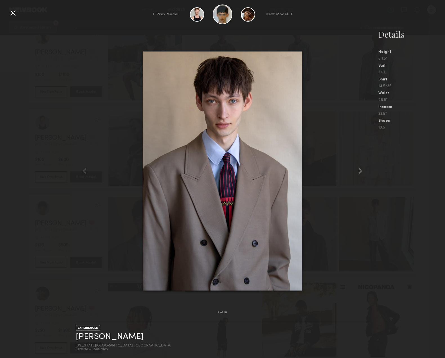
click at [360, 169] on common-icon at bounding box center [360, 170] width 9 height 9
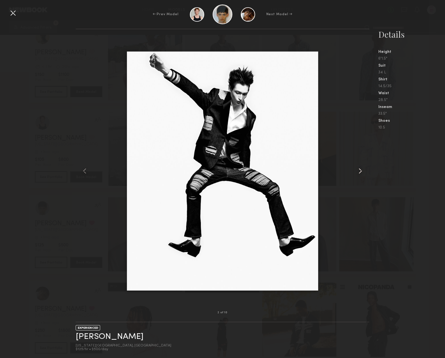
click at [360, 169] on common-icon at bounding box center [360, 170] width 9 height 9
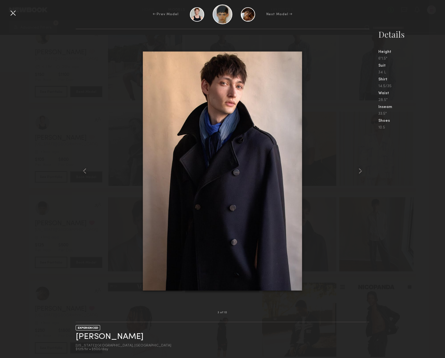
click at [13, 13] on div at bounding box center [12, 12] width 9 height 9
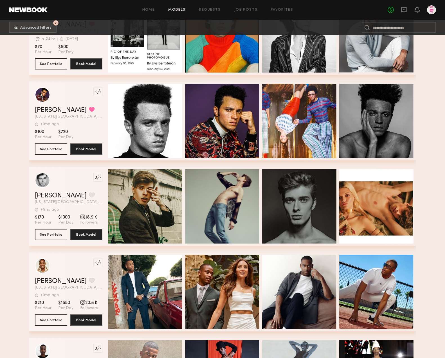
scroll to position [3725, 0]
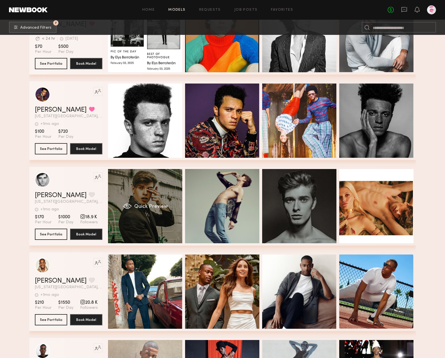
click at [146, 194] on div "Quick Preview" at bounding box center [145, 206] width 74 height 74
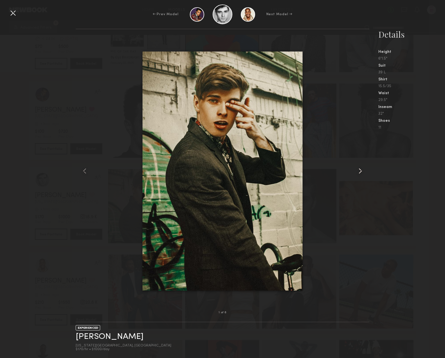
click at [360, 171] on common-icon at bounding box center [360, 170] width 9 height 9
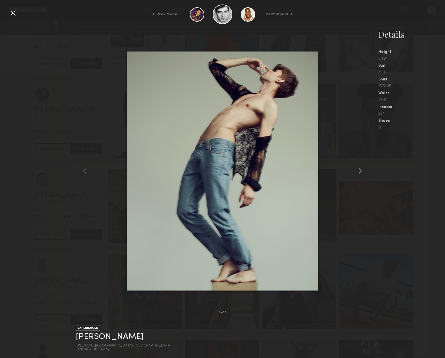
click at [360, 171] on common-icon at bounding box center [360, 170] width 9 height 9
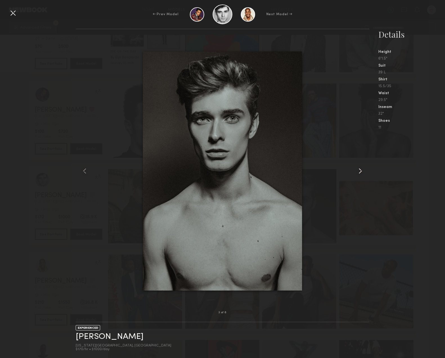
click at [360, 171] on common-icon at bounding box center [360, 170] width 9 height 9
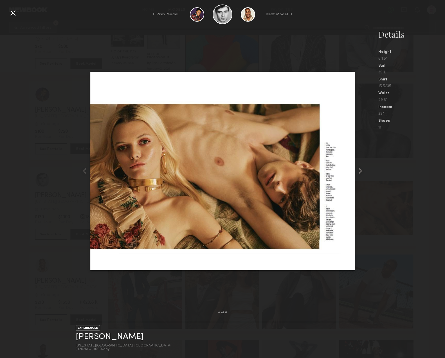
click at [360, 171] on common-icon at bounding box center [360, 170] width 9 height 9
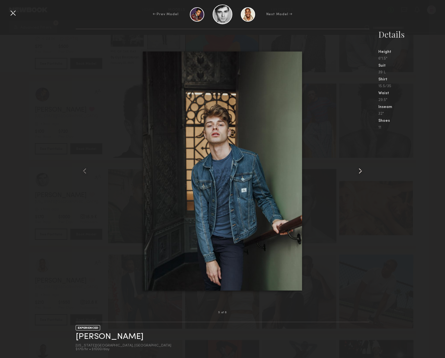
click at [360, 171] on common-icon at bounding box center [360, 170] width 9 height 9
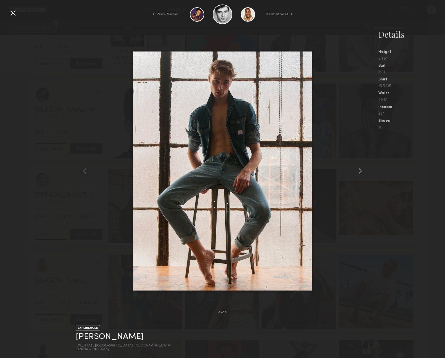
click at [360, 171] on common-icon at bounding box center [360, 170] width 9 height 9
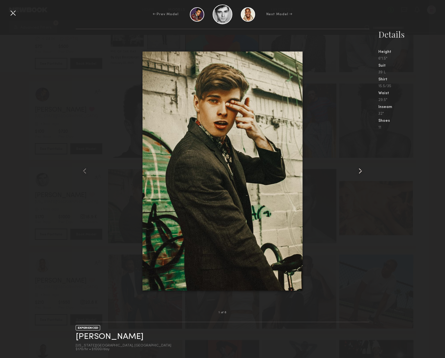
click at [360, 171] on common-icon at bounding box center [360, 170] width 9 height 9
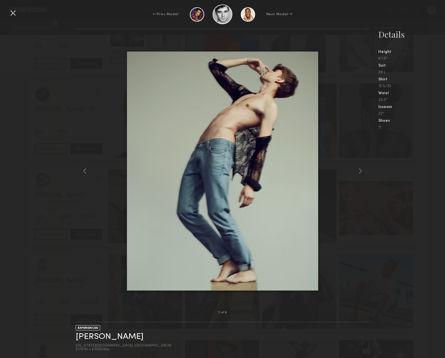
drag, startPoint x: 12, startPoint y: 12, endPoint x: 39, endPoint y: 45, distance: 43.2
click at [12, 12] on div at bounding box center [12, 12] width 9 height 9
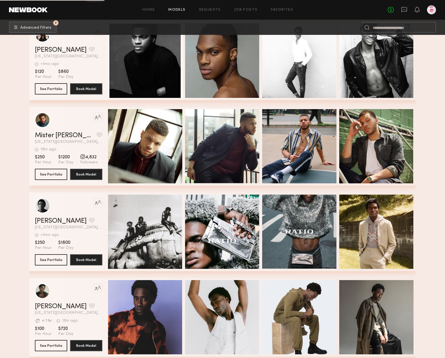
scroll to position [4651, 0]
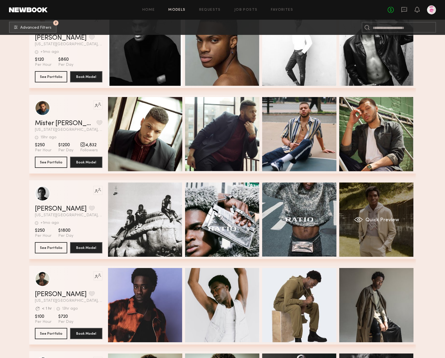
click at [383, 193] on div "Quick Preview" at bounding box center [376, 219] width 74 height 74
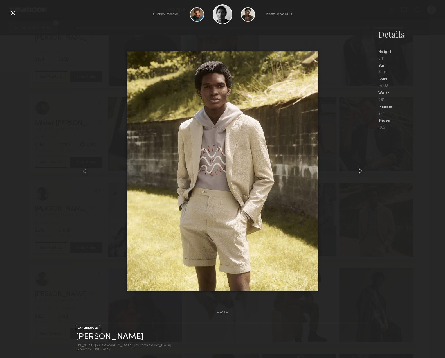
click at [361, 171] on common-icon at bounding box center [360, 170] width 9 height 9
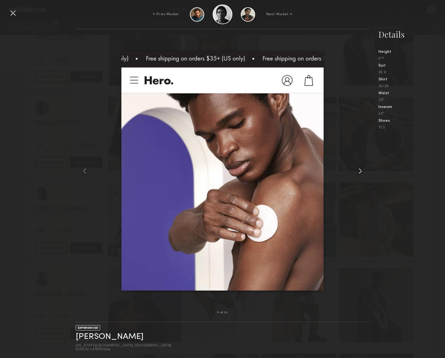
click at [361, 171] on common-icon at bounding box center [360, 170] width 9 height 9
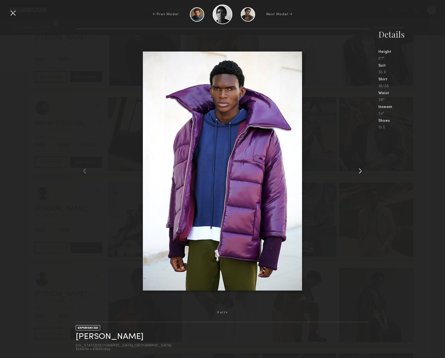
click at [361, 171] on common-icon at bounding box center [360, 170] width 9 height 9
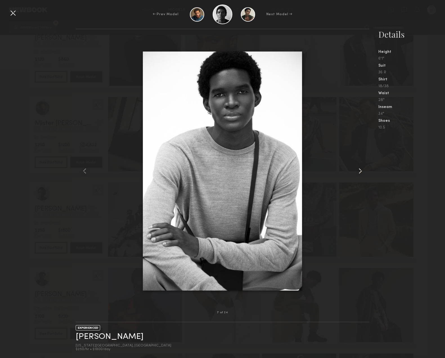
click at [361, 171] on common-icon at bounding box center [360, 170] width 9 height 9
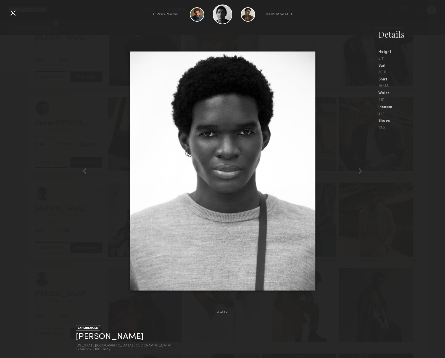
click at [13, 10] on div at bounding box center [12, 12] width 9 height 9
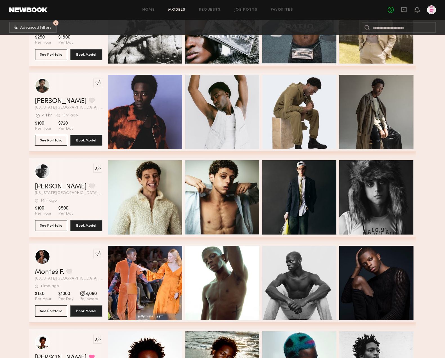
scroll to position [4851, 0]
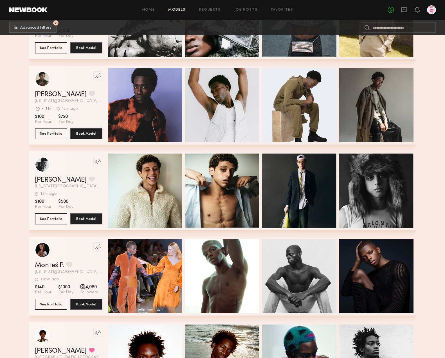
click at [148, 184] on div "Quick Preview" at bounding box center [145, 190] width 74 height 74
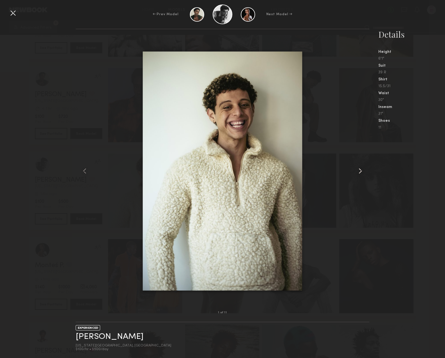
click at [362, 171] on common-icon at bounding box center [360, 170] width 9 height 9
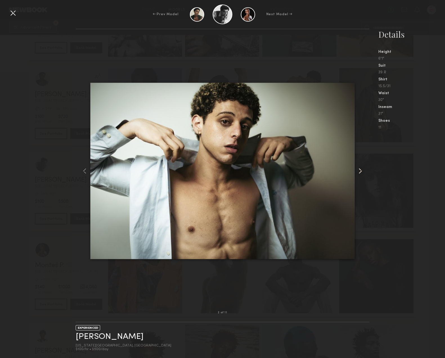
click at [362, 171] on common-icon at bounding box center [360, 170] width 9 height 9
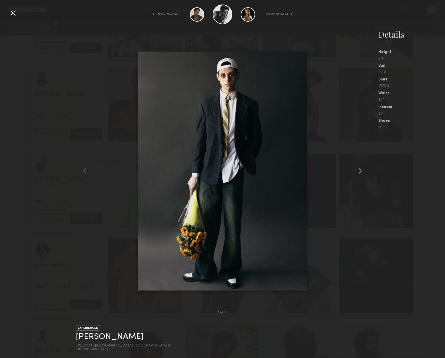
click at [362, 171] on common-icon at bounding box center [360, 170] width 9 height 9
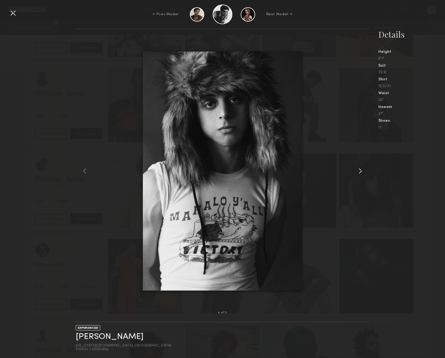
click at [362, 171] on common-icon at bounding box center [360, 170] width 9 height 9
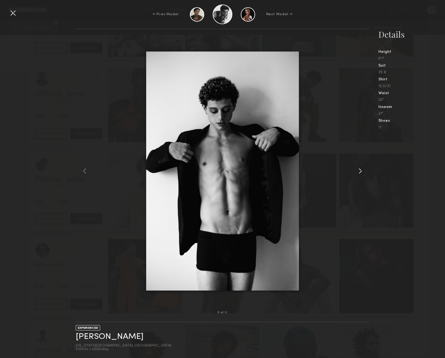
click at [362, 171] on common-icon at bounding box center [360, 170] width 9 height 9
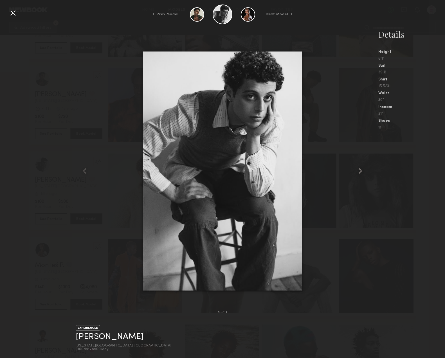
click at [362, 171] on common-icon at bounding box center [360, 170] width 9 height 9
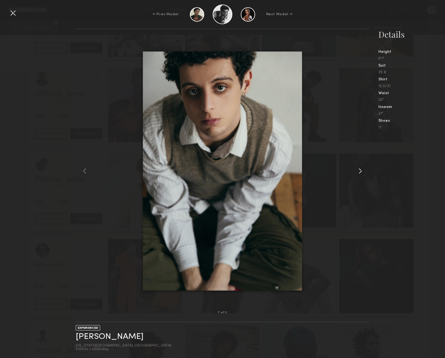
click at [362, 171] on common-icon at bounding box center [360, 170] width 9 height 9
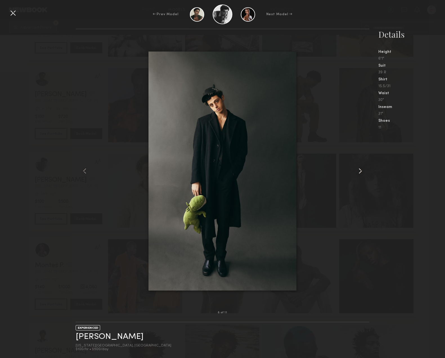
click at [362, 171] on common-icon at bounding box center [360, 170] width 9 height 9
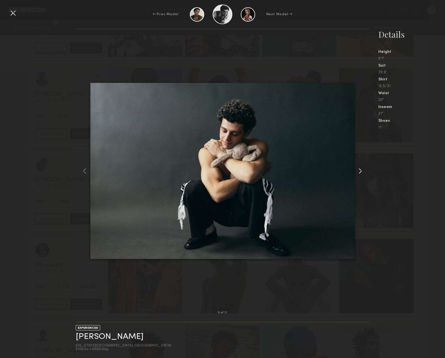
click at [362, 171] on common-icon at bounding box center [360, 170] width 9 height 9
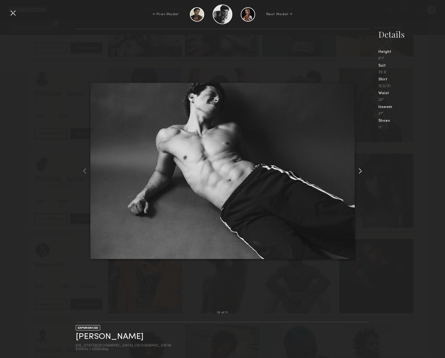
click at [362, 171] on common-icon at bounding box center [360, 170] width 9 height 9
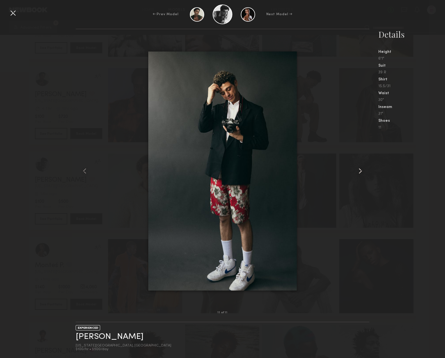
click at [362, 171] on common-icon at bounding box center [360, 170] width 9 height 9
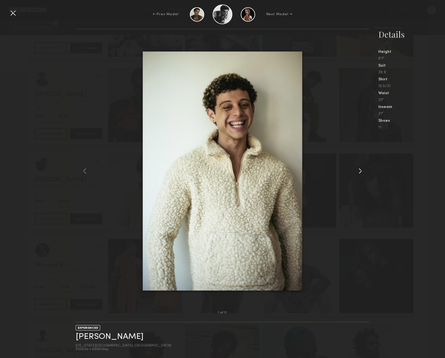
click at [362, 171] on common-icon at bounding box center [360, 170] width 9 height 9
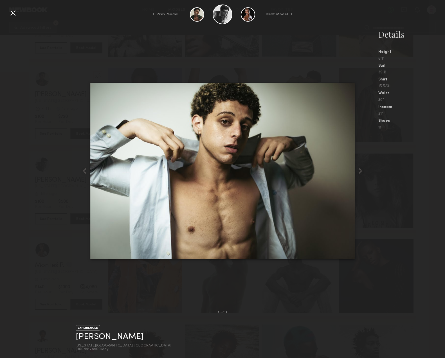
click at [48, 83] on div "2 of 11 EXPERIENCED Kareem L. New York City, NY $100/hr • $500/day Details Heig…" at bounding box center [222, 193] width 445 height 329
click at [12, 14] on div at bounding box center [12, 12] width 9 height 9
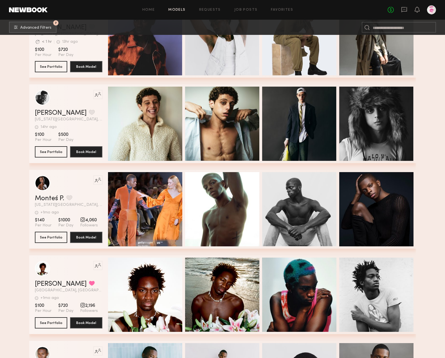
scroll to position [4919, 0]
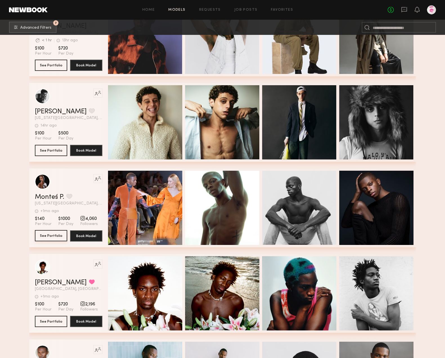
click at [58, 239] on button "See Portfolio" at bounding box center [51, 235] width 32 height 11
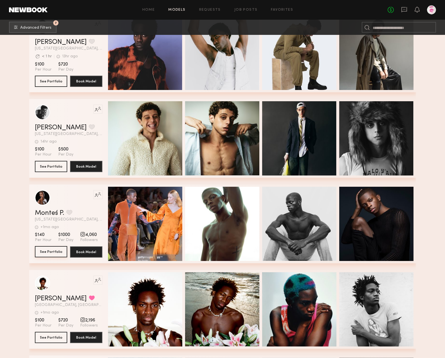
scroll to position [4901, 0]
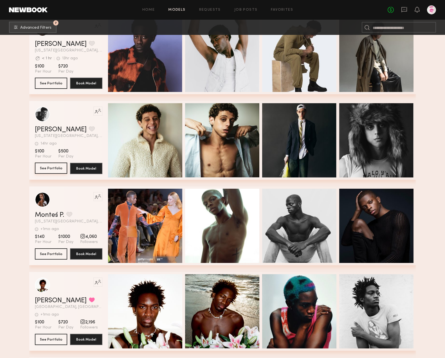
click at [51, 168] on button "See Portfolio" at bounding box center [51, 167] width 32 height 11
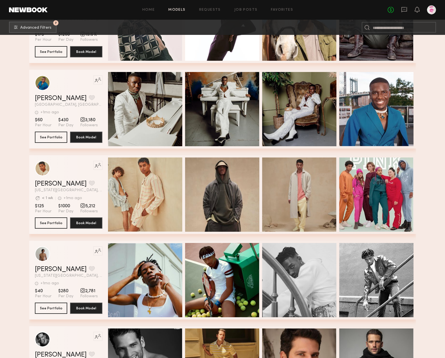
scroll to position [5703, 0]
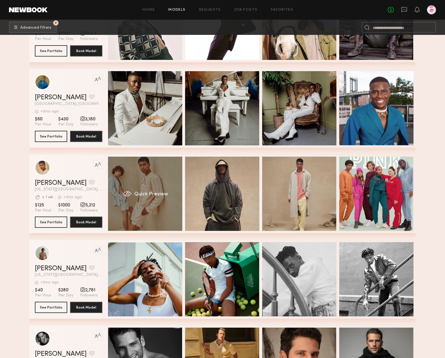
click at [155, 195] on span "Quick Preview" at bounding box center [151, 194] width 34 height 5
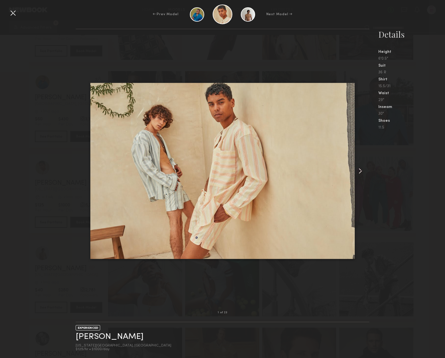
click at [359, 169] on common-icon at bounding box center [360, 170] width 9 height 9
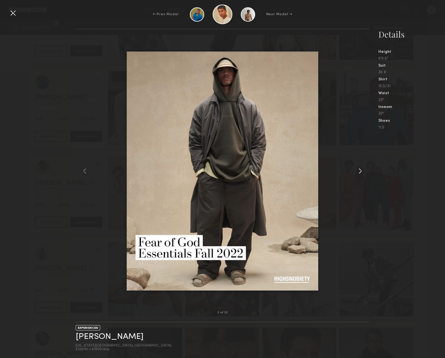
click at [359, 169] on common-icon at bounding box center [360, 170] width 9 height 9
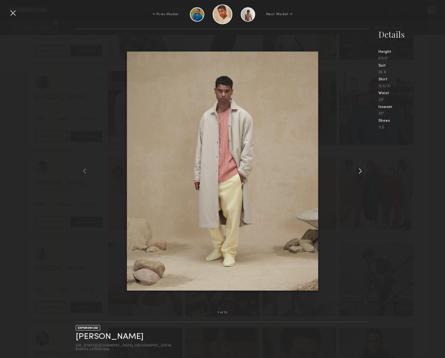
click at [359, 169] on common-icon at bounding box center [360, 170] width 9 height 9
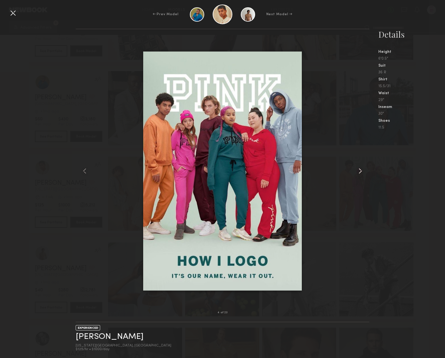
click at [359, 169] on common-icon at bounding box center [360, 170] width 9 height 9
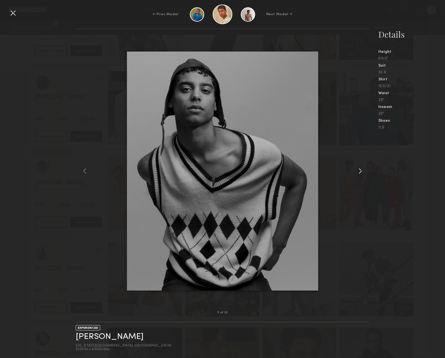
click at [359, 169] on common-icon at bounding box center [360, 170] width 9 height 9
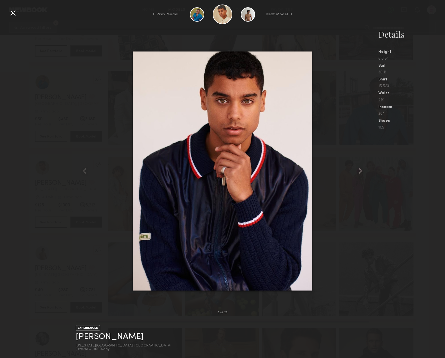
click at [359, 169] on common-icon at bounding box center [360, 170] width 9 height 9
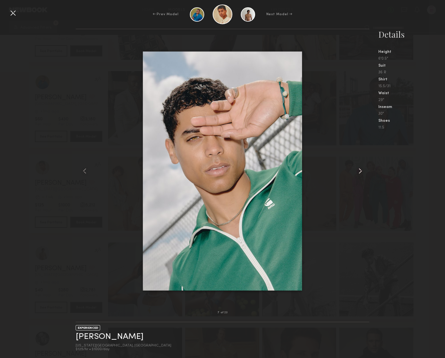
click at [359, 169] on common-icon at bounding box center [360, 170] width 9 height 9
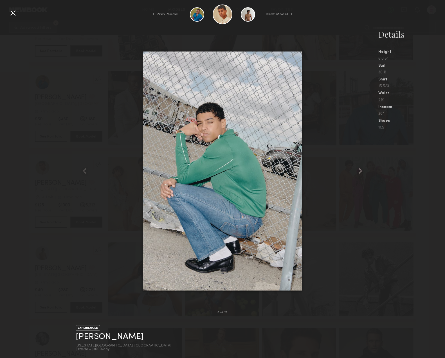
click at [359, 169] on common-icon at bounding box center [360, 170] width 9 height 9
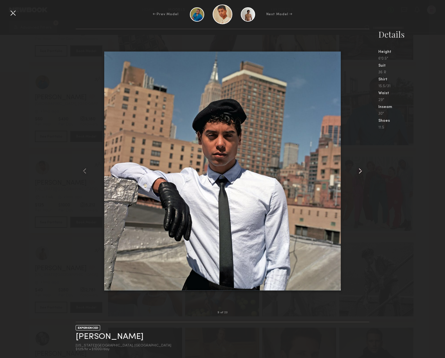
click at [359, 169] on common-icon at bounding box center [360, 170] width 9 height 9
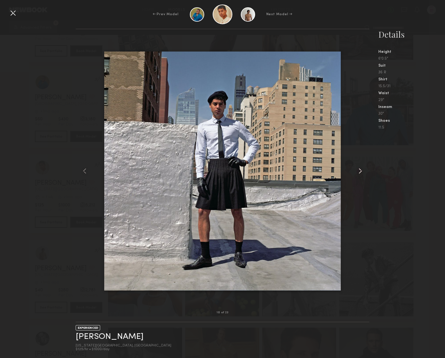
click at [359, 169] on common-icon at bounding box center [360, 170] width 9 height 9
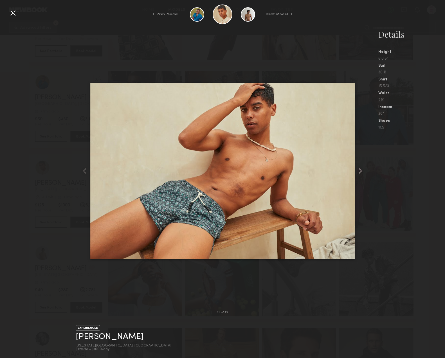
click at [359, 169] on common-icon at bounding box center [360, 170] width 9 height 9
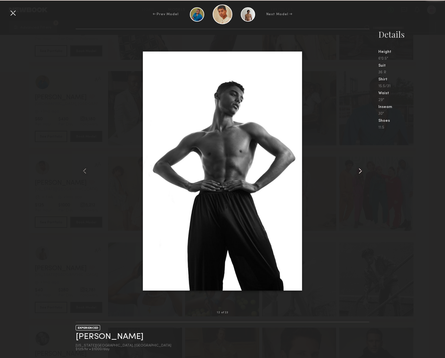
click at [359, 169] on common-icon at bounding box center [360, 170] width 9 height 9
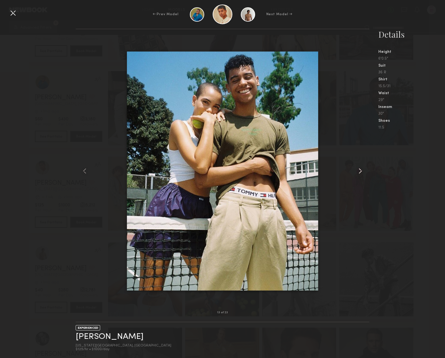
click at [356, 170] on common-icon at bounding box center [360, 170] width 9 height 9
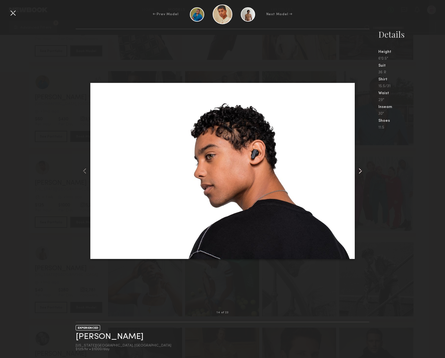
click at [356, 170] on common-icon at bounding box center [360, 170] width 9 height 9
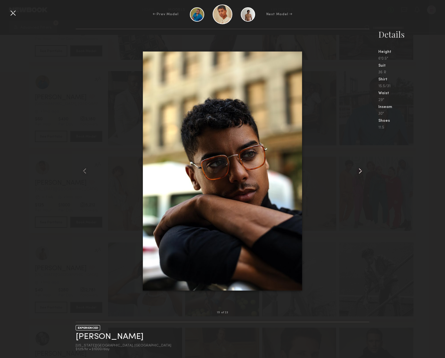
click at [356, 170] on common-icon at bounding box center [360, 170] width 9 height 9
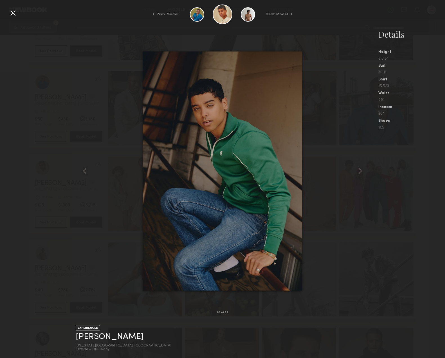
drag, startPoint x: 13, startPoint y: 13, endPoint x: 40, endPoint y: 26, distance: 29.3
click at [13, 13] on div at bounding box center [12, 12] width 9 height 9
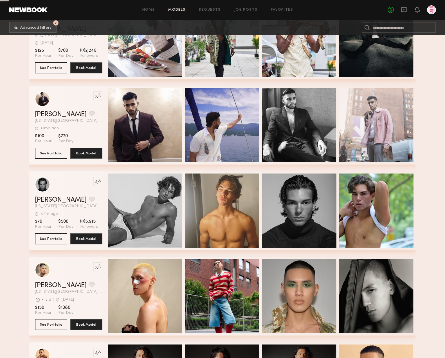
scroll to position [6786, 0]
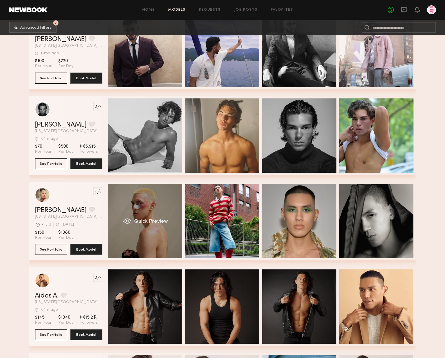
click at [153, 205] on div "Quick Preview" at bounding box center [145, 221] width 74 height 74
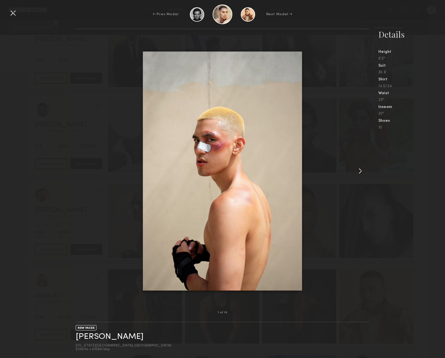
click at [358, 171] on common-icon at bounding box center [360, 170] width 9 height 9
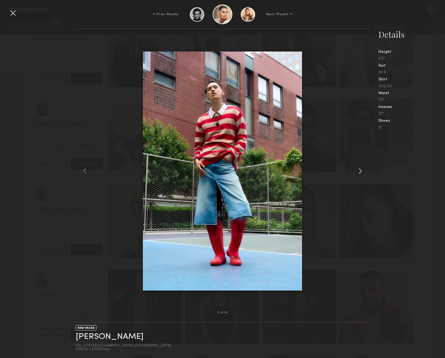
click at [358, 171] on common-icon at bounding box center [360, 170] width 9 height 9
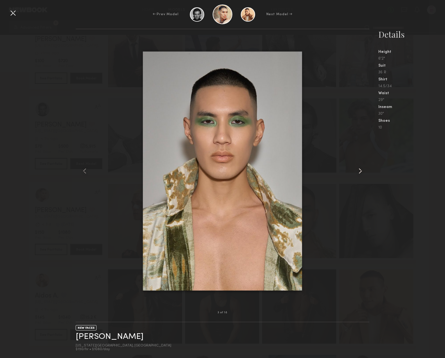
click at [358, 171] on common-icon at bounding box center [360, 170] width 9 height 9
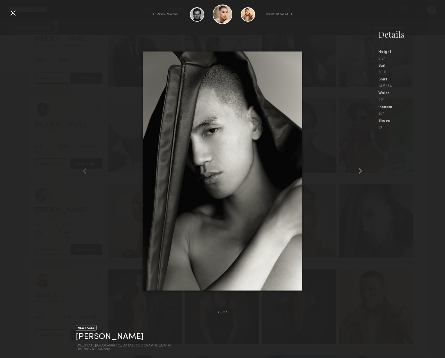
click at [358, 171] on common-icon at bounding box center [360, 170] width 9 height 9
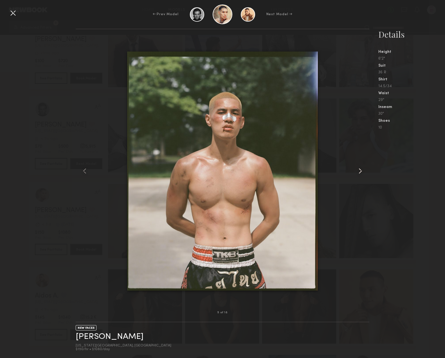
click at [358, 171] on common-icon at bounding box center [360, 170] width 9 height 9
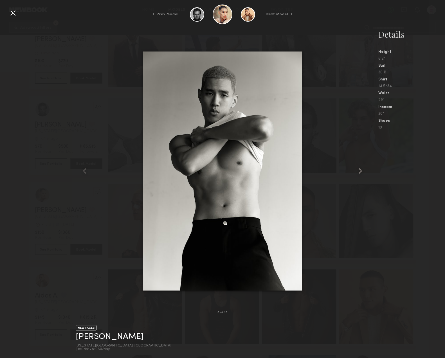
click at [358, 171] on common-icon at bounding box center [360, 170] width 9 height 9
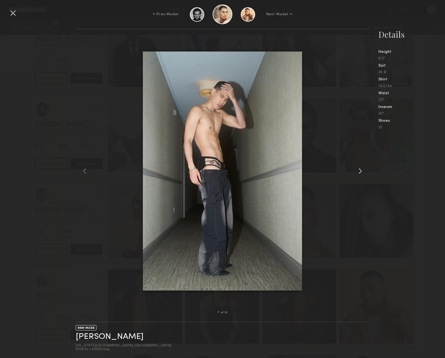
click at [358, 171] on common-icon at bounding box center [360, 170] width 9 height 9
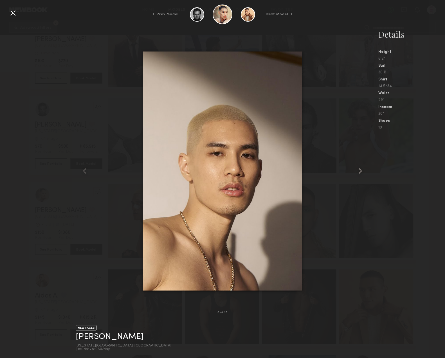
click at [358, 171] on common-icon at bounding box center [360, 170] width 9 height 9
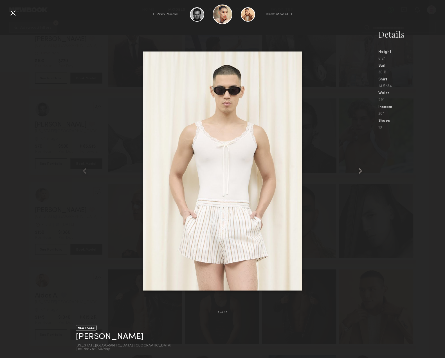
click at [358, 171] on common-icon at bounding box center [360, 170] width 9 height 9
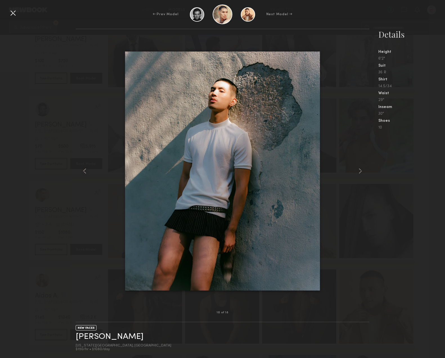
click at [12, 14] on div at bounding box center [12, 12] width 9 height 9
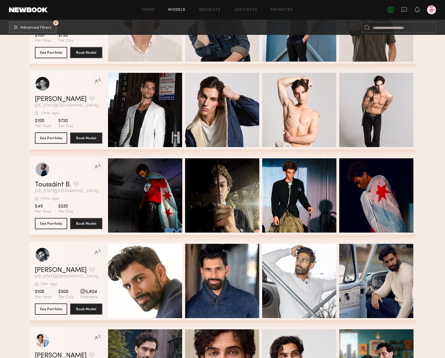
scroll to position [7156, 0]
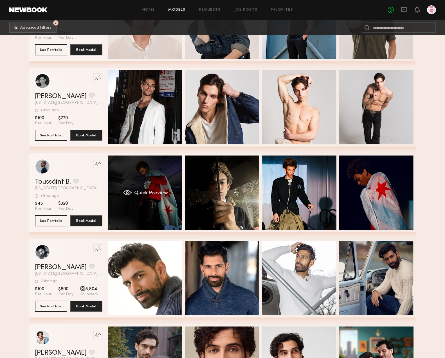
click at [148, 174] on div "Quick Preview" at bounding box center [145, 192] width 74 height 74
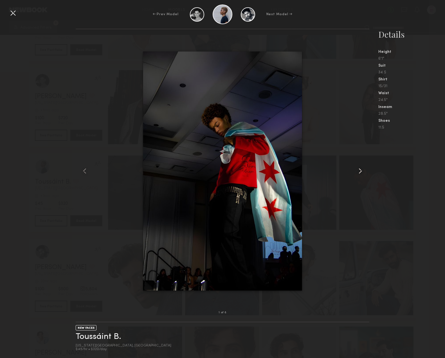
click at [360, 171] on common-icon at bounding box center [360, 170] width 9 height 9
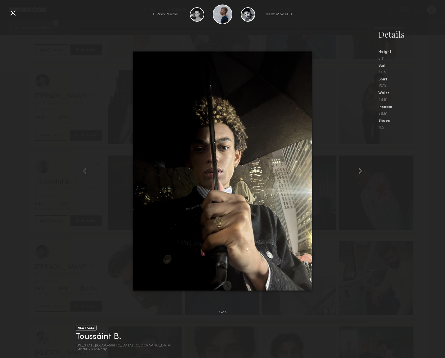
click at [360, 171] on common-icon at bounding box center [360, 170] width 9 height 9
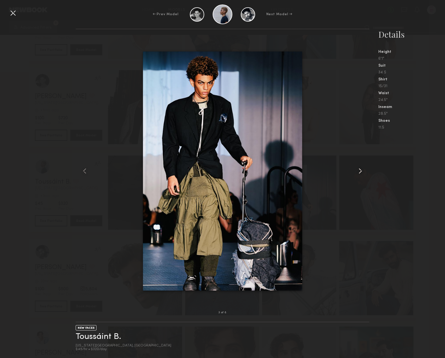
click at [360, 171] on common-icon at bounding box center [360, 170] width 9 height 9
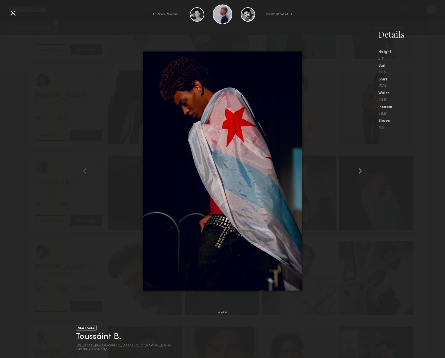
click at [360, 171] on common-icon at bounding box center [360, 170] width 9 height 9
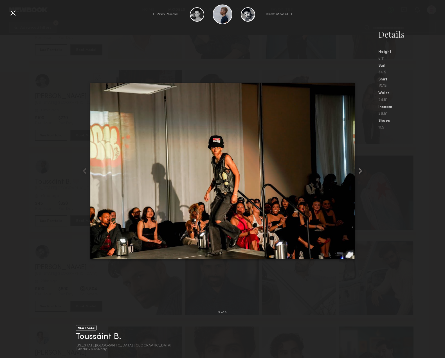
click at [360, 171] on common-icon at bounding box center [360, 170] width 9 height 9
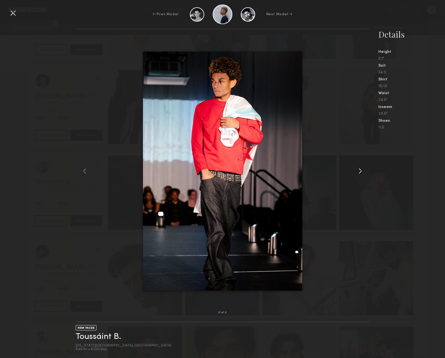
click at [360, 171] on common-icon at bounding box center [360, 170] width 9 height 9
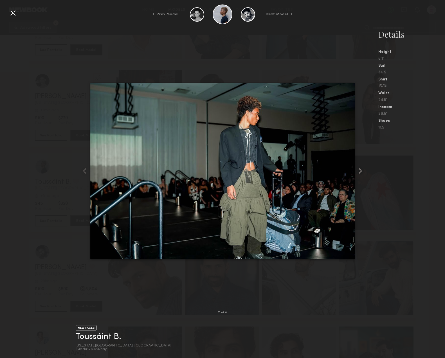
click at [360, 171] on common-icon at bounding box center [360, 170] width 9 height 9
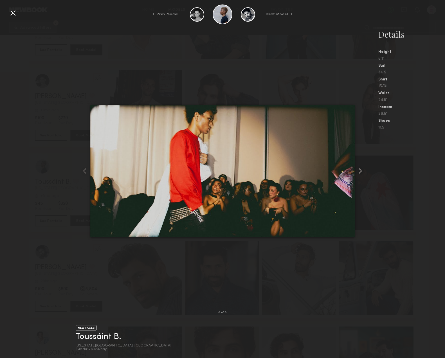
click at [360, 171] on common-icon at bounding box center [360, 170] width 9 height 9
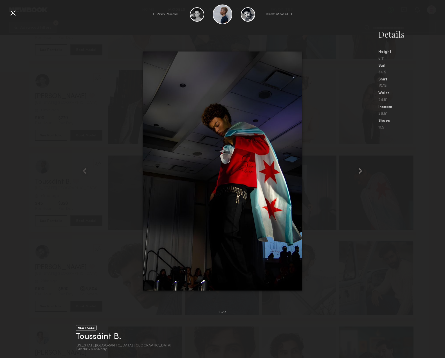
click at [360, 171] on common-icon at bounding box center [360, 170] width 9 height 9
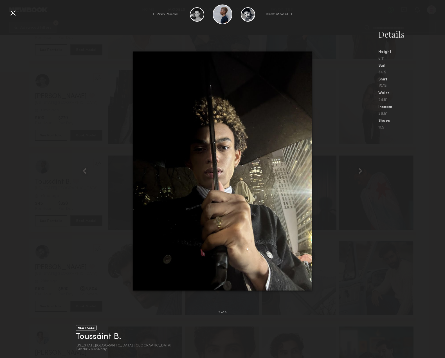
click at [13, 12] on div at bounding box center [12, 12] width 9 height 9
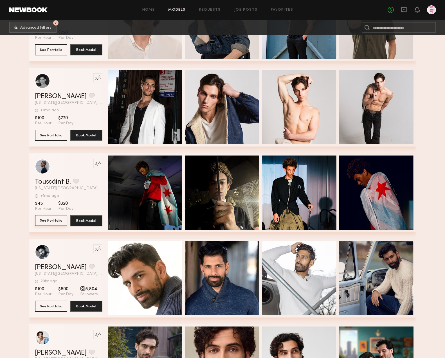
click at [44, 217] on button "See Portfolio" at bounding box center [51, 220] width 32 height 11
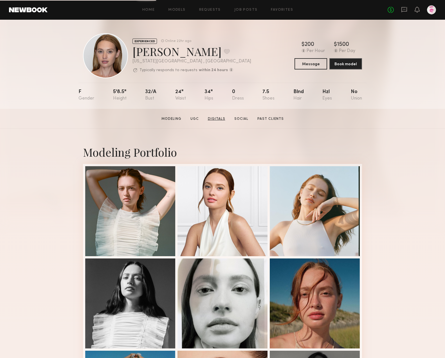
click at [220, 119] on link "Digitals" at bounding box center [216, 118] width 22 height 5
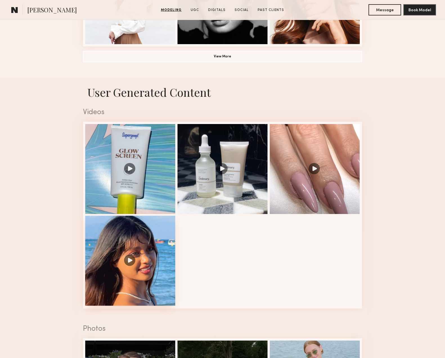
scroll to position [507, 0]
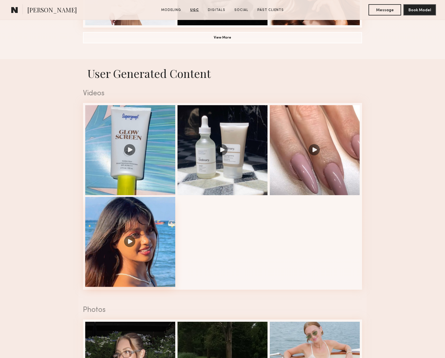
click at [129, 238] on div at bounding box center [130, 242] width 90 height 90
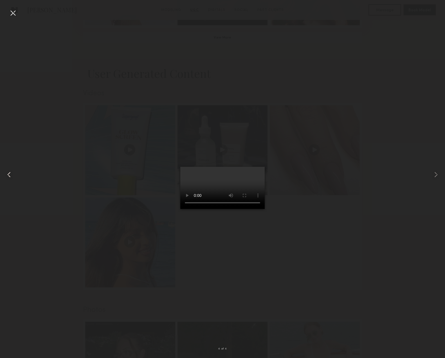
click at [15, 12] on div at bounding box center [12, 12] width 9 height 9
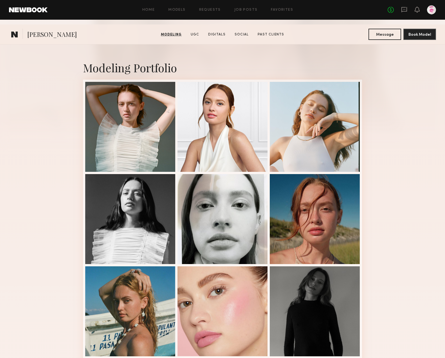
scroll to position [0, 0]
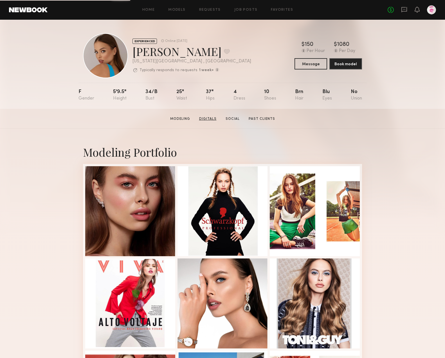
click at [204, 118] on link "Digitals" at bounding box center [208, 118] width 22 height 5
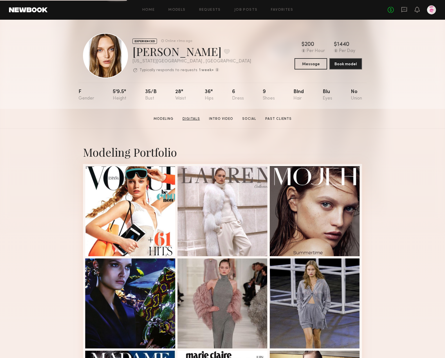
click at [196, 116] on link "Digitals" at bounding box center [191, 118] width 22 height 5
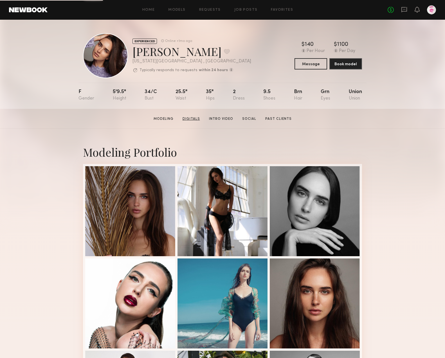
click at [195, 118] on link "Digitals" at bounding box center [191, 118] width 22 height 5
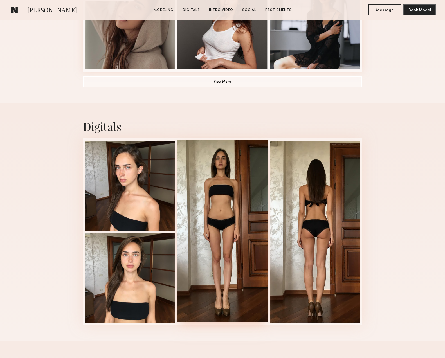
scroll to position [532, 0]
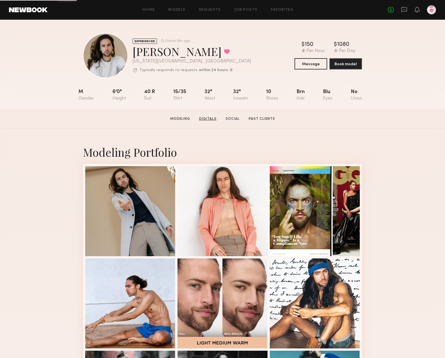
click at [212, 119] on link "Digitals" at bounding box center [208, 118] width 22 height 5
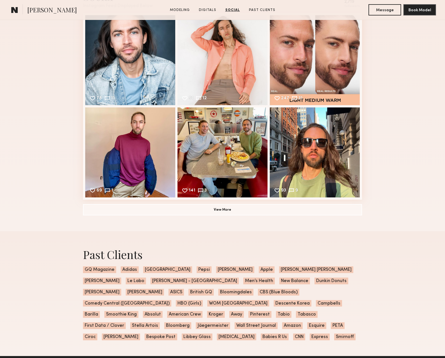
scroll to position [831, 0]
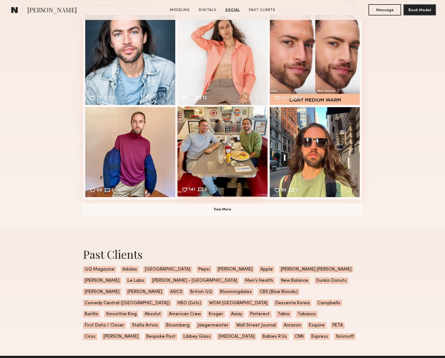
click at [204, 125] on div "141 3 Likes & comments displayed to show model’s engagement" at bounding box center [222, 152] width 90 height 90
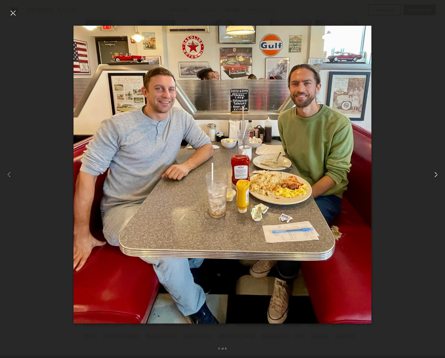
click at [436, 173] on common-icon at bounding box center [435, 174] width 9 height 9
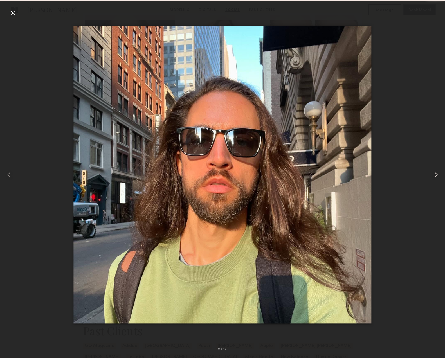
click at [436, 173] on common-icon at bounding box center [435, 174] width 9 height 9
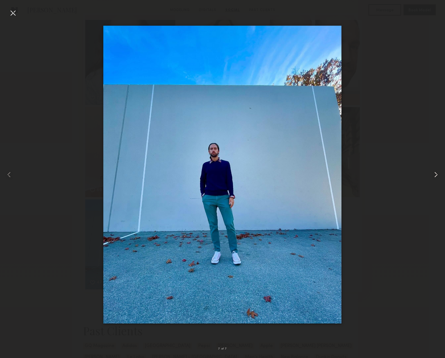
click at [436, 173] on common-icon at bounding box center [435, 174] width 9 height 9
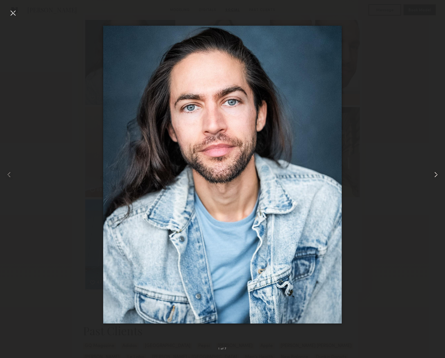
click at [436, 173] on common-icon at bounding box center [435, 174] width 9 height 9
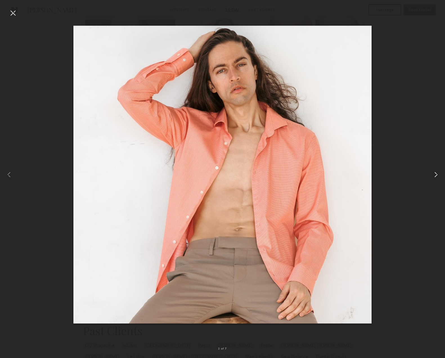
click at [436, 173] on common-icon at bounding box center [435, 174] width 9 height 9
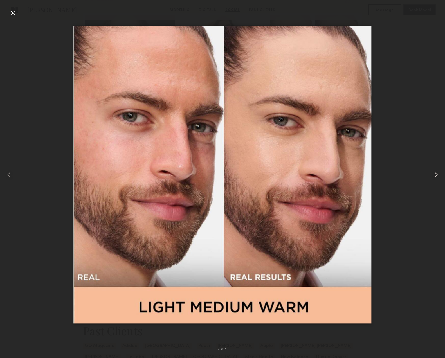
click at [436, 173] on common-icon at bounding box center [435, 174] width 9 height 9
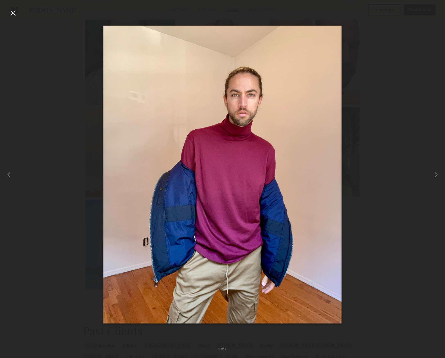
click at [15, 14] on div at bounding box center [12, 12] width 9 height 9
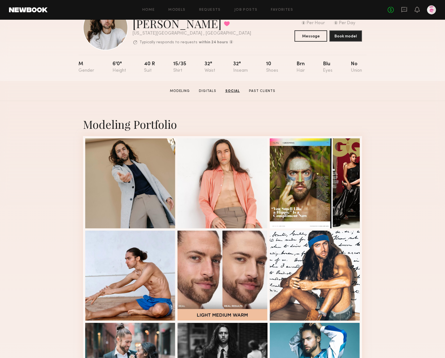
scroll to position [0, 0]
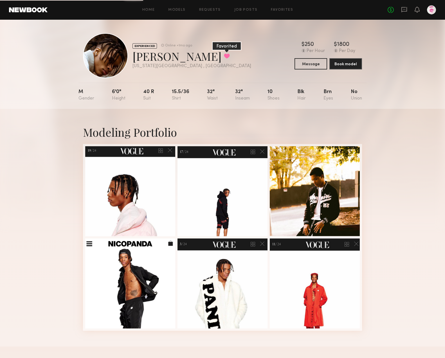
click at [224, 53] on button at bounding box center [227, 55] width 6 height 5
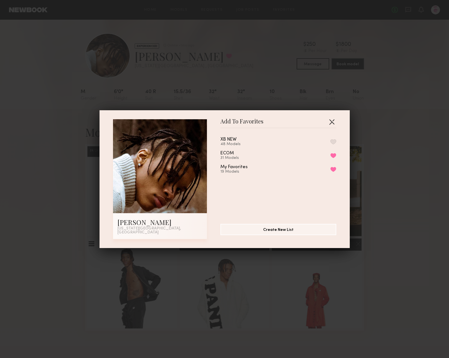
click at [328, 123] on button "button" at bounding box center [331, 121] width 9 height 9
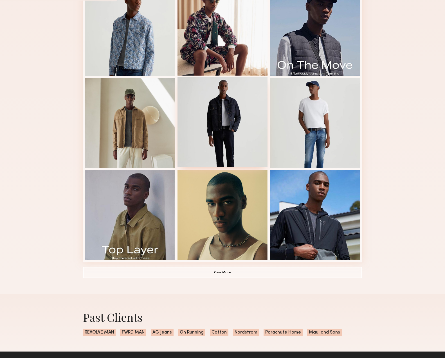
scroll to position [272, 0]
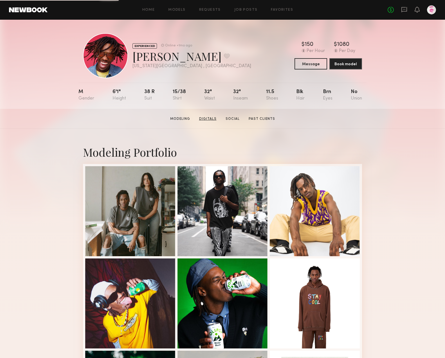
click at [205, 117] on link "Digitals" at bounding box center [208, 118] width 22 height 5
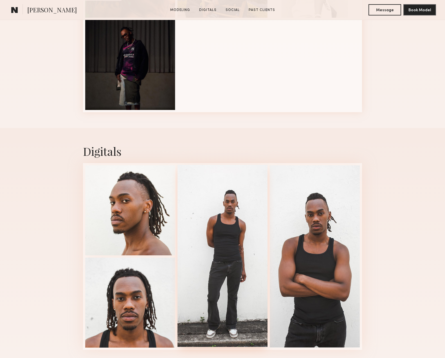
scroll to position [517, 0]
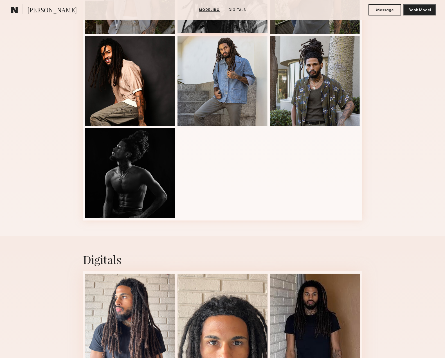
scroll to position [359, 0]
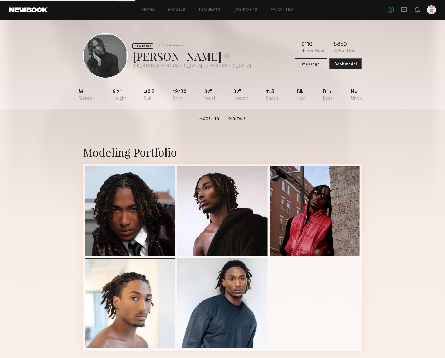
click at [236, 120] on link "Digitals" at bounding box center [237, 118] width 22 height 5
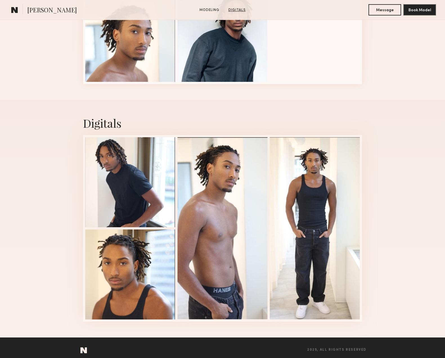
scroll to position [271, 0]
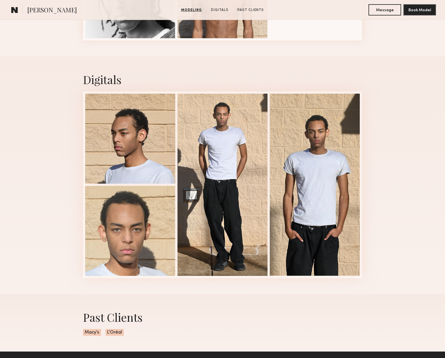
scroll to position [421, 0]
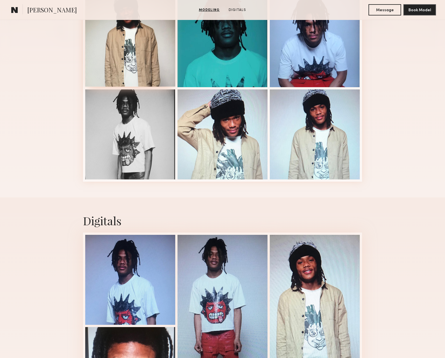
scroll to position [254, 0]
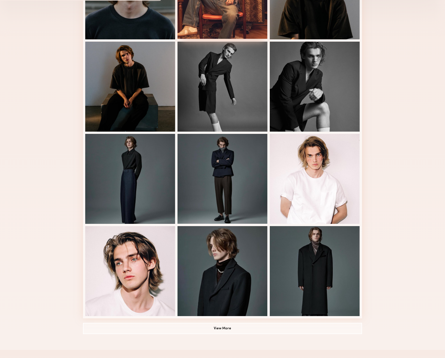
scroll to position [198, 0]
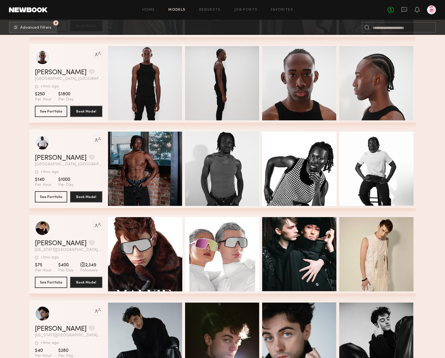
scroll to position [17779, 0]
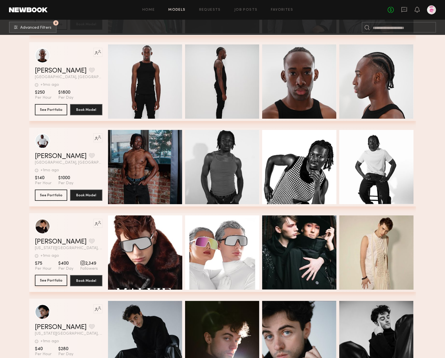
click at [51, 277] on button "See Portfolio" at bounding box center [51, 280] width 32 height 11
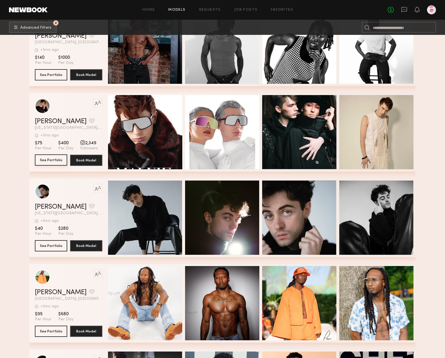
scroll to position [17899, 0]
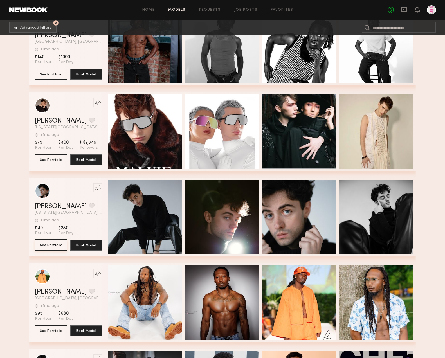
click at [46, 246] on button "See Portfolio" at bounding box center [51, 244] width 32 height 11
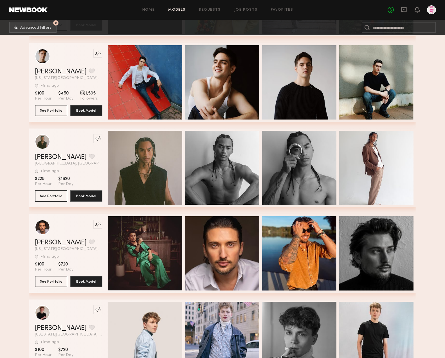
scroll to position [18380, 0]
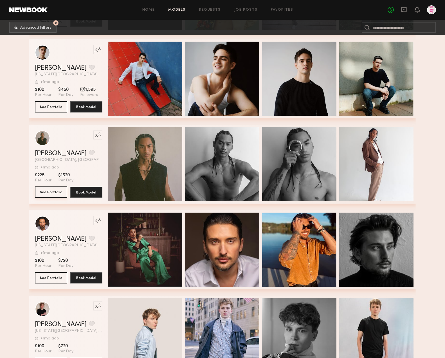
click at [52, 194] on button "See Portfolio" at bounding box center [51, 191] width 32 height 11
click at [89, 153] on button "grid" at bounding box center [92, 152] width 6 height 5
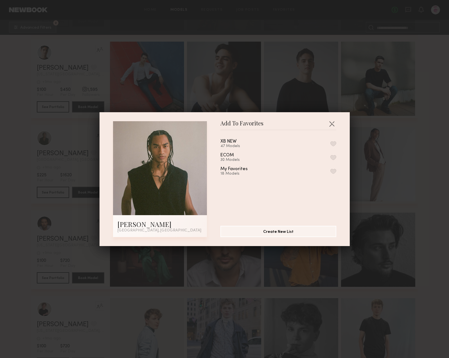
click at [330, 143] on button "button" at bounding box center [333, 143] width 6 height 5
click at [329, 123] on button "button" at bounding box center [331, 123] width 9 height 9
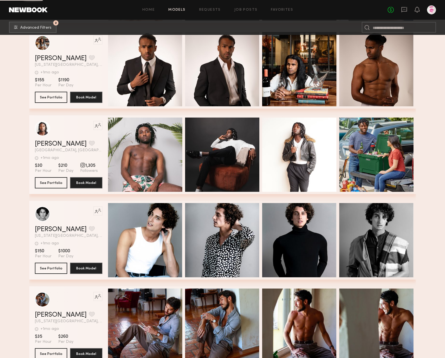
scroll to position [21125, 0]
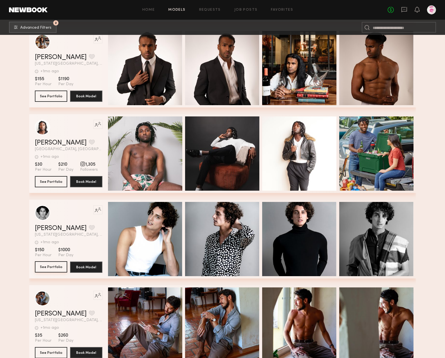
click at [51, 268] on button "See Portfolio" at bounding box center [51, 266] width 32 height 11
click at [89, 230] on button "grid" at bounding box center [92, 227] width 6 height 5
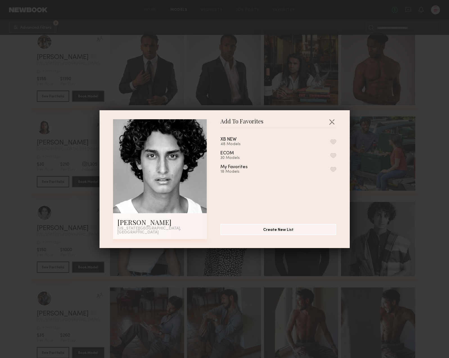
click at [330, 143] on button "button" at bounding box center [333, 141] width 6 height 5
click at [331, 122] on button "button" at bounding box center [331, 121] width 9 height 9
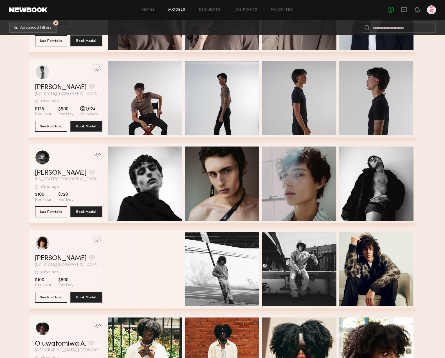
scroll to position [25293, 0]
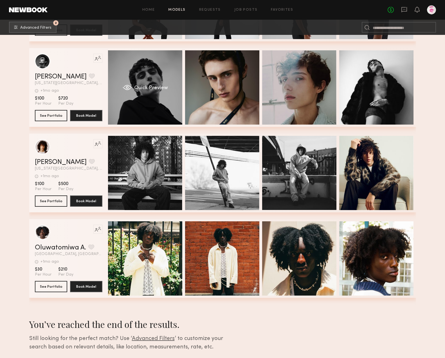
click at [137, 88] on span "Quick Preview" at bounding box center [151, 87] width 34 height 5
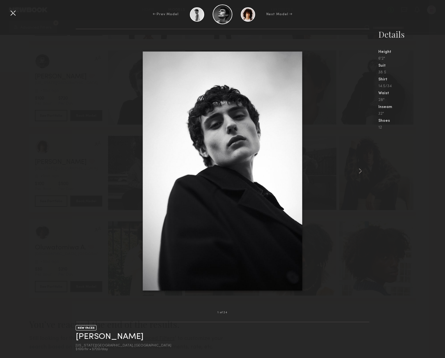
click at [16, 14] on div at bounding box center [12, 12] width 9 height 9
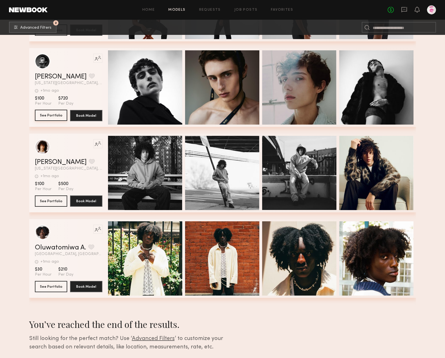
click at [49, 112] on button "See Portfolio" at bounding box center [51, 115] width 32 height 11
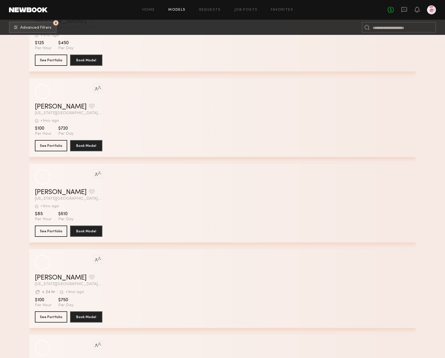
scroll to position [23291, 0]
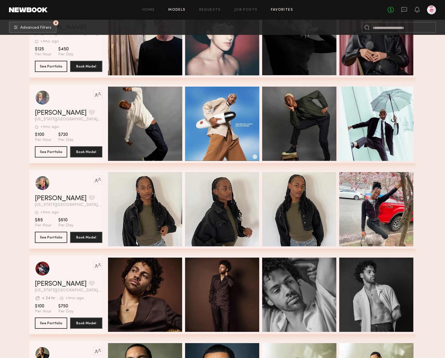
click at [281, 7] on div "Home Models Requests Job Posts Favorites Sign Out No fees up to $5,000" at bounding box center [242, 9] width 388 height 9
click at [286, 11] on link "Favorites" at bounding box center [282, 10] width 22 height 4
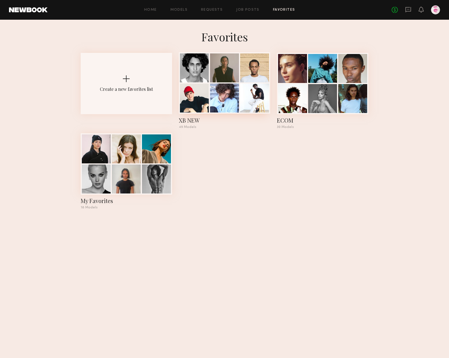
click at [215, 69] on div at bounding box center [224, 67] width 29 height 29
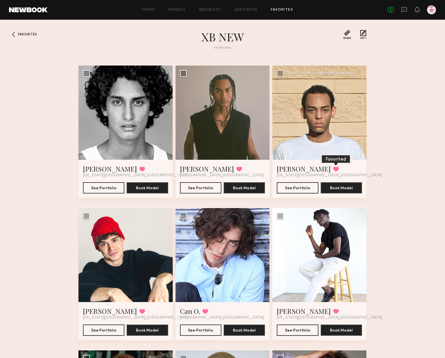
click at [333, 169] on button at bounding box center [336, 168] width 6 height 5
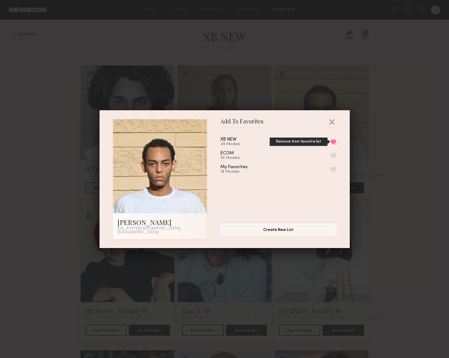
click at [330, 143] on button "Remove from favorite list" at bounding box center [333, 141] width 6 height 5
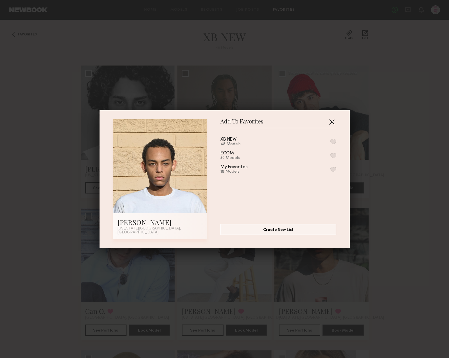
click at [330, 124] on button "button" at bounding box center [331, 121] width 9 height 9
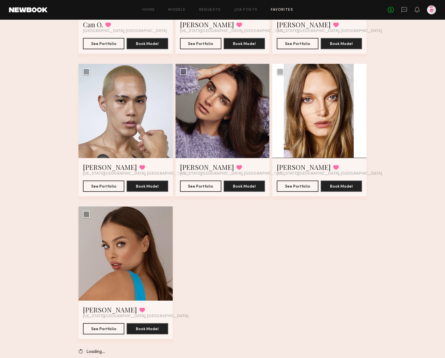
scroll to position [292, 0]
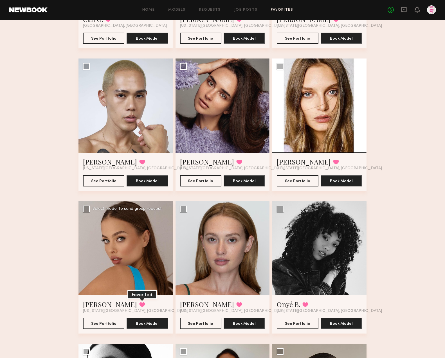
click at [139, 305] on button at bounding box center [142, 304] width 6 height 5
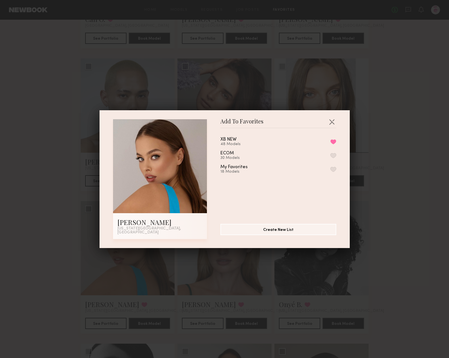
drag, startPoint x: 326, startPoint y: 144, endPoint x: 348, endPoint y: 155, distance: 24.9
click at [330, 144] on button "Remove from favorite list" at bounding box center [333, 141] width 6 height 5
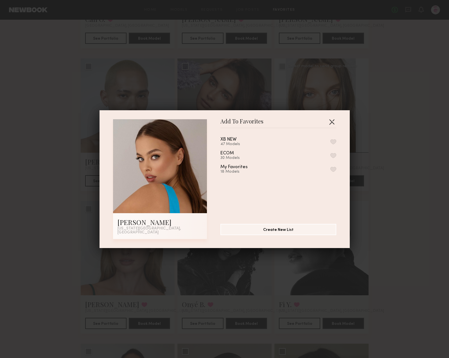
drag, startPoint x: 331, startPoint y: 124, endPoint x: 351, endPoint y: 135, distance: 22.8
click at [331, 124] on button "button" at bounding box center [331, 121] width 9 height 9
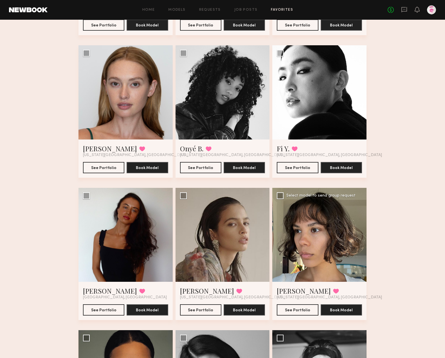
scroll to position [449, 0]
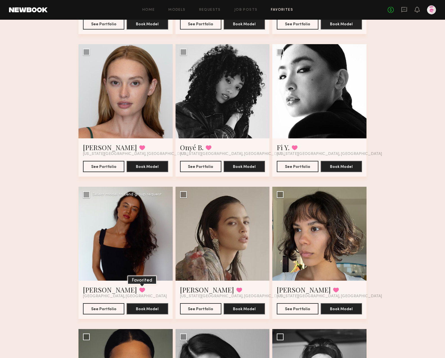
click at [139, 289] on button at bounding box center [142, 289] width 6 height 5
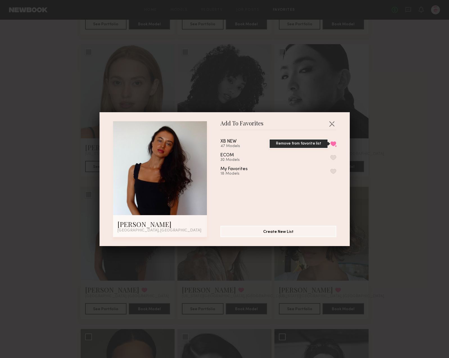
click at [330, 144] on button "Remove from favorite list" at bounding box center [333, 143] width 6 height 5
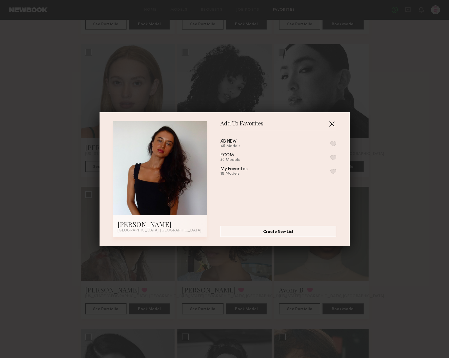
click at [330, 123] on button "button" at bounding box center [331, 123] width 9 height 9
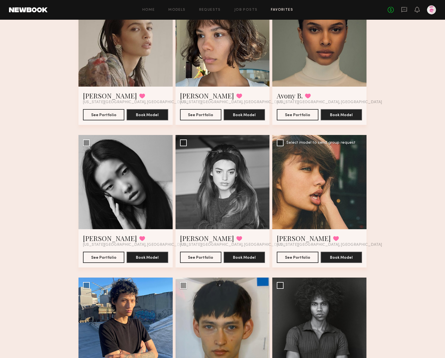
scroll to position [645, 0]
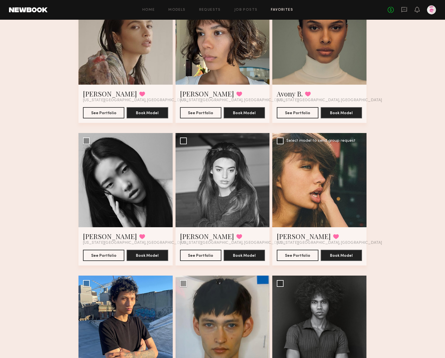
click at [336, 187] on div at bounding box center [319, 180] width 94 height 94
click at [319, 184] on div at bounding box center [319, 180] width 94 height 94
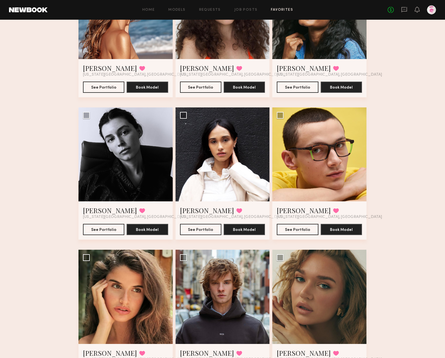
scroll to position [1824, 0]
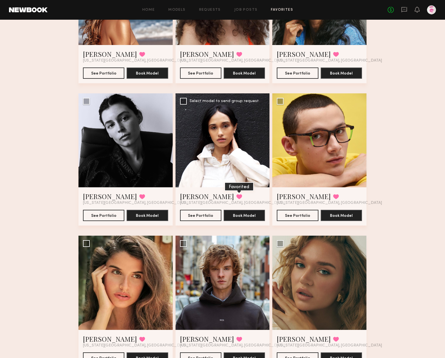
click at [236, 197] on button at bounding box center [239, 196] width 6 height 5
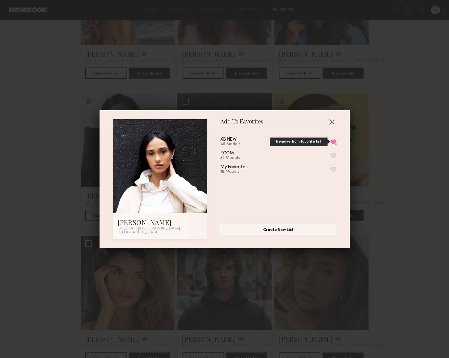
click at [330, 144] on button "Remove from favorite list" at bounding box center [333, 141] width 6 height 5
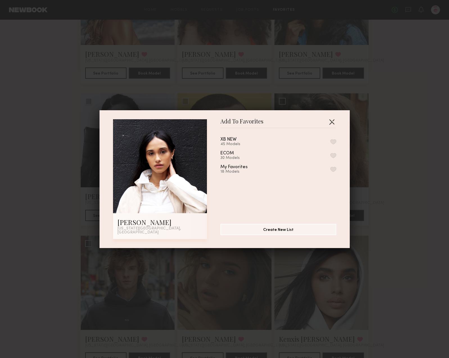
click at [329, 124] on button "button" at bounding box center [331, 121] width 9 height 9
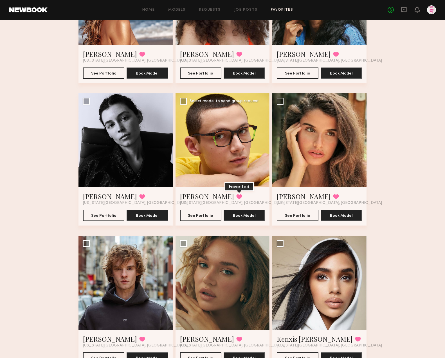
click at [236, 196] on button at bounding box center [239, 196] width 6 height 5
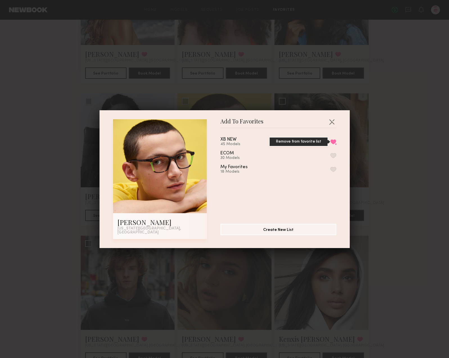
click at [330, 142] on button "Remove from favorite list" at bounding box center [333, 141] width 6 height 5
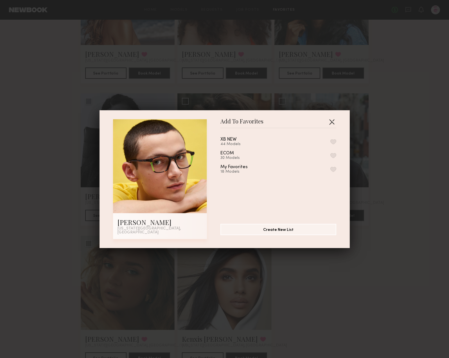
click at [330, 125] on button "button" at bounding box center [331, 121] width 9 height 9
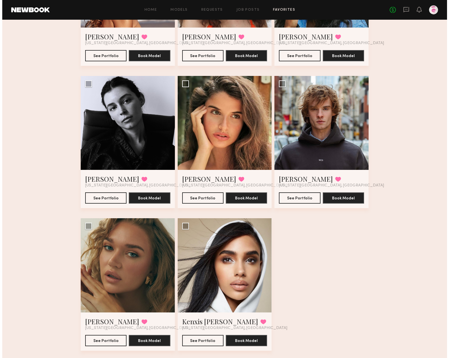
scroll to position [1853, 0]
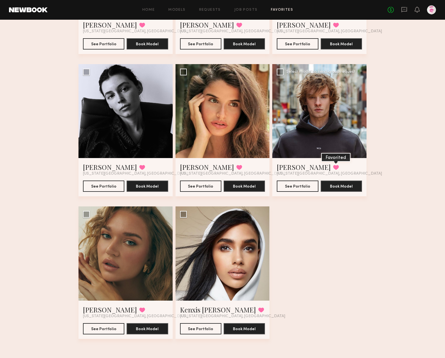
click at [333, 168] on button at bounding box center [336, 167] width 6 height 5
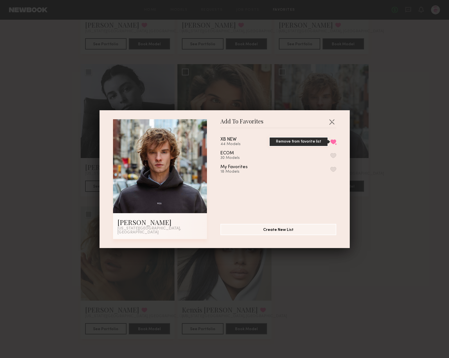
click at [330, 144] on button "Remove from favorite list" at bounding box center [333, 141] width 6 height 5
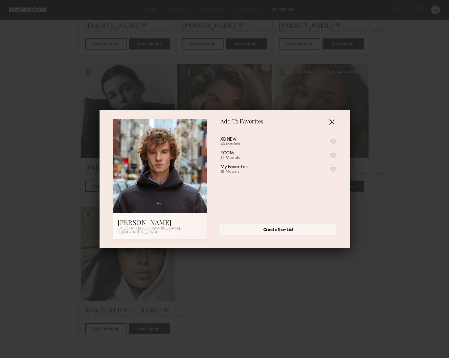
drag, startPoint x: 330, startPoint y: 123, endPoint x: 321, endPoint y: 123, distance: 9.0
click at [330, 123] on button "button" at bounding box center [331, 121] width 9 height 9
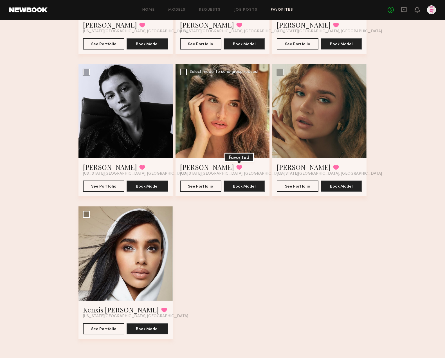
click at [236, 166] on button at bounding box center [239, 167] width 6 height 5
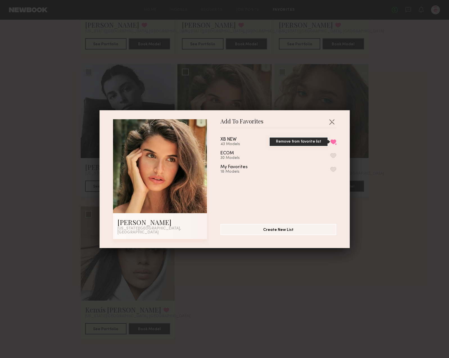
click at [330, 142] on button "Remove from favorite list" at bounding box center [333, 141] width 6 height 5
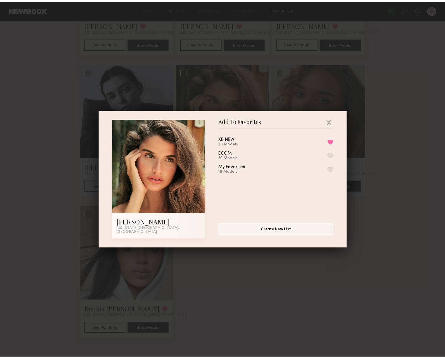
scroll to position [1711, 0]
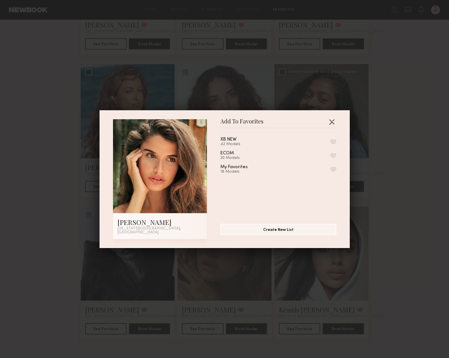
click at [333, 125] on button "button" at bounding box center [331, 121] width 9 height 9
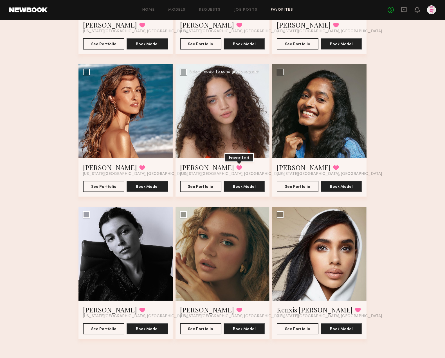
click at [236, 166] on button at bounding box center [239, 167] width 6 height 5
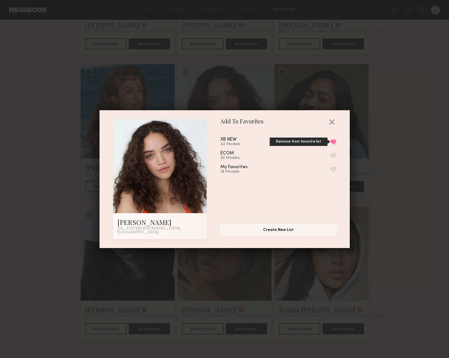
click at [330, 144] on button "Remove from favorite list" at bounding box center [333, 141] width 6 height 5
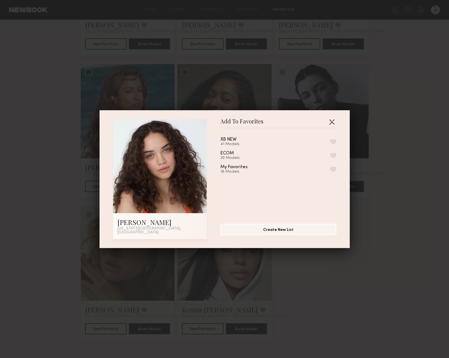
click at [331, 122] on button "button" at bounding box center [331, 121] width 9 height 9
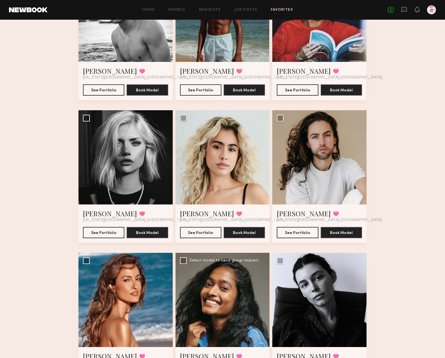
scroll to position [1520, 0]
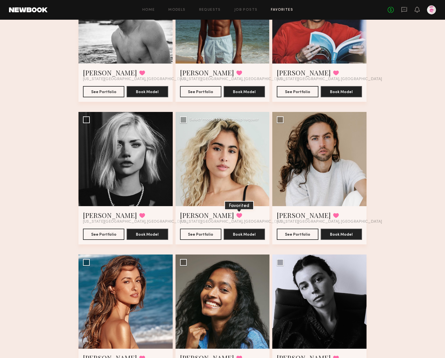
click at [236, 215] on button at bounding box center [239, 215] width 6 height 5
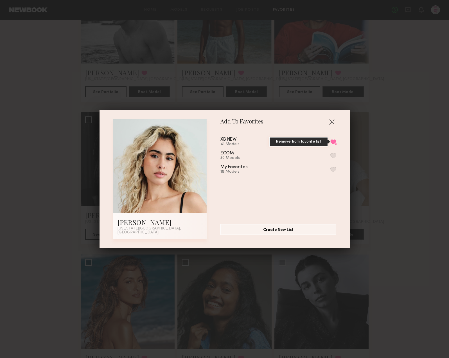
click at [330, 142] on button "Remove from favorite list" at bounding box center [333, 141] width 6 height 5
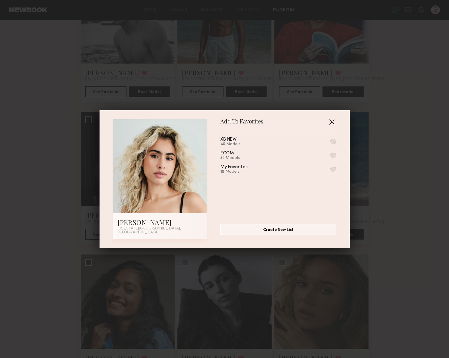
click at [329, 123] on button "button" at bounding box center [331, 121] width 9 height 9
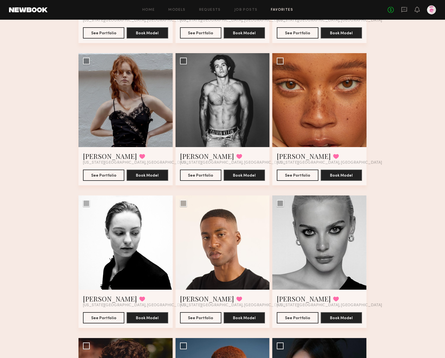
scroll to position [1008, 0]
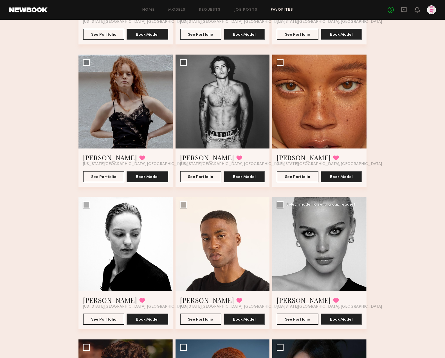
click at [336, 237] on div at bounding box center [319, 244] width 94 height 94
click at [294, 318] on button "See Portfolio" at bounding box center [297, 318] width 41 height 11
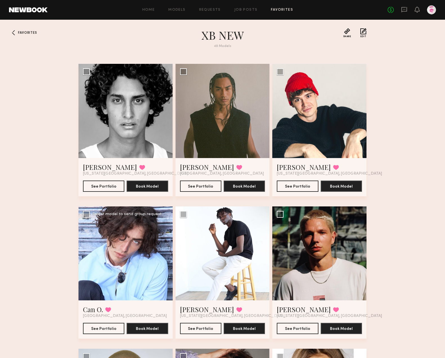
scroll to position [0, 0]
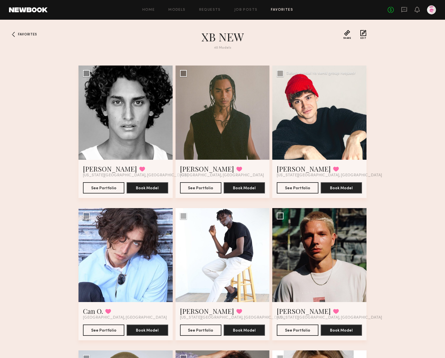
click at [334, 127] on div at bounding box center [319, 112] width 94 height 94
click at [294, 188] on button "See Portfolio" at bounding box center [297, 187] width 41 height 11
click at [333, 168] on button at bounding box center [336, 168] width 6 height 5
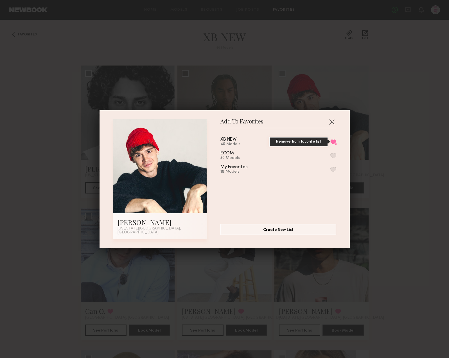
click at [330, 143] on button "Remove from favorite list" at bounding box center [333, 141] width 6 height 5
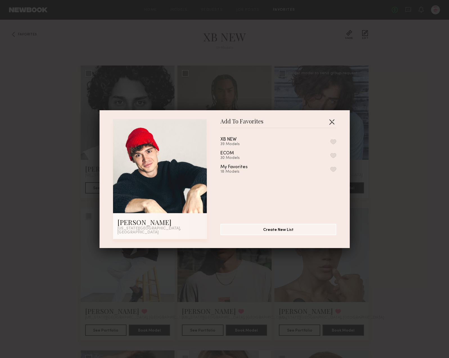
click at [332, 122] on button "button" at bounding box center [331, 121] width 9 height 9
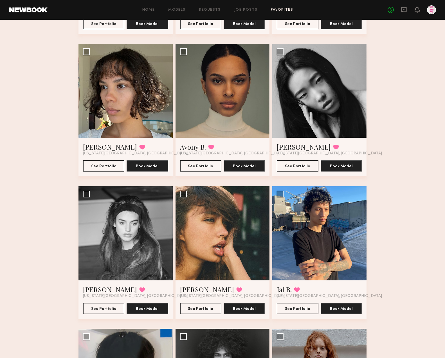
scroll to position [637, 0]
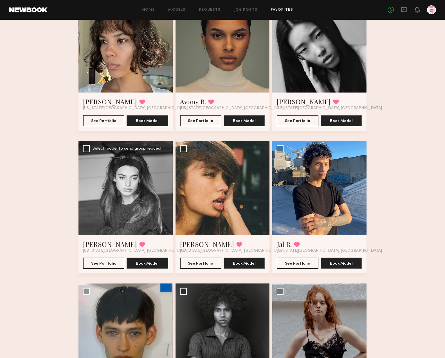
click at [120, 195] on div at bounding box center [125, 188] width 94 height 94
click at [198, 263] on button "See Portfolio" at bounding box center [200, 262] width 41 height 11
click at [96, 261] on button "See Portfolio" at bounding box center [103, 262] width 41 height 11
click at [291, 263] on button "See Portfolio" at bounding box center [297, 262] width 41 height 11
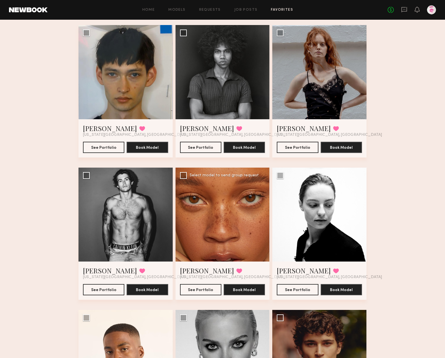
scroll to position [900, 0]
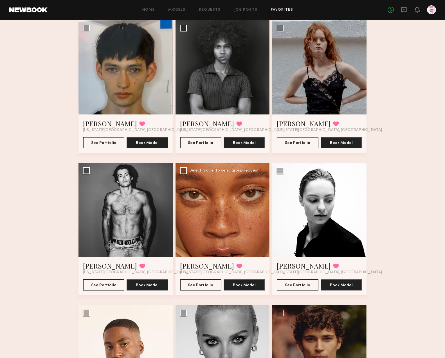
click at [245, 200] on div at bounding box center [222, 210] width 94 height 94
click at [195, 285] on button "See Portfolio" at bounding box center [200, 284] width 41 height 11
click at [311, 225] on div at bounding box center [319, 210] width 94 height 94
click at [302, 285] on button "See Portfolio" at bounding box center [297, 284] width 41 height 11
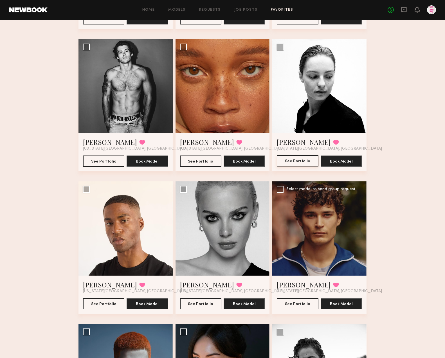
scroll to position [1025, 0]
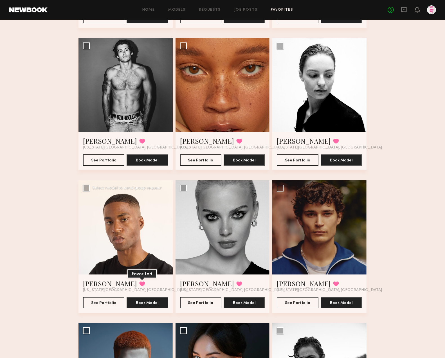
click at [139, 284] on button at bounding box center [142, 283] width 6 height 5
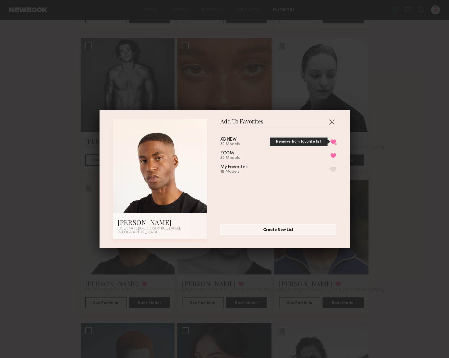
click at [330, 143] on button "Remove from favorite list" at bounding box center [333, 141] width 6 height 5
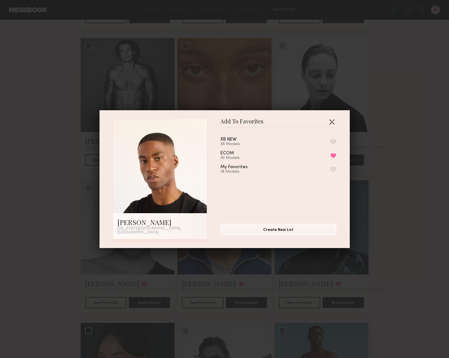
click at [330, 122] on button "button" at bounding box center [331, 121] width 9 height 9
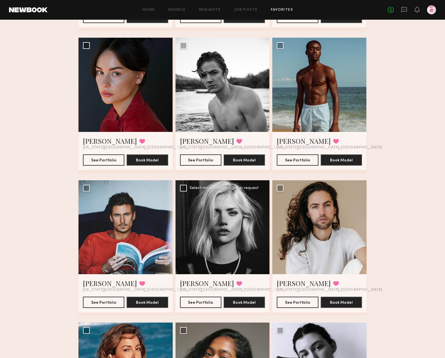
scroll to position [1310, 0]
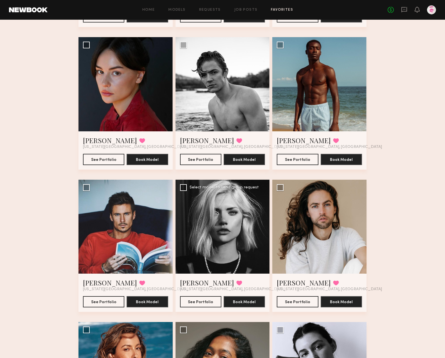
click at [233, 249] on div at bounding box center [222, 227] width 94 height 94
click at [205, 302] on button "See Portfolio" at bounding box center [200, 301] width 41 height 11
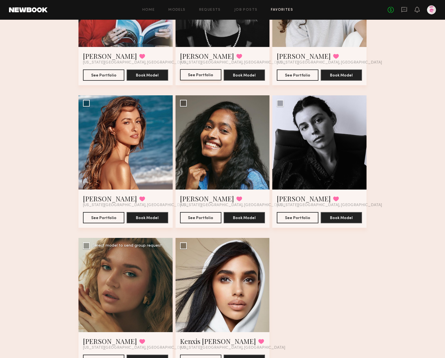
scroll to position [1568, 0]
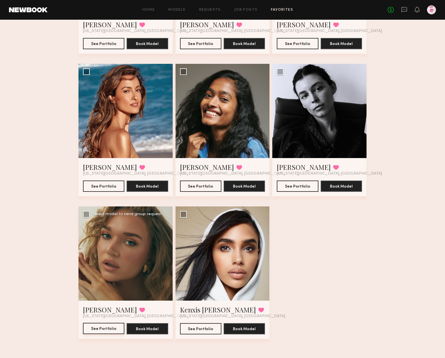
click at [105, 329] on button "See Portfolio" at bounding box center [103, 328] width 41 height 11
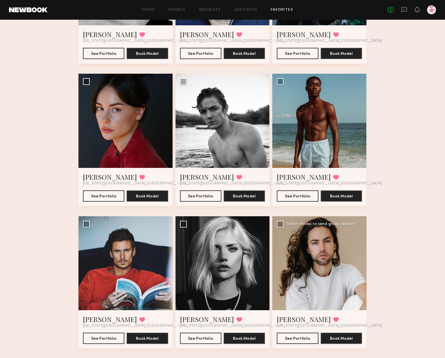
scroll to position [1271, 0]
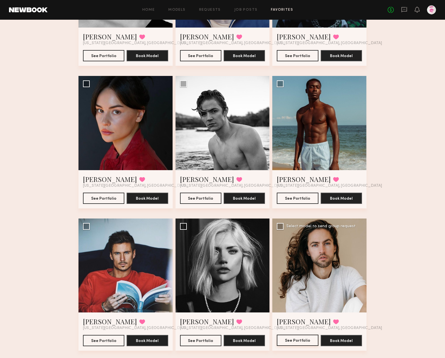
click at [303, 339] on button "See Portfolio" at bounding box center [297, 340] width 41 height 11
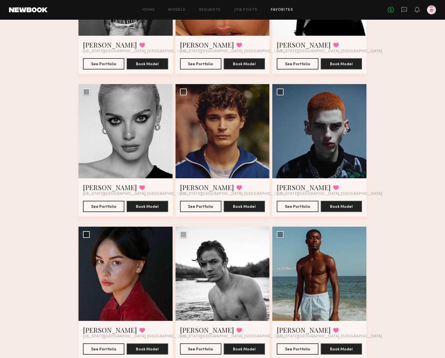
scroll to position [1032, 0]
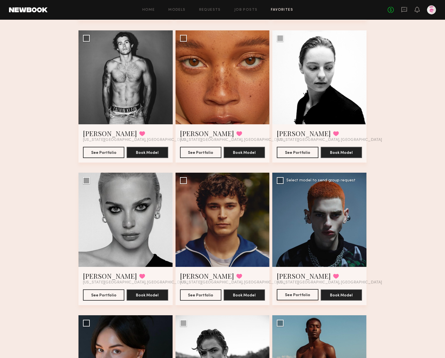
click at [293, 294] on button "See Portfolio" at bounding box center [297, 294] width 41 height 11
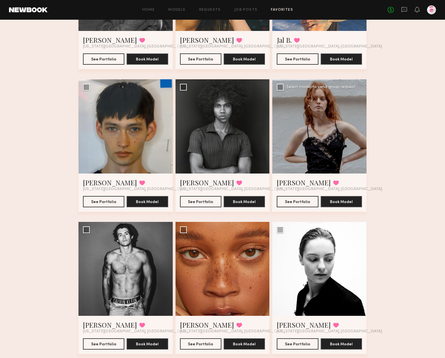
scroll to position [841, 0]
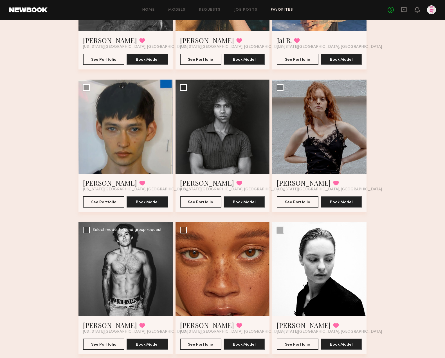
click at [143, 260] on div at bounding box center [125, 269] width 94 height 94
click at [111, 343] on button "See Portfolio" at bounding box center [103, 343] width 41 height 11
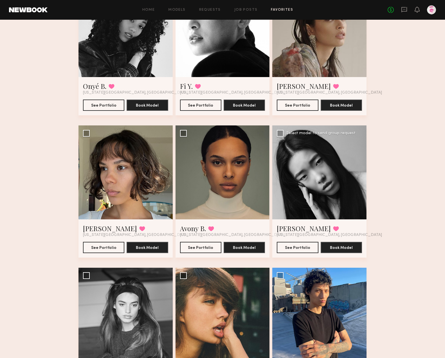
scroll to position [499, 0]
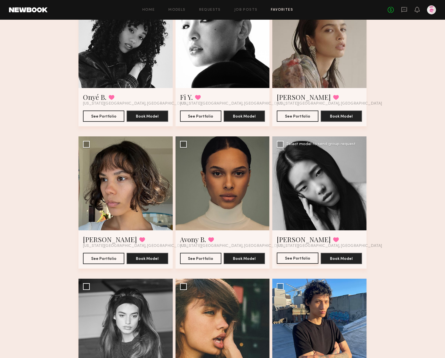
click at [300, 257] on button "See Portfolio" at bounding box center [297, 257] width 41 height 11
click at [114, 187] on div at bounding box center [125, 183] width 94 height 94
click at [109, 259] on button "See Portfolio" at bounding box center [103, 257] width 41 height 11
click at [139, 238] on button at bounding box center [142, 239] width 6 height 5
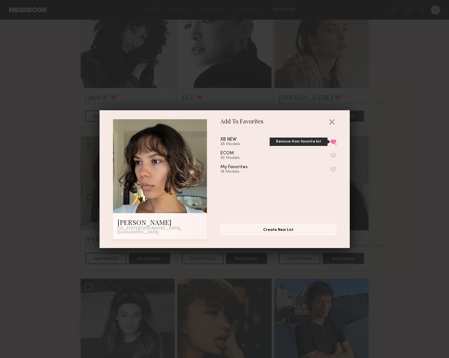
click at [330, 144] on button "Remove from favorite list" at bounding box center [333, 141] width 6 height 5
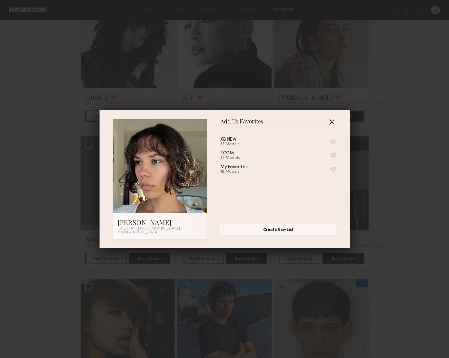
drag, startPoint x: 329, startPoint y: 122, endPoint x: 350, endPoint y: 132, distance: 23.8
click at [328, 123] on button "button" at bounding box center [331, 121] width 9 height 9
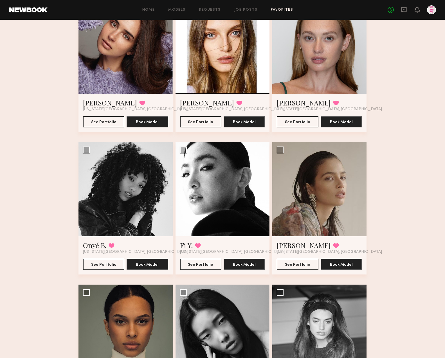
scroll to position [347, 0]
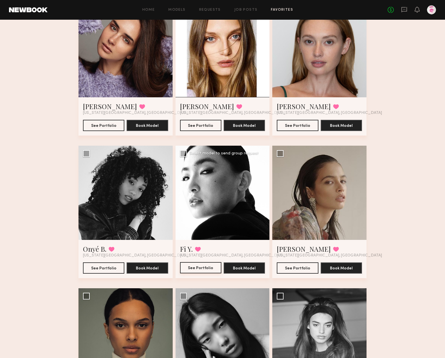
click at [202, 266] on button "See Portfolio" at bounding box center [200, 267] width 41 height 11
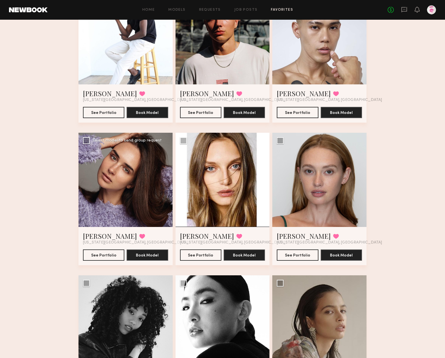
scroll to position [203, 0]
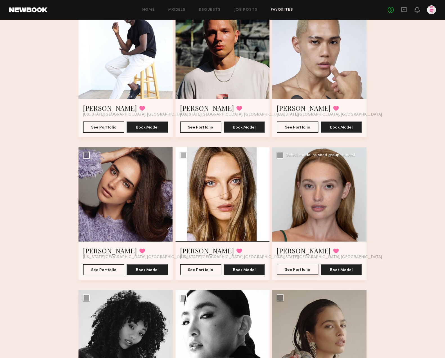
click at [293, 266] on button "See Portfolio" at bounding box center [297, 269] width 41 height 11
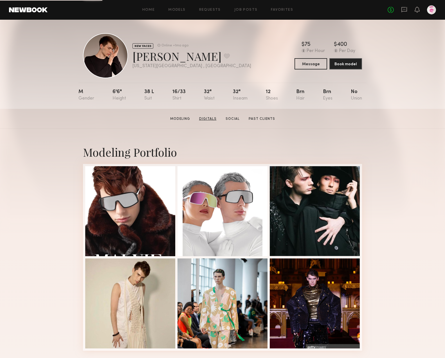
click at [208, 117] on link "Digitals" at bounding box center [208, 118] width 22 height 5
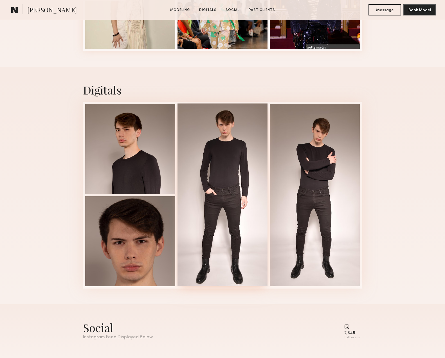
scroll to position [332, 0]
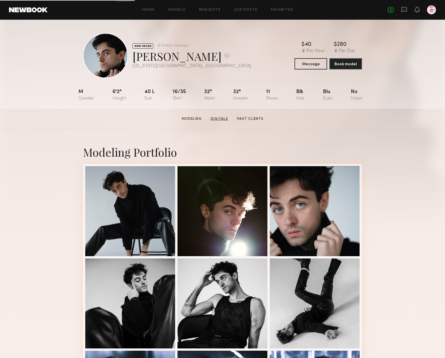
click at [211, 119] on link "Digitals" at bounding box center [219, 118] width 22 height 5
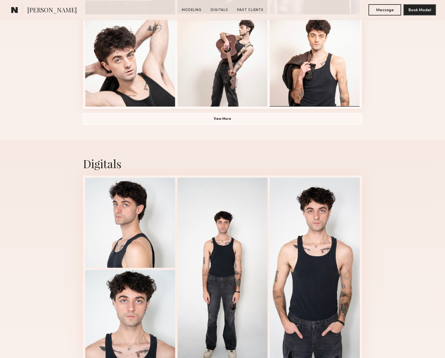
scroll to position [529, 0]
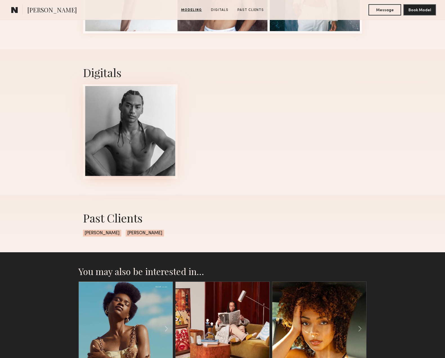
scroll to position [330, 0]
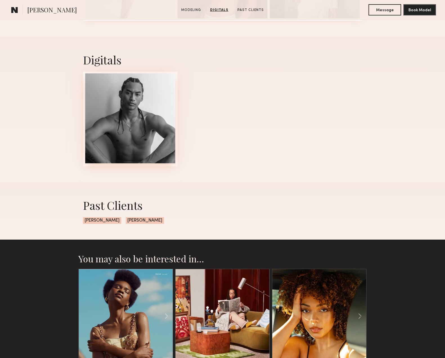
click at [145, 152] on div at bounding box center [130, 118] width 90 height 90
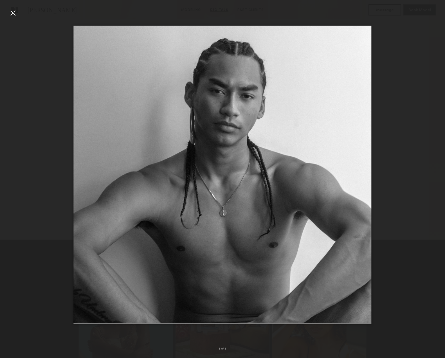
click at [14, 12] on div at bounding box center [12, 12] width 9 height 9
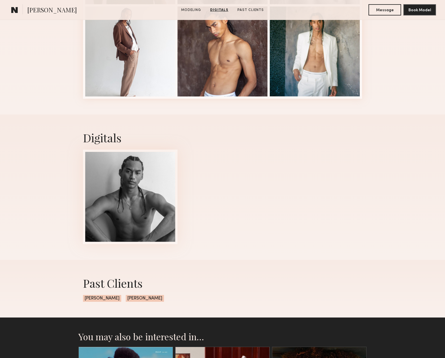
scroll to position [134, 0]
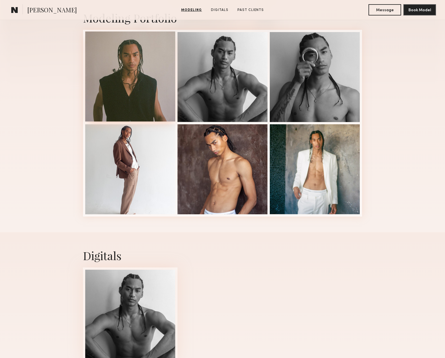
click at [144, 77] on div at bounding box center [130, 76] width 90 height 90
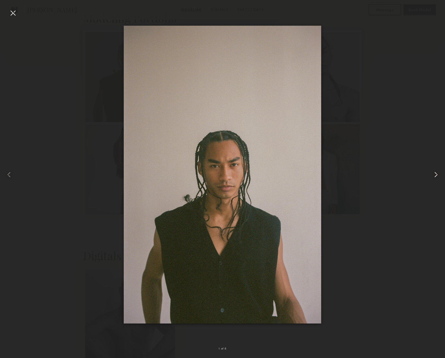
click at [434, 174] on common-icon at bounding box center [435, 174] width 9 height 9
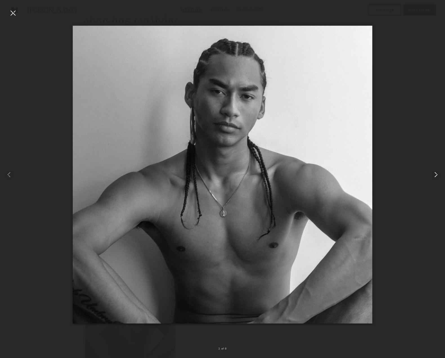
click at [434, 174] on common-icon at bounding box center [435, 174] width 9 height 9
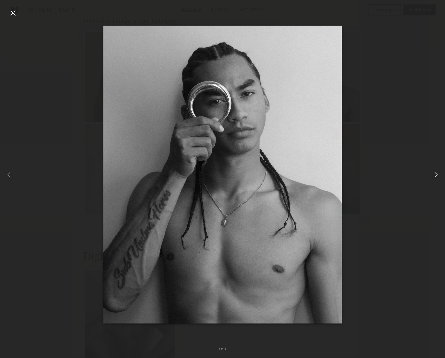
click at [434, 174] on common-icon at bounding box center [435, 174] width 9 height 9
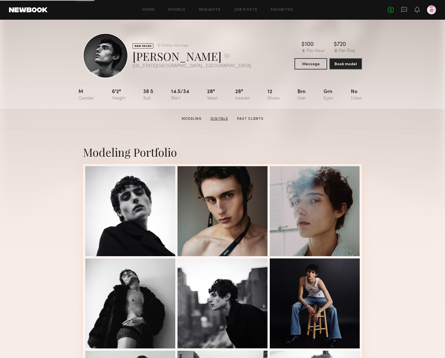
click at [219, 118] on link "Digitals" at bounding box center [219, 118] width 22 height 5
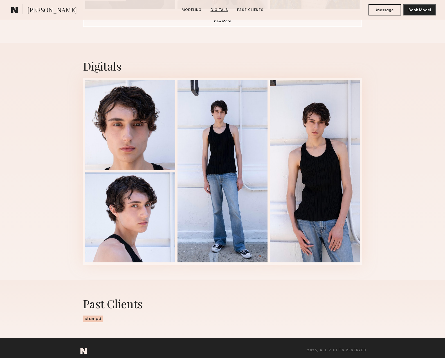
scroll to position [529, 0]
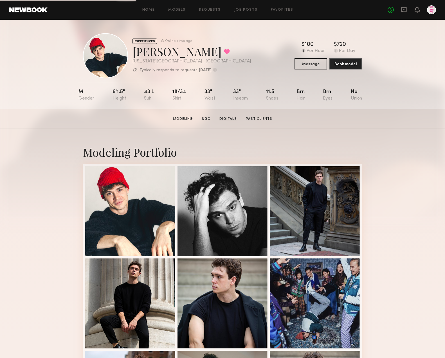
click at [231, 117] on link "Digitals" at bounding box center [228, 118] width 22 height 5
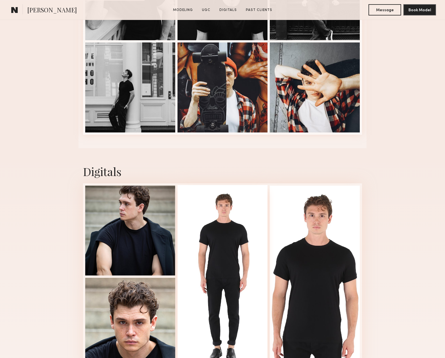
scroll to position [961, 0]
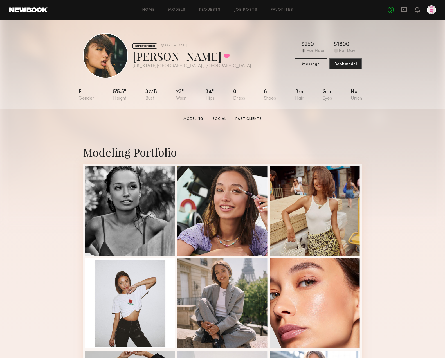
click at [218, 119] on link "Social" at bounding box center [219, 118] width 19 height 5
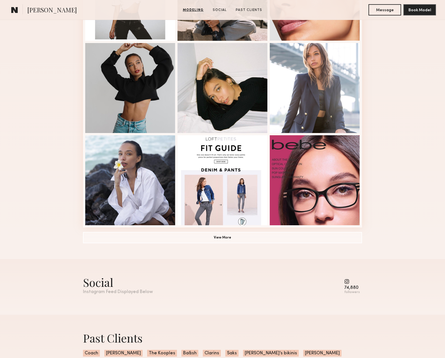
scroll to position [247, 0]
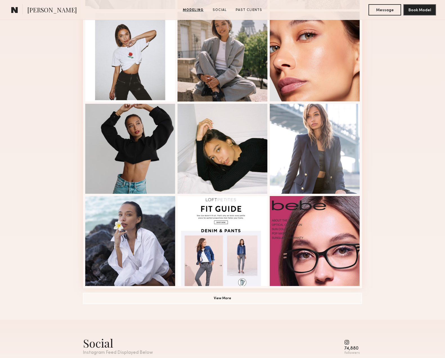
drag, startPoint x: 102, startPoint y: 340, endPoint x: 134, endPoint y: 338, distance: 31.8
click at [102, 340] on div "Social" at bounding box center [118, 342] width 70 height 15
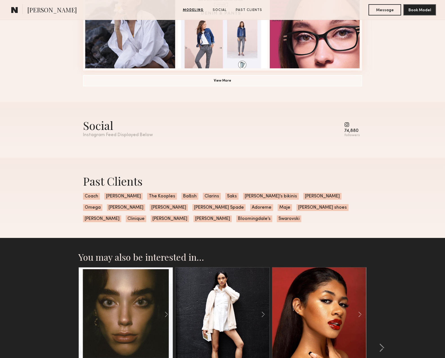
scroll to position [572, 0]
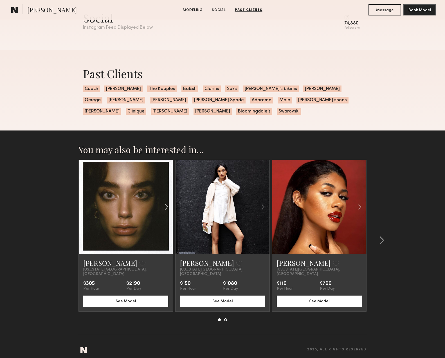
click at [165, 206] on common-icon at bounding box center [166, 207] width 8 height 11
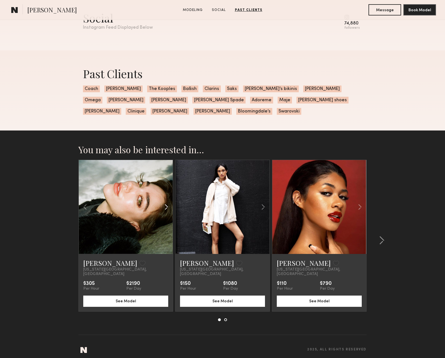
click at [165, 206] on common-icon at bounding box center [166, 207] width 8 height 11
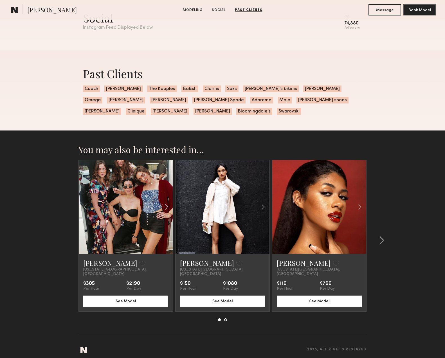
click at [165, 206] on common-icon at bounding box center [166, 207] width 8 height 11
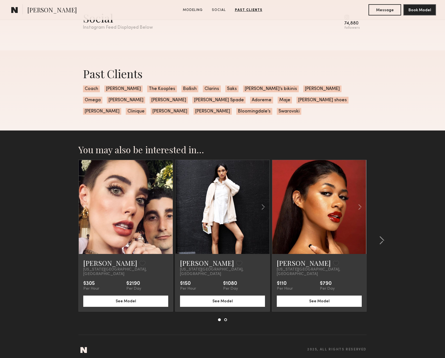
click at [165, 206] on div at bounding box center [126, 207] width 94 height 94
click at [360, 205] on common-icon at bounding box center [360, 207] width 8 height 11
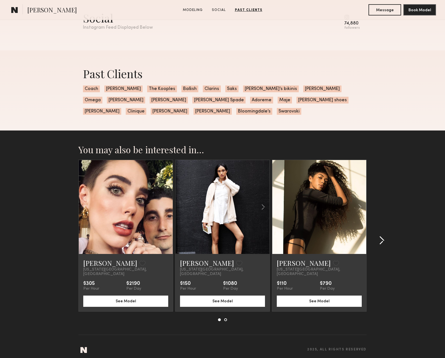
click at [384, 236] on common-icon at bounding box center [382, 240] width 6 height 9
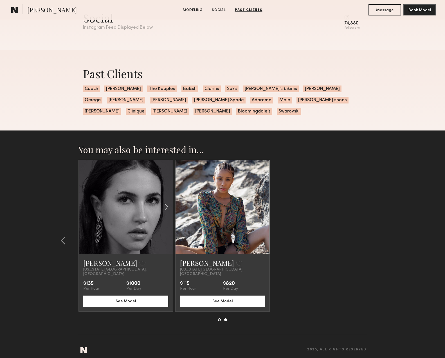
click at [163, 207] on common-icon at bounding box center [166, 207] width 8 height 11
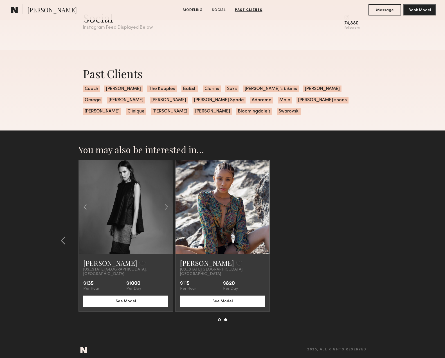
click at [263, 207] on common-icon at bounding box center [263, 207] width 8 height 11
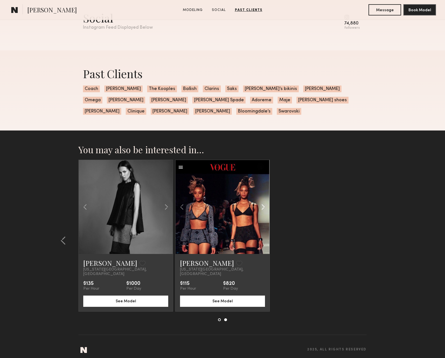
click at [263, 207] on common-icon at bounding box center [263, 207] width 8 height 11
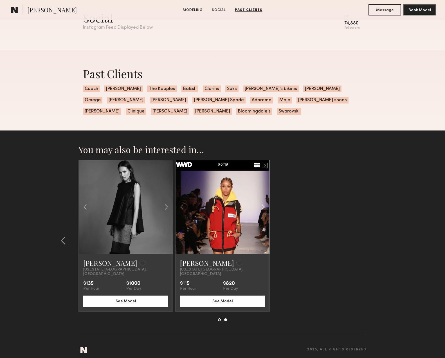
click at [263, 207] on common-icon at bounding box center [263, 207] width 8 height 11
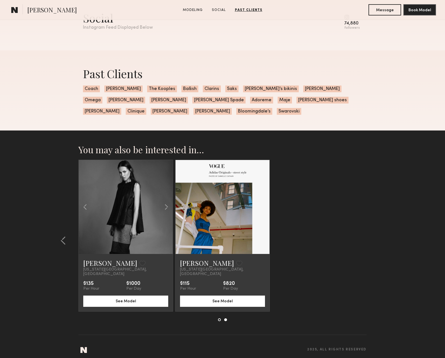
click at [263, 207] on div at bounding box center [222, 207] width 94 height 94
click at [180, 205] on common-icon at bounding box center [182, 207] width 8 height 11
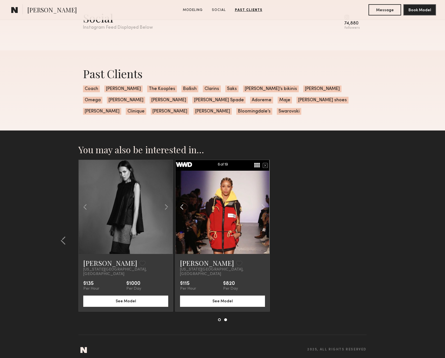
click at [180, 205] on common-icon at bounding box center [182, 207] width 8 height 11
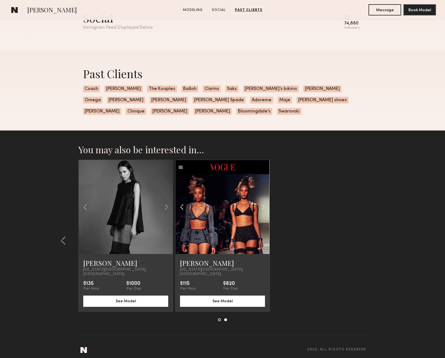
click at [180, 205] on common-icon at bounding box center [182, 207] width 8 height 11
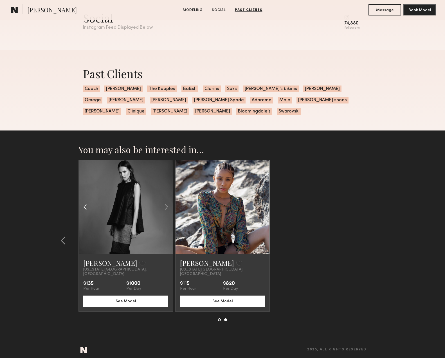
click at [85, 205] on common-icon at bounding box center [85, 207] width 8 height 11
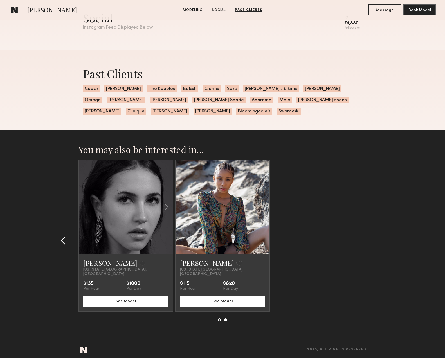
click at [66, 238] on button at bounding box center [64, 240] width 9 height 9
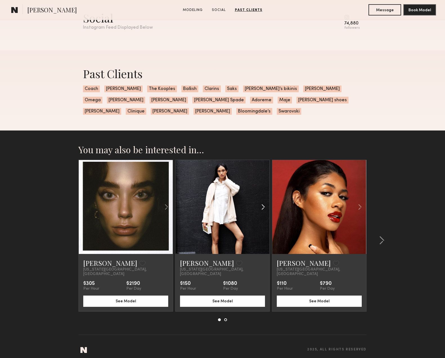
click at [258, 206] on div at bounding box center [253, 207] width 31 height 94
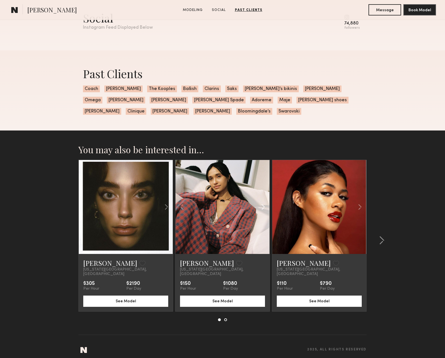
click at [258, 206] on div at bounding box center [253, 207] width 31 height 94
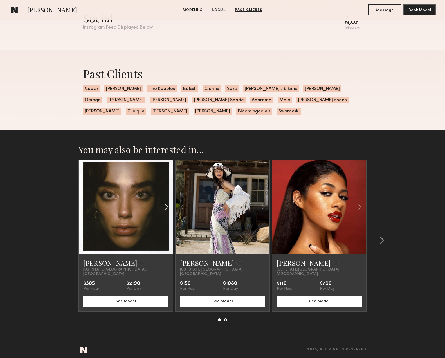
click at [163, 206] on common-icon at bounding box center [166, 207] width 8 height 11
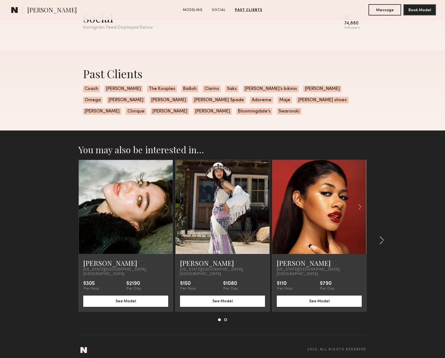
click at [415, 219] on section "You may also be interested in… Julia H. Favorite New York City, NY $305 Per Hou…" at bounding box center [222, 246] width 445 height 232
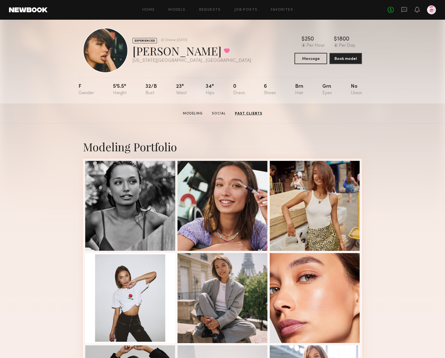
scroll to position [4, 0]
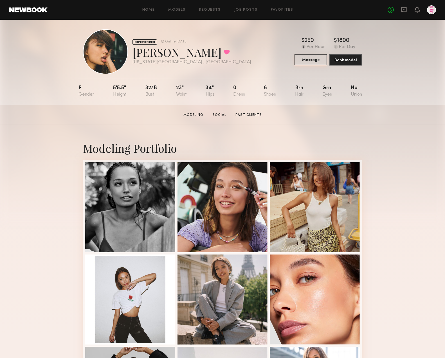
click at [310, 60] on button "Message" at bounding box center [310, 59] width 33 height 11
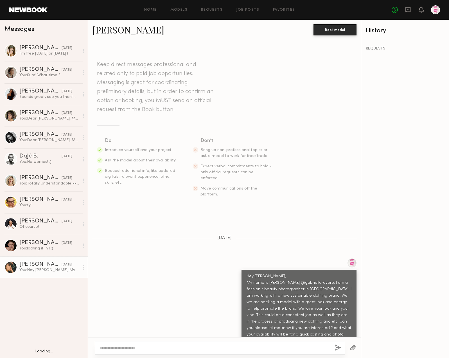
scroll to position [96, 0]
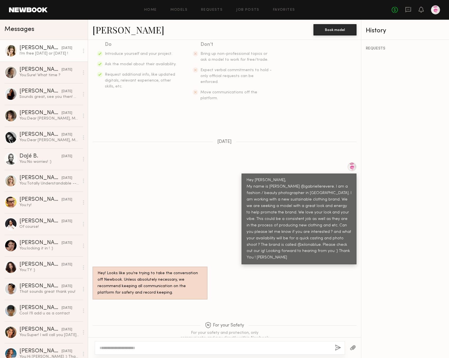
click at [83, 51] on circle at bounding box center [83, 50] width 1 height 1
drag, startPoint x: 72, startPoint y: 43, endPoint x: 61, endPoint y: 45, distance: 11.1
click at [71, 44] on link "Hannah G. 05/18/2025 I’m free today or tomorrow ! Mark unread" at bounding box center [44, 51] width 88 height 22
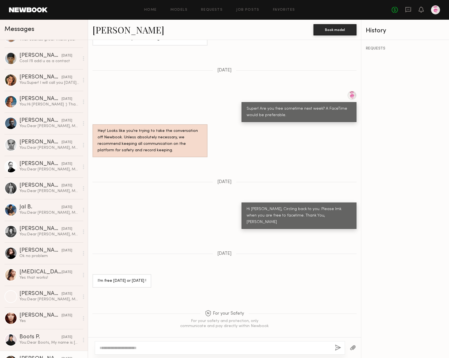
scroll to position [283, 0]
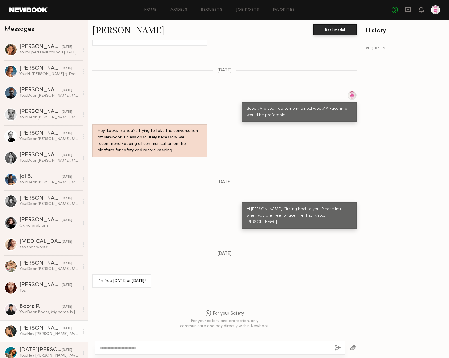
click at [40, 336] on div "You: Hey Maria, My name is Gabrielle Revere @gabriellerevere. I am a fashion / …" at bounding box center [49, 333] width 60 height 5
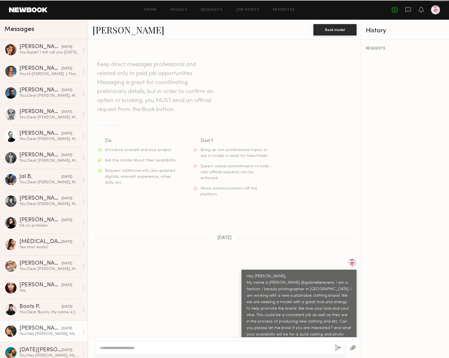
scroll to position [96, 0]
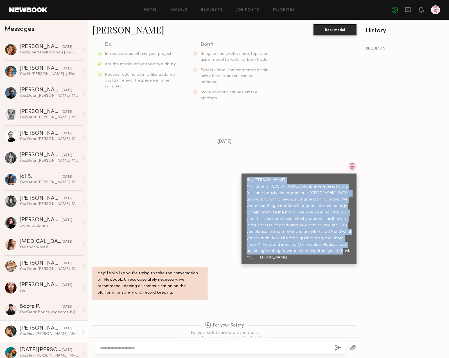
drag, startPoint x: 243, startPoint y: 167, endPoint x: 344, endPoint y: 241, distance: 125.3
click at [344, 241] on div "Hey Maria, My name is Gabrielle Revere @gabriellerevere. I am a fashion / beaut…" at bounding box center [299, 219] width 105 height 84
copy div "Hey Maria, My name is Gabrielle Revere @gabriellerevere. I am a fashion / beaut…"
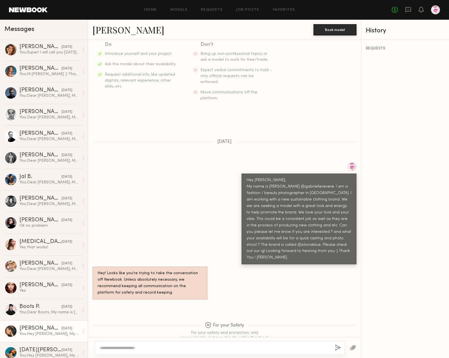
drag, startPoint x: 119, startPoint y: 336, endPoint x: 117, endPoint y: 339, distance: 3.4
click at [119, 338] on div "Keep direct messages professional and related only to paid job opportunities. M…" at bounding box center [224, 199] width 273 height 318
click at [116, 350] on textarea at bounding box center [215, 348] width 231 height 6
paste textarea "**********"
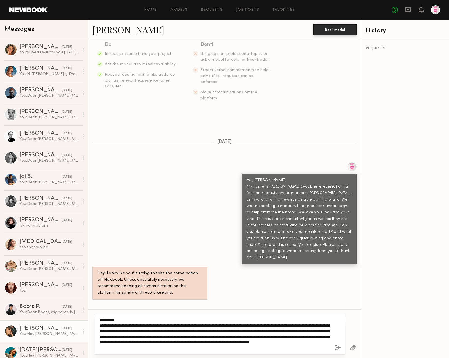
type textarea "**********"
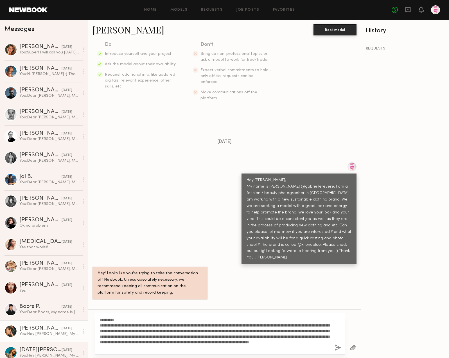
click at [336, 348] on button "button" at bounding box center [338, 347] width 6 height 7
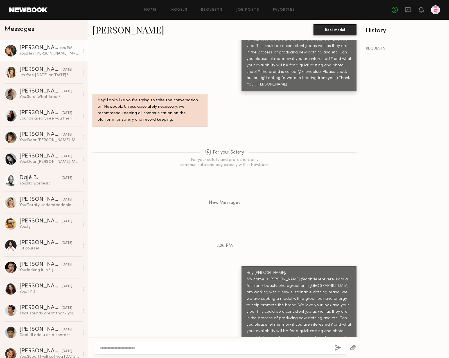
scroll to position [304, 0]
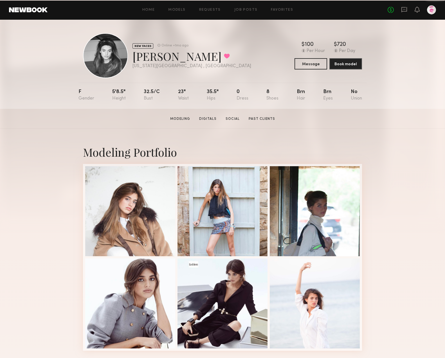
click at [209, 118] on link "Digitals" at bounding box center [208, 118] width 22 height 5
click at [306, 62] on button "Message" at bounding box center [310, 63] width 33 height 11
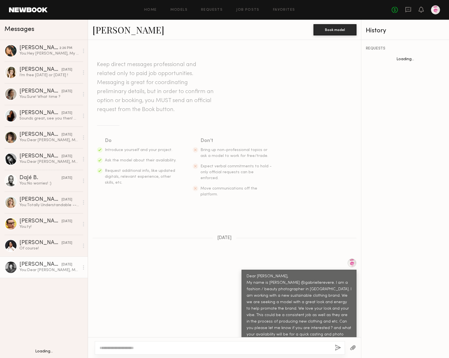
scroll to position [103, 0]
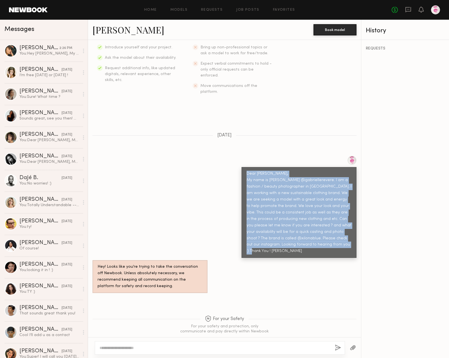
drag, startPoint x: 241, startPoint y: 161, endPoint x: 293, endPoint y: 241, distance: 95.1
click at [293, 241] on div "Dear [PERSON_NAME], My name is [PERSON_NAME] @gabriellerevere. I am a fashion /…" at bounding box center [298, 212] width 115 height 91
copy div "Dear [PERSON_NAME], My name is [PERSON_NAME] @gabriellerevere. I am a fashion /…"
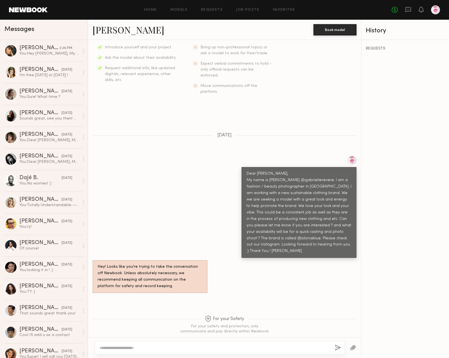
click at [159, 345] on textarea at bounding box center [215, 348] width 231 height 6
paste textarea "**********"
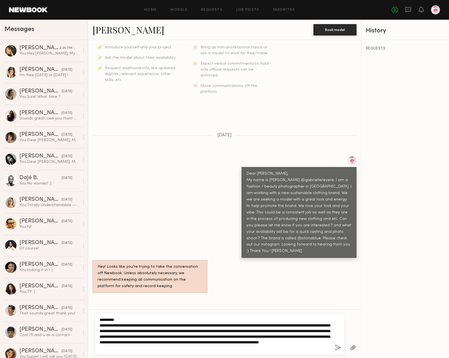
type textarea "**********"
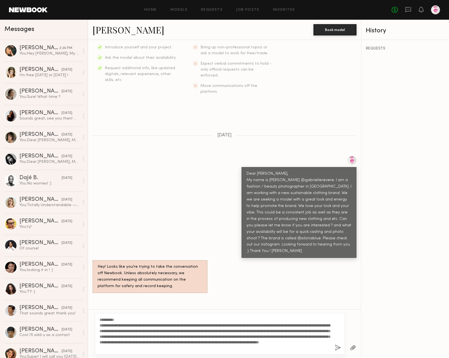
click at [339, 348] on button "button" at bounding box center [338, 347] width 6 height 7
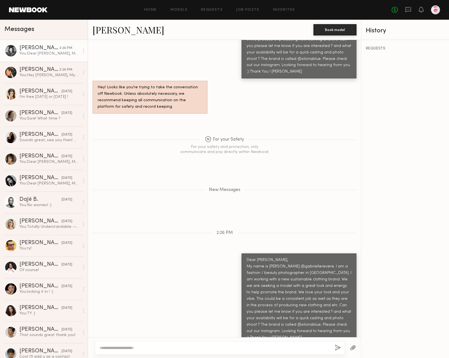
scroll to position [317, 0]
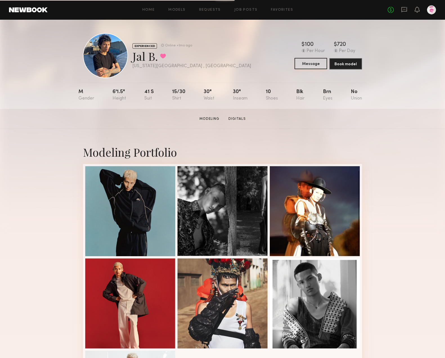
click at [311, 63] on button "Message" at bounding box center [310, 63] width 33 height 11
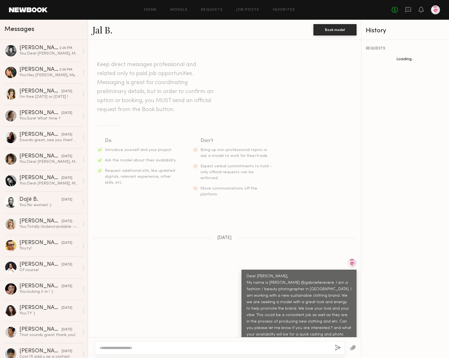
scroll to position [103, 0]
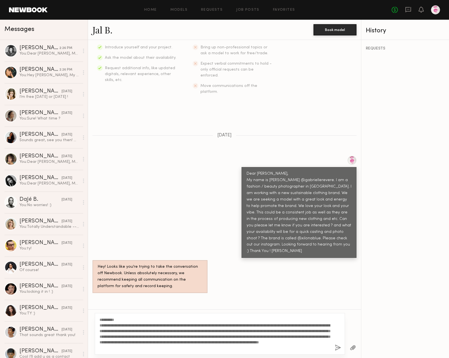
drag, startPoint x: 110, startPoint y: 319, endPoint x: 118, endPoint y: 319, distance: 7.6
click at [118, 319] on textarea "**********" at bounding box center [215, 334] width 231 height 34
click at [270, 342] on textarea "**********" at bounding box center [215, 334] width 231 height 34
click at [269, 341] on textarea "**********" at bounding box center [215, 334] width 231 height 34
click at [268, 342] on textarea "**********" at bounding box center [215, 334] width 231 height 34
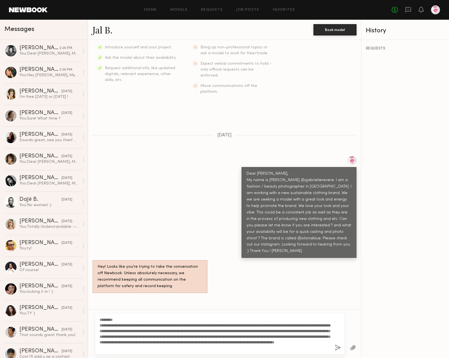
type textarea "**********"
click at [339, 347] on button "button" at bounding box center [338, 347] width 6 height 7
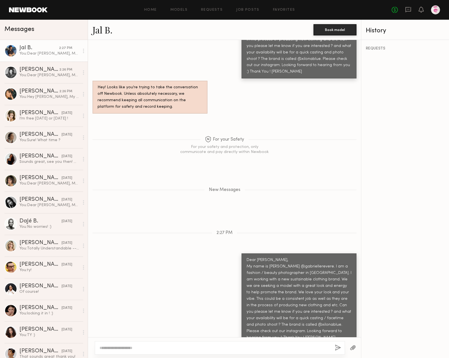
scroll to position [317, 0]
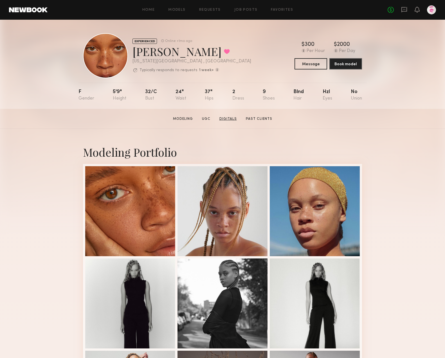
click at [231, 118] on link "Digitals" at bounding box center [228, 118] width 22 height 5
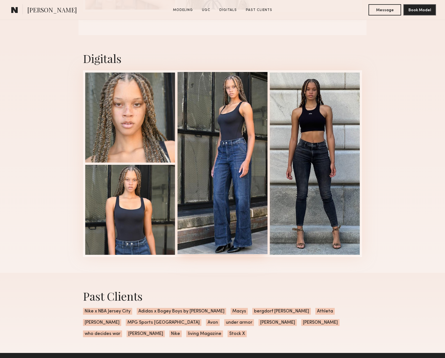
scroll to position [694, 0]
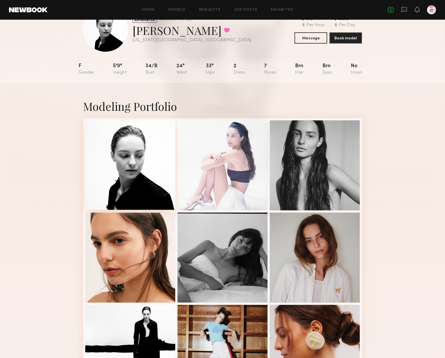
scroll to position [106, 0]
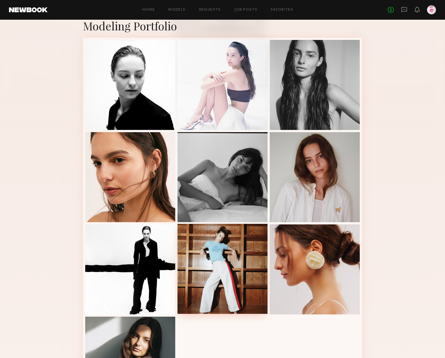
click at [219, 268] on div at bounding box center [222, 269] width 90 height 90
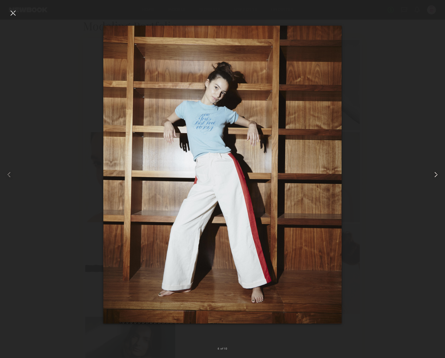
click at [433, 176] on common-icon at bounding box center [435, 174] width 9 height 9
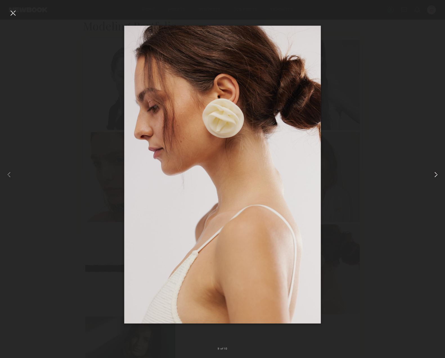
click at [433, 176] on common-icon at bounding box center [435, 174] width 9 height 9
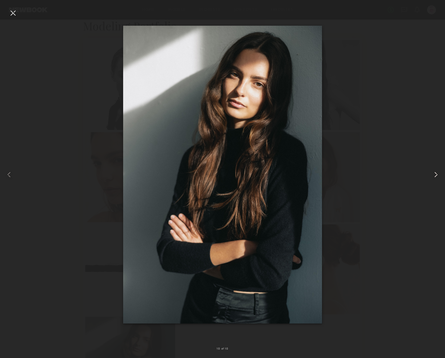
click at [433, 176] on common-icon at bounding box center [435, 174] width 9 height 9
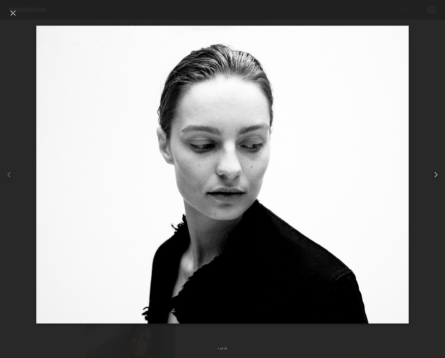
click at [433, 176] on common-icon at bounding box center [435, 174] width 9 height 9
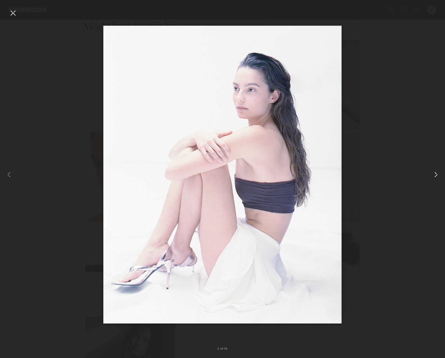
click at [433, 176] on common-icon at bounding box center [435, 174] width 9 height 9
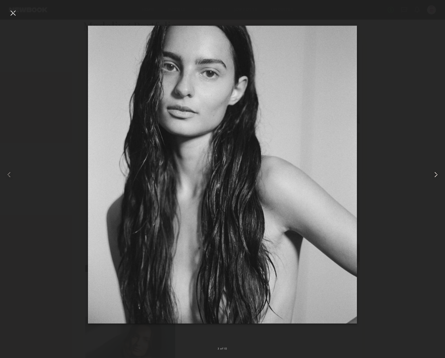
click at [433, 176] on common-icon at bounding box center [435, 174] width 9 height 9
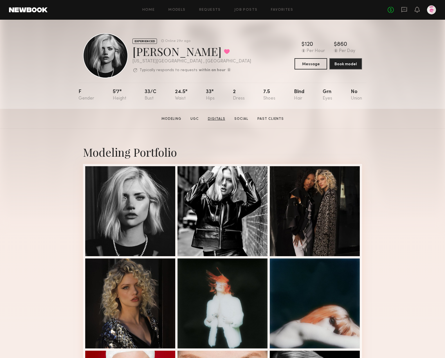
click at [222, 117] on link "Digitals" at bounding box center [216, 118] width 22 height 5
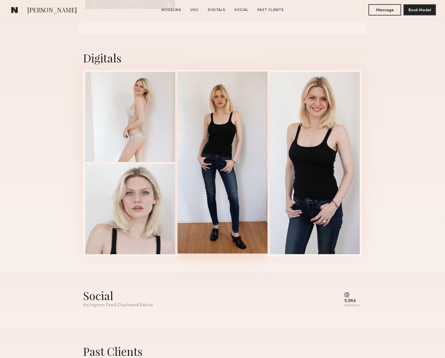
scroll to position [694, 0]
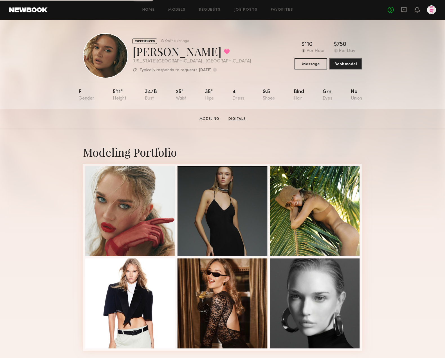
click at [234, 119] on link "Digitals" at bounding box center [237, 118] width 22 height 5
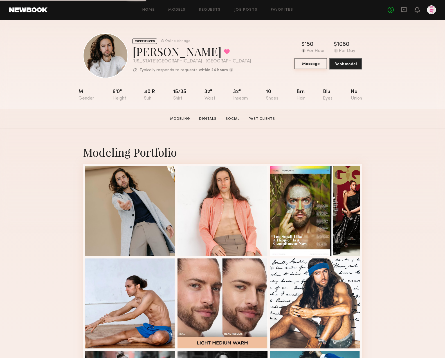
click at [305, 60] on button "Message" at bounding box center [310, 63] width 33 height 11
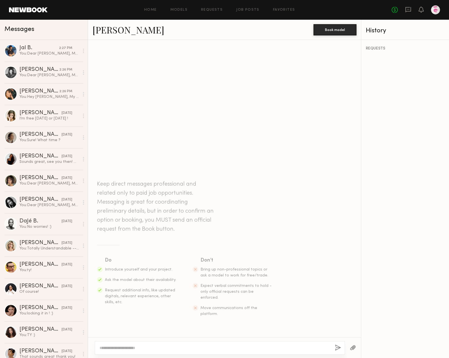
click at [108, 347] on textarea at bounding box center [215, 348] width 231 height 6
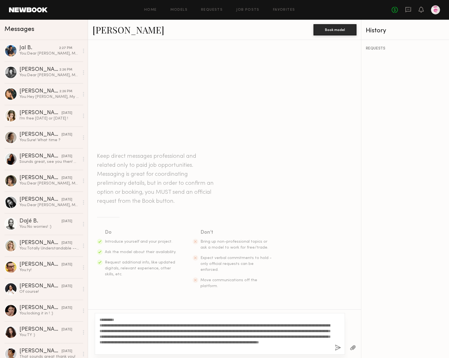
drag, startPoint x: 110, startPoint y: 319, endPoint x: 118, endPoint y: 318, distance: 7.4
click at [118, 318] on textarea "**********" at bounding box center [215, 334] width 231 height 34
click at [267, 341] on textarea "**********" at bounding box center [215, 334] width 231 height 34
drag, startPoint x: 292, startPoint y: 342, endPoint x: 317, endPoint y: 340, distance: 25.7
click at [317, 340] on textarea "**********" at bounding box center [215, 334] width 231 height 34
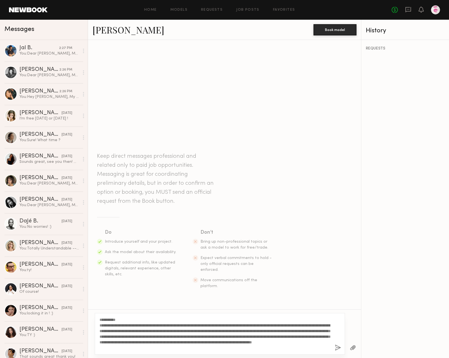
type textarea "**********"
click at [337, 347] on button "button" at bounding box center [338, 347] width 6 height 7
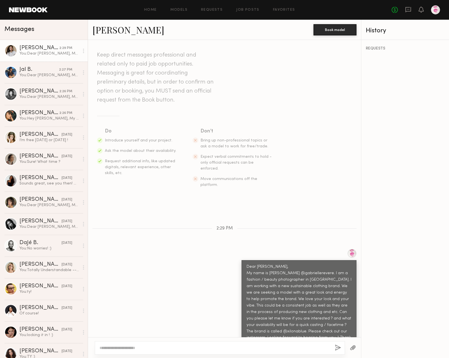
scroll to position [45, 0]
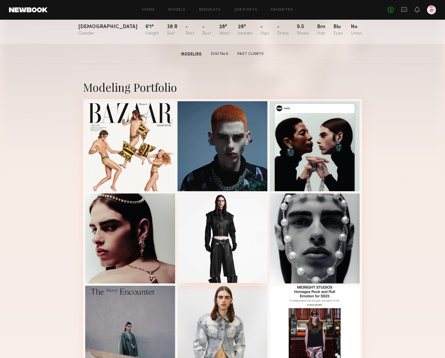
scroll to position [64, 0]
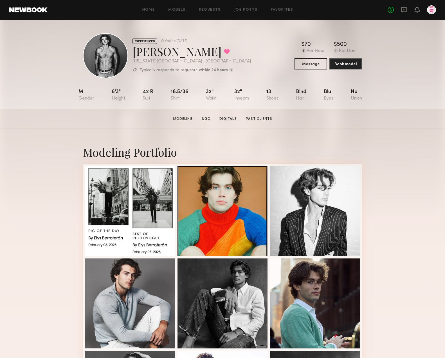
click at [227, 121] on link "Digitals" at bounding box center [228, 118] width 22 height 5
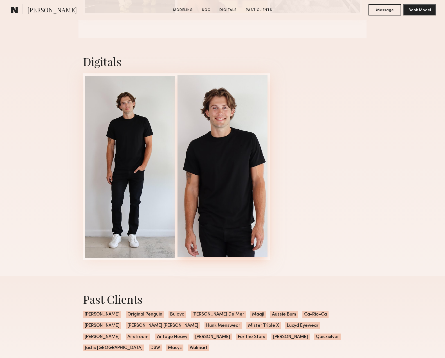
scroll to position [971, 0]
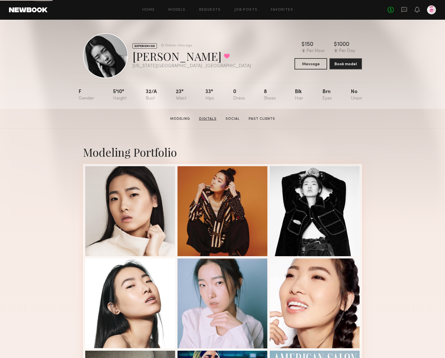
click at [208, 119] on link "Digitals" at bounding box center [208, 118] width 22 height 5
click at [316, 64] on button "Message" at bounding box center [310, 63] width 33 height 11
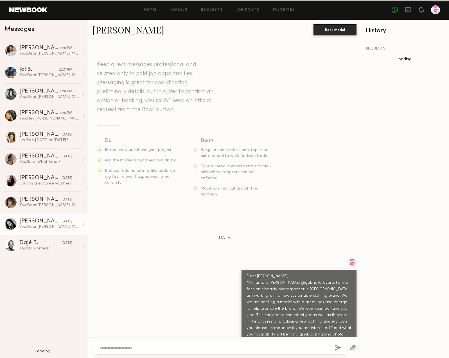
scroll to position [103, 0]
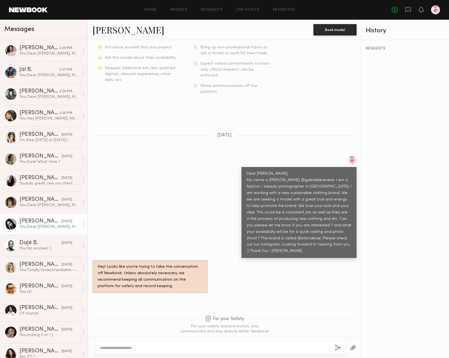
click at [101, 344] on div at bounding box center [220, 347] width 250 height 13
click at [108, 348] on textarea at bounding box center [215, 348] width 231 height 6
paste textarea "**********"
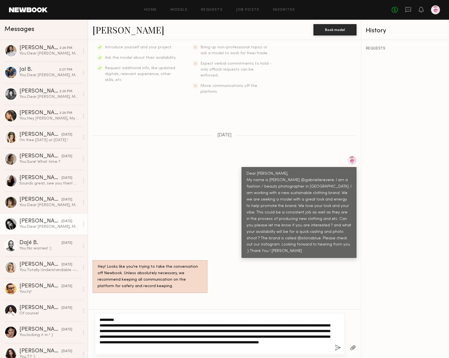
drag, startPoint x: 108, startPoint y: 319, endPoint x: 117, endPoint y: 319, distance: 9.0
click at [117, 319] on textarea "**********" at bounding box center [215, 334] width 231 height 34
click at [254, 343] on textarea "**********" at bounding box center [215, 334] width 231 height 34
drag, startPoint x: 295, startPoint y: 342, endPoint x: 315, endPoint y: 341, distance: 19.7
click at [315, 341] on textarea "**********" at bounding box center [215, 334] width 231 height 34
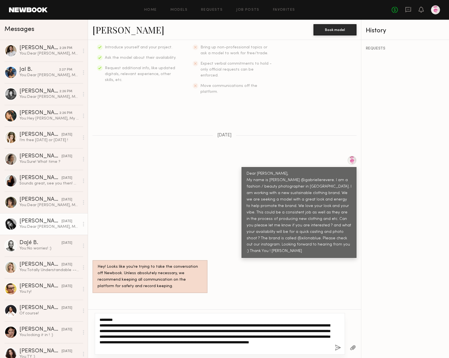
type textarea "**********"
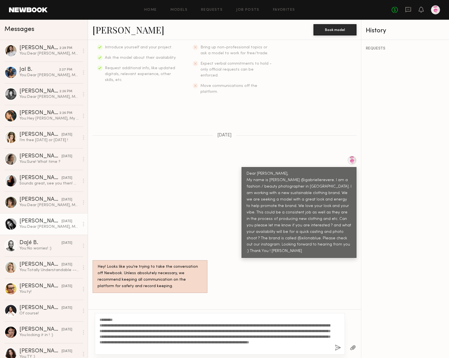
click at [341, 348] on button "button" at bounding box center [338, 347] width 6 height 7
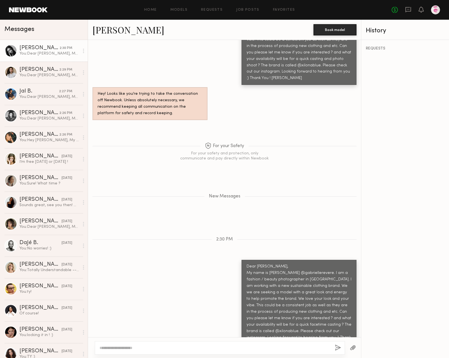
scroll to position [310, 0]
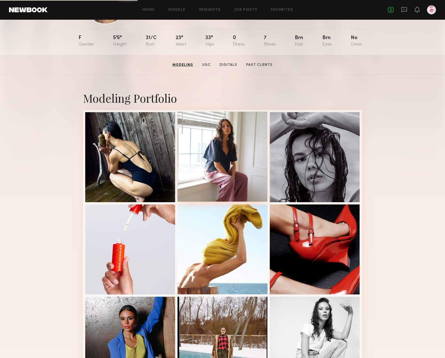
scroll to position [38, 0]
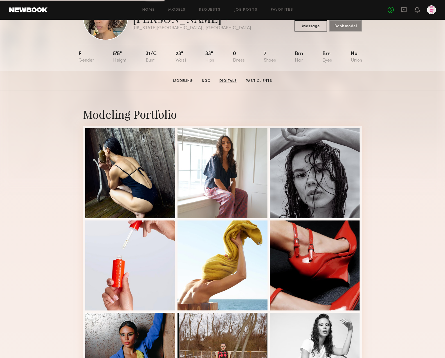
click at [224, 80] on link "Digitals" at bounding box center [228, 80] width 22 height 5
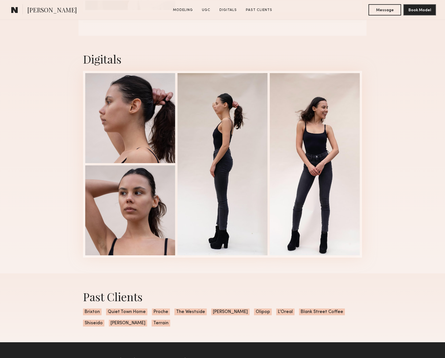
scroll to position [694, 0]
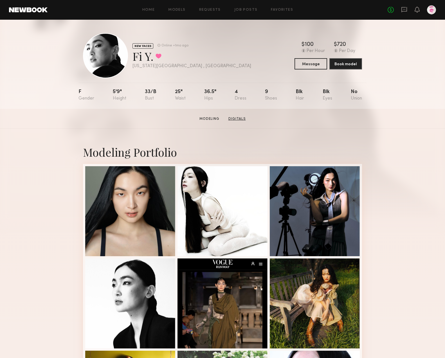
click at [236, 118] on link "Digitals" at bounding box center [237, 118] width 22 height 5
click at [312, 64] on button "Message" at bounding box center [310, 63] width 33 height 11
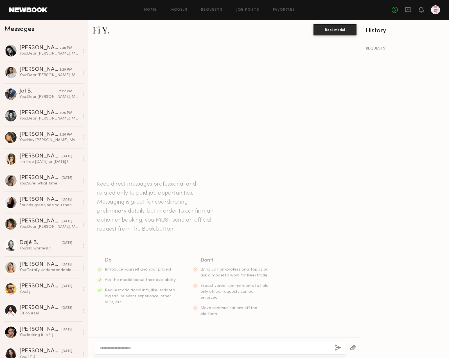
click at [120, 349] on textarea at bounding box center [215, 348] width 231 height 6
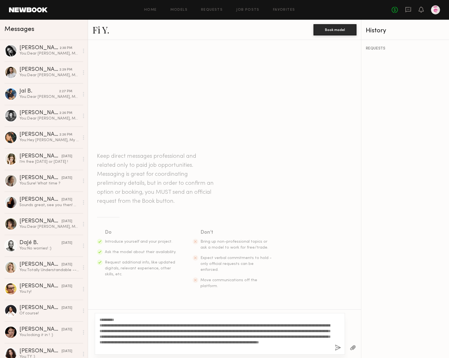
drag, startPoint x: 112, startPoint y: 320, endPoint x: 118, endPoint y: 319, distance: 5.4
click at [118, 319] on textarea "**********" at bounding box center [215, 334] width 231 height 34
click at [276, 341] on textarea "**********" at bounding box center [215, 334] width 231 height 34
click at [254, 342] on textarea "**********" at bounding box center [215, 334] width 231 height 34
drag, startPoint x: 288, startPoint y: 342, endPoint x: 314, endPoint y: 341, distance: 25.9
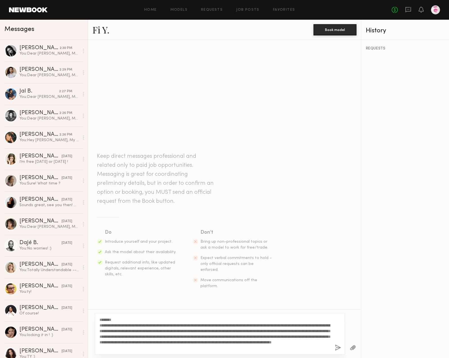
click at [314, 341] on textarea "**********" at bounding box center [215, 334] width 231 height 34
type textarea "**********"
click at [338, 347] on button "button" at bounding box center [338, 347] width 6 height 7
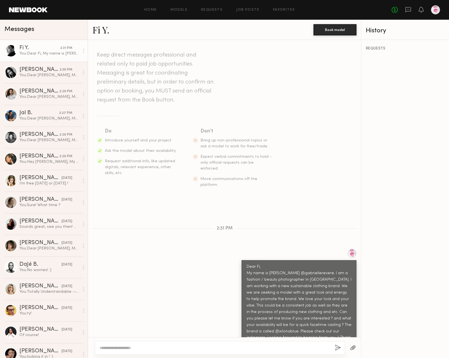
scroll to position [45, 0]
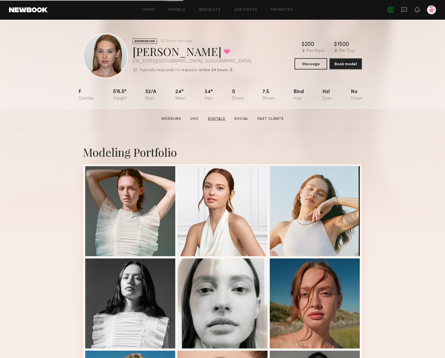
click at [220, 117] on link "Digitals" at bounding box center [216, 118] width 22 height 5
click at [269, 119] on link "Past Clients" at bounding box center [270, 118] width 31 height 5
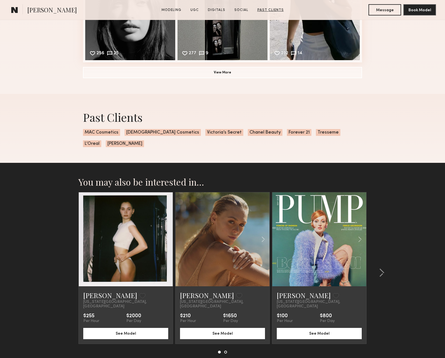
scroll to position [1634, 0]
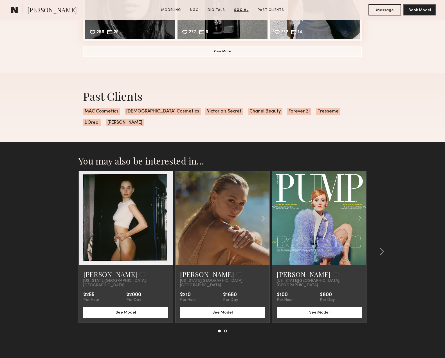
click at [165, 213] on common-icon at bounding box center [166, 218] width 8 height 11
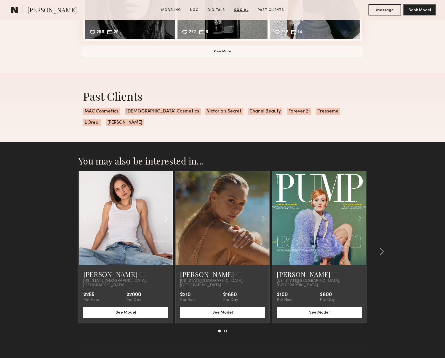
click at [165, 213] on common-icon at bounding box center [166, 218] width 8 height 11
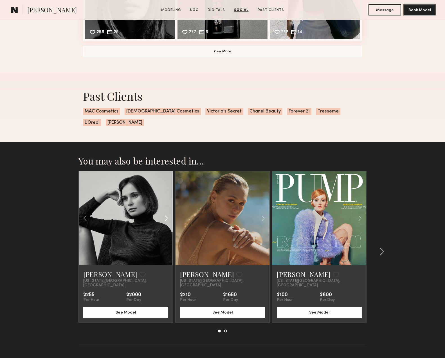
click at [165, 213] on common-icon at bounding box center [166, 218] width 8 height 11
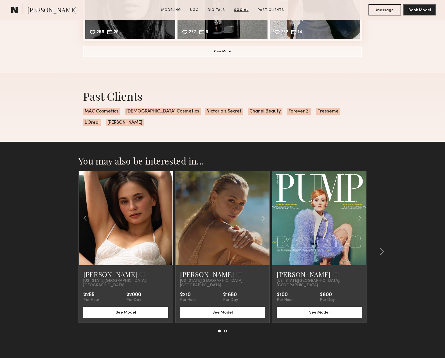
click at [165, 206] on div at bounding box center [126, 218] width 94 height 94
click at [89, 213] on common-icon at bounding box center [85, 218] width 8 height 11
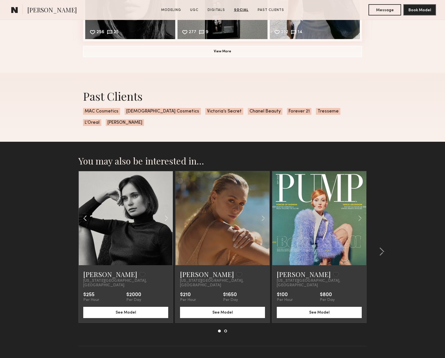
click at [87, 213] on common-icon at bounding box center [85, 218] width 8 height 11
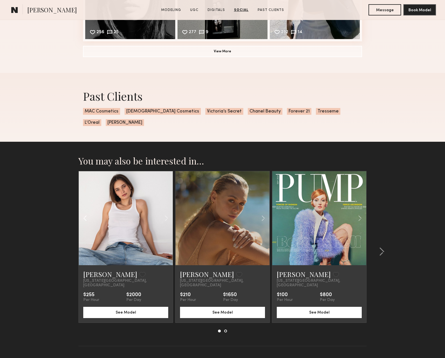
click at [87, 213] on common-icon at bounding box center [85, 218] width 8 height 11
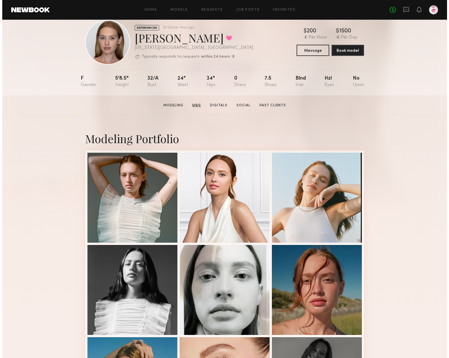
scroll to position [0, 0]
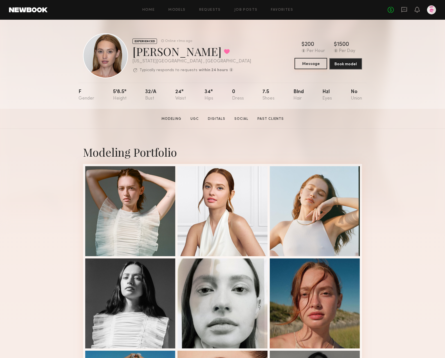
click at [315, 64] on button "Message" at bounding box center [310, 63] width 33 height 11
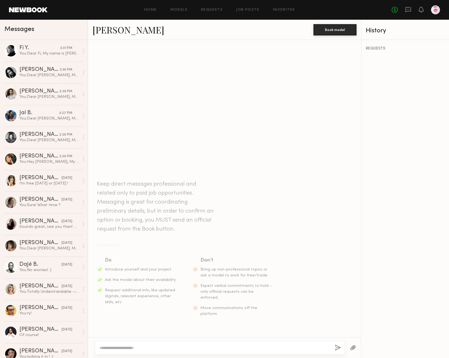
click at [115, 347] on textarea at bounding box center [215, 348] width 231 height 6
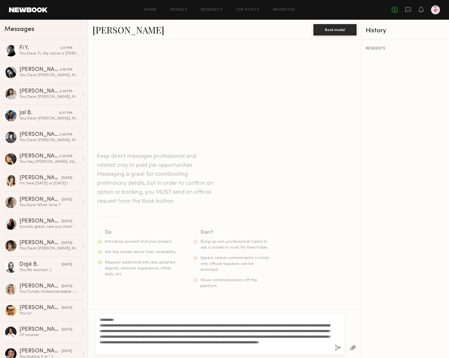
drag, startPoint x: 114, startPoint y: 320, endPoint x: 86, endPoint y: 320, distance: 28.4
click at [86, 320] on div "Messages Fi Y. 2:31 PM You: Dear Fi, My name is [PERSON_NAME] @gabriellerevere.…" at bounding box center [224, 189] width 449 height 338
drag, startPoint x: 285, startPoint y: 335, endPoint x: 280, endPoint y: 336, distance: 5.5
click at [285, 335] on textarea "**********" at bounding box center [215, 334] width 231 height 34
click at [254, 342] on textarea "**********" at bounding box center [215, 334] width 231 height 34
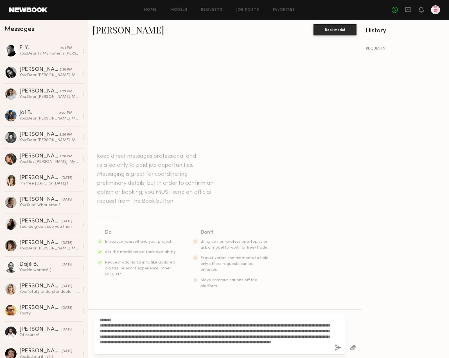
drag, startPoint x: 311, startPoint y: 342, endPoint x: 315, endPoint y: 342, distance: 3.9
click at [315, 342] on textarea "**********" at bounding box center [215, 334] width 231 height 34
type textarea "**********"
click at [338, 348] on button "button" at bounding box center [338, 347] width 6 height 7
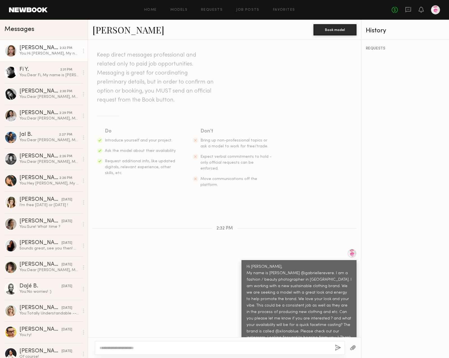
scroll to position [45, 0]
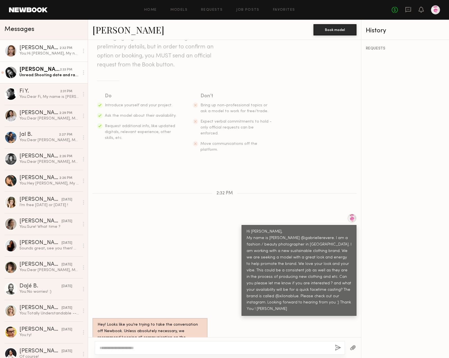
click at [44, 71] on div "[PERSON_NAME]" at bounding box center [39, 70] width 40 height 6
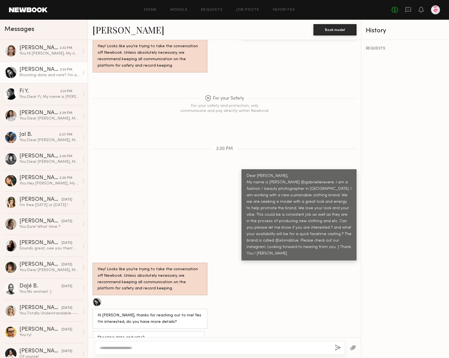
scroll to position [307, 0]
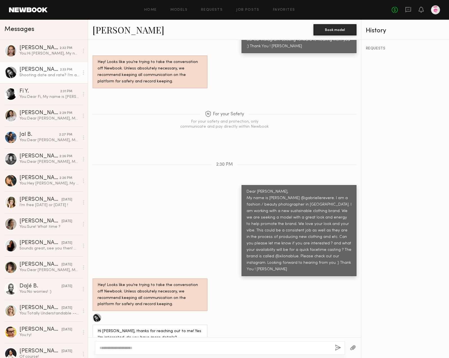
click at [106, 32] on link "[PERSON_NAME]" at bounding box center [128, 30] width 72 height 12
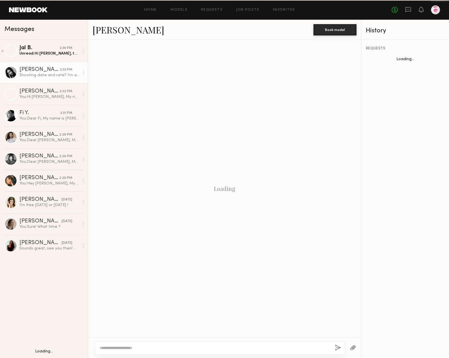
scroll to position [323, 0]
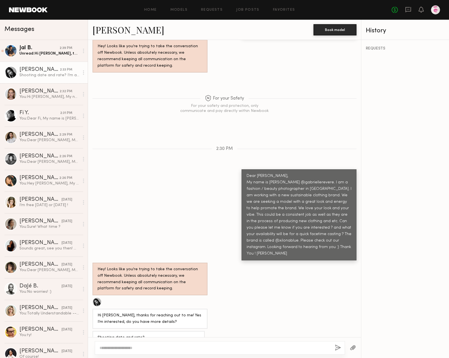
click at [118, 343] on div at bounding box center [220, 347] width 250 height 13
click at [9, 71] on div at bounding box center [10, 72] width 13 height 13
click at [109, 30] on link "[PERSON_NAME]" at bounding box center [128, 30] width 72 height 12
click at [123, 345] on textarea at bounding box center [215, 348] width 231 height 6
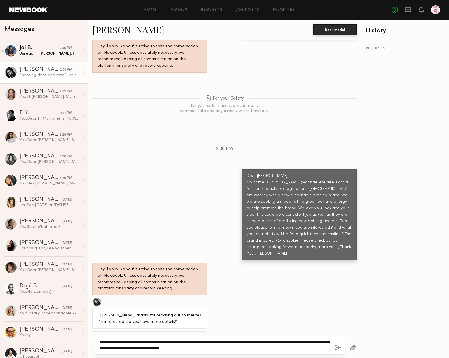
click at [160, 347] on textarea "**********" at bounding box center [215, 344] width 231 height 11
click at [238, 348] on textarea "**********" at bounding box center [215, 344] width 231 height 11
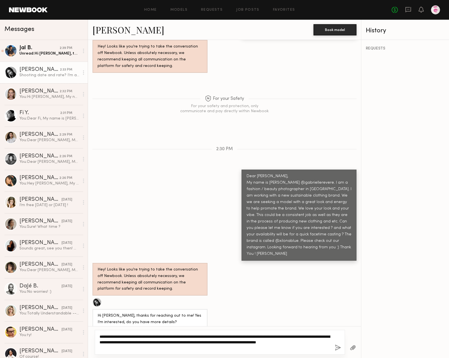
click at [234, 341] on textarea "**********" at bounding box center [215, 342] width 231 height 17
type textarea "**********"
click at [335, 347] on button "button" at bounding box center [338, 347] width 6 height 7
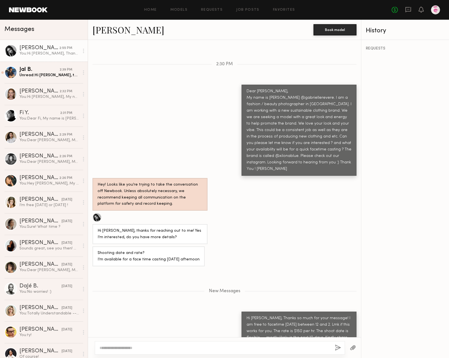
scroll to position [443, 0]
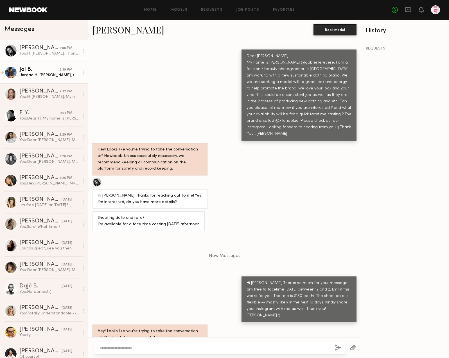
click at [44, 71] on div "Jal B." at bounding box center [39, 70] width 40 height 6
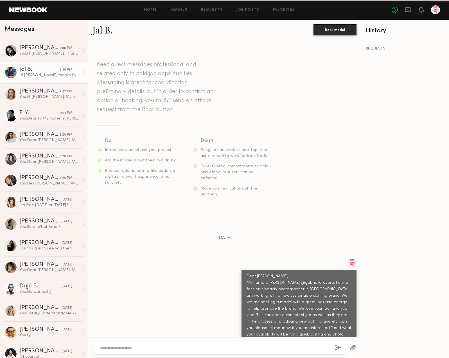
scroll to position [315, 0]
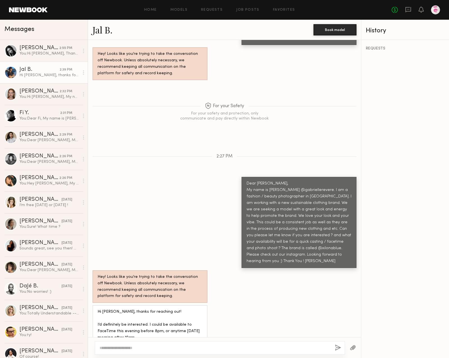
click at [134, 345] on textarea at bounding box center [215, 348] width 231 height 6
type textarea "*"
click at [270, 347] on textarea "**********" at bounding box center [215, 348] width 231 height 6
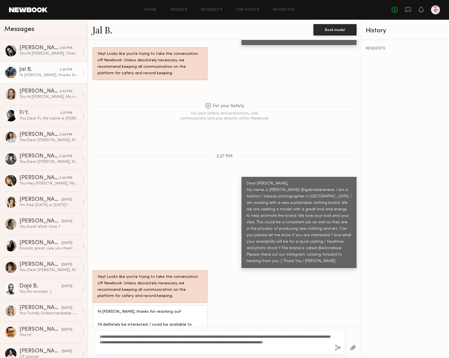
click at [176, 352] on div "**********" at bounding box center [220, 342] width 250 height 25
click at [170, 341] on textarea "**********" at bounding box center [215, 342] width 231 height 17
type textarea "**********"
click at [190, 352] on div "**********" at bounding box center [220, 342] width 250 height 25
drag, startPoint x: 255, startPoint y: 346, endPoint x: 266, endPoint y: 345, distance: 10.7
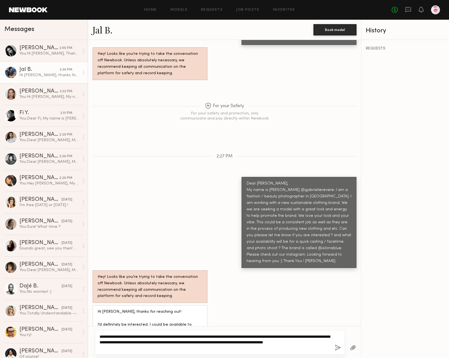
click at [255, 346] on textarea "**********" at bounding box center [215, 342] width 231 height 17
click at [337, 347] on button "button" at bounding box center [338, 347] width 6 height 7
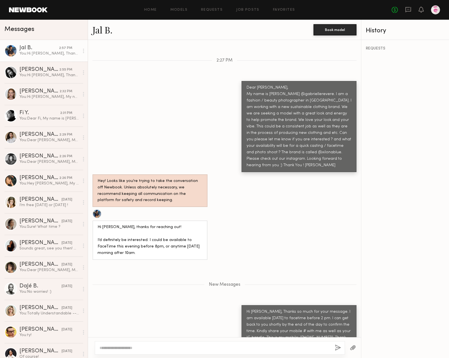
scroll to position [446, 0]
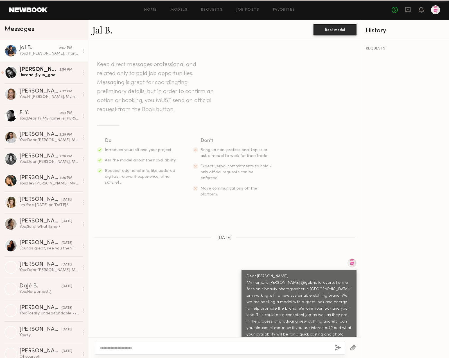
scroll to position [403, 0]
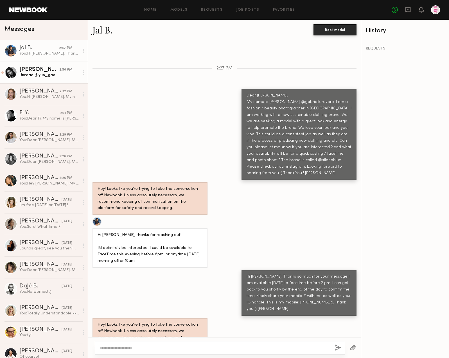
click at [41, 74] on div "Unread: @yun_gao" at bounding box center [49, 75] width 60 height 5
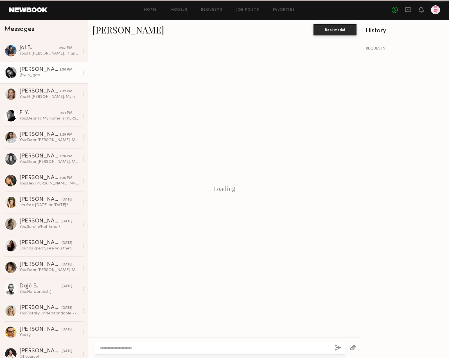
scroll to position [427, 0]
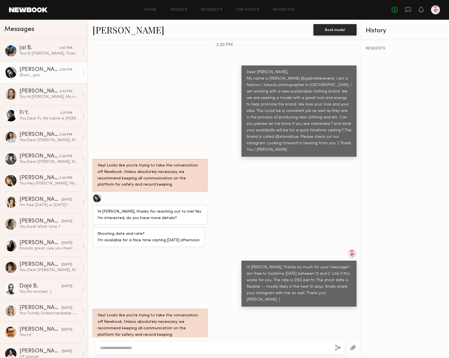
click at [133, 347] on textarea at bounding box center [215, 348] width 231 height 6
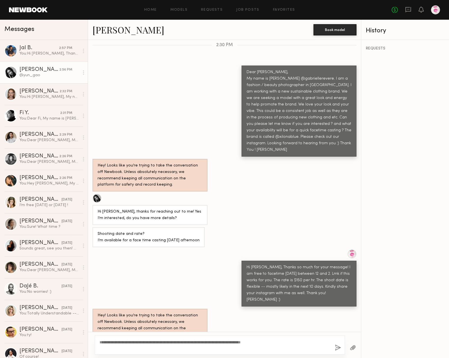
type textarea "**********"
click at [335, 348] on button "button" at bounding box center [338, 347] width 6 height 7
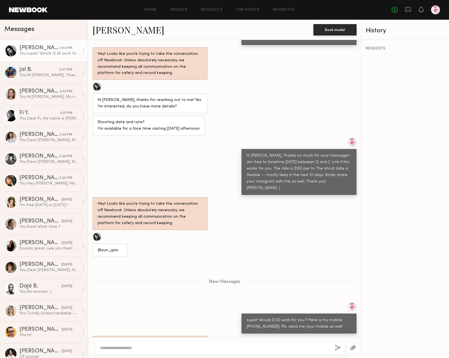
scroll to position [592, 0]
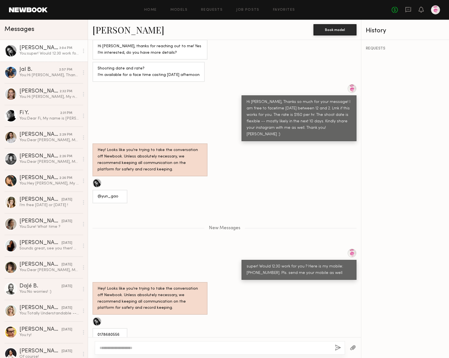
click at [123, 344] on div "9178680556" at bounding box center [109, 350] width 35 height 13
drag, startPoint x: 115, startPoint y: 326, endPoint x: 88, endPoint y: 326, distance: 27.3
click at [88, 344] on div "9178680556" at bounding box center [224, 350] width 273 height 13
copy div "9178680556"
click at [130, 348] on textarea at bounding box center [215, 348] width 231 height 6
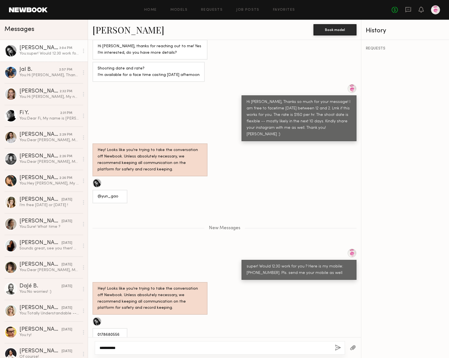
paste textarea "**********"
type textarea "**********"
click at [339, 348] on button "button" at bounding box center [338, 347] width 6 height 7
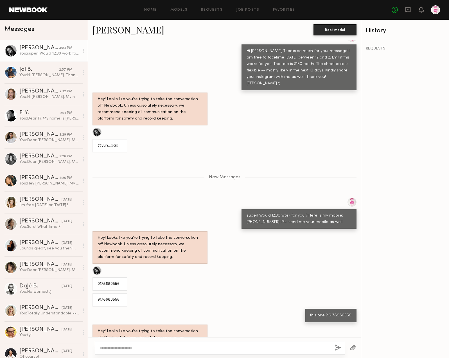
scroll to position [604, 0]
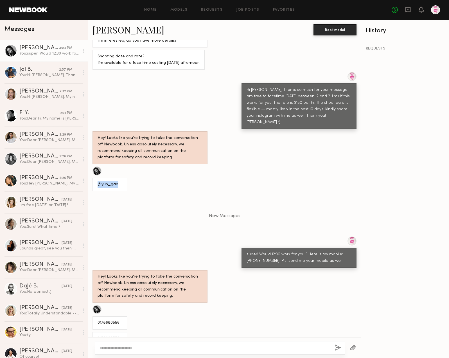
drag, startPoint x: 99, startPoint y: 159, endPoint x: 93, endPoint y: 159, distance: 6.2
click at [93, 178] on div "@yun_gao" at bounding box center [109, 184] width 35 height 13
copy div "@yun_gao"
click at [64, 74] on div "Unread: That sounds good, keep me posted! <2pm works for me, IG: Insecureinthec…" at bounding box center [49, 75] width 60 height 5
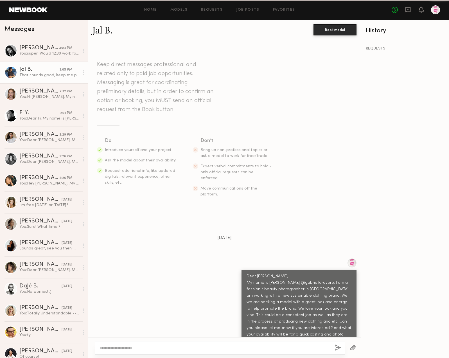
scroll to position [475, 0]
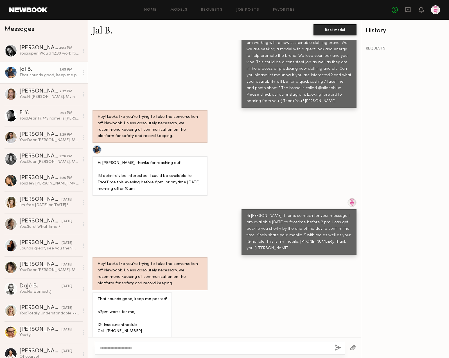
click at [228, 348] on textarea at bounding box center [215, 348] width 231 height 6
drag, startPoint x: 108, startPoint y: 306, endPoint x: 149, endPoint y: 305, distance: 41.1
click at [149, 305] on div "That sounds good, keep me posted! <2pm works for me, IG: Insecureintheclub Cell…" at bounding box center [132, 322] width 69 height 52
drag, startPoint x: 105, startPoint y: 305, endPoint x: 144, endPoint y: 305, distance: 38.5
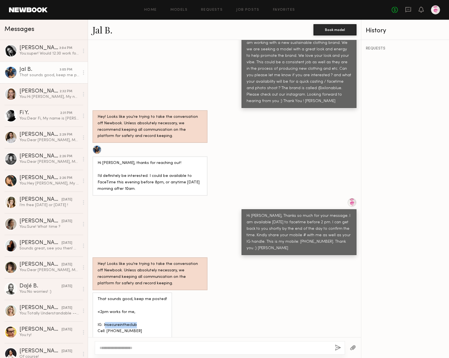
click at [144, 305] on div "That sounds good, keep me posted! <2pm works for me, IG: Insecureintheclub Cell…" at bounding box center [132, 322] width 69 height 52
drag, startPoint x: 144, startPoint y: 305, endPoint x: 139, endPoint y: 306, distance: 4.8
click at [144, 305] on div "That sounds good, keep me posted! <2pm works for me, IG: Insecureintheclub Cell…" at bounding box center [132, 322] width 69 height 52
drag, startPoint x: 133, startPoint y: 306, endPoint x: 110, endPoint y: 308, distance: 22.6
click at [104, 307] on div "That sounds good, keep me posted! <2pm works for me, IG: Insecureintheclub Cell…" at bounding box center [132, 322] width 69 height 52
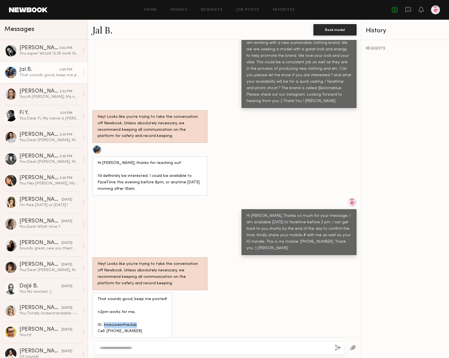
copy div "Insecureintheclub"
click at [119, 344] on div at bounding box center [220, 347] width 250 height 13
click at [116, 345] on textarea at bounding box center [215, 348] width 231 height 6
type textarea "**********"
click at [337, 347] on button "button" at bounding box center [338, 347] width 6 height 7
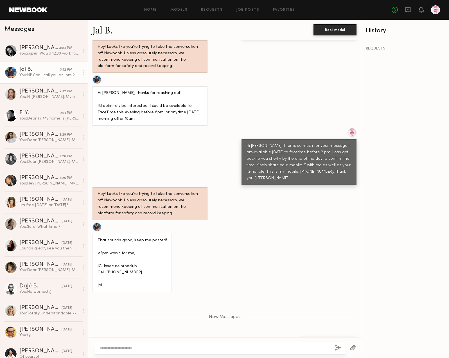
scroll to position [580, 0]
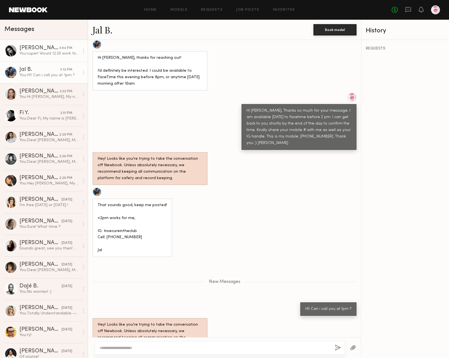
click at [52, 44] on link "Yun G. 3:04 PM You: super! Would 12:30 work for you ? Here is my mobile: 917-55…" at bounding box center [44, 51] width 88 height 22
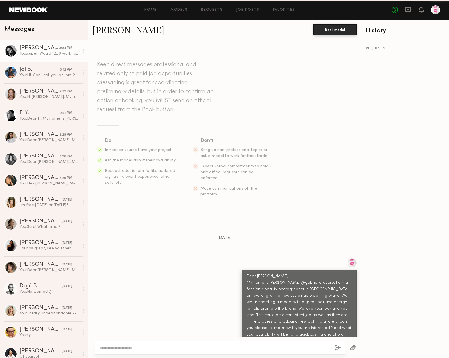
scroll to position [616, 0]
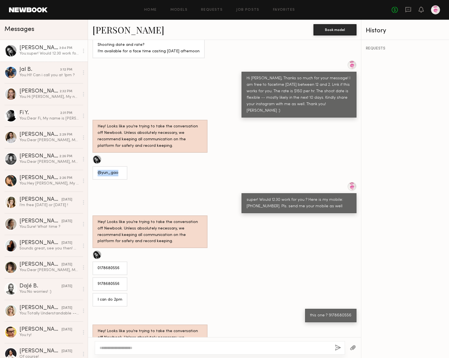
drag, startPoint x: 117, startPoint y: 148, endPoint x: 94, endPoint y: 148, distance: 23.3
click at [94, 166] on div "@yun_gao" at bounding box center [109, 172] width 35 height 13
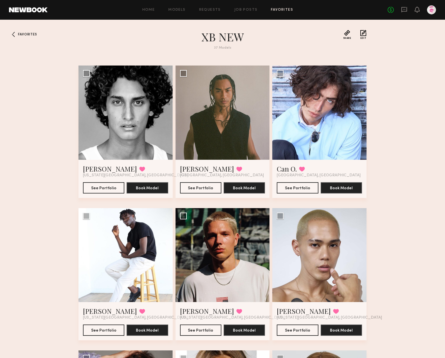
click at [431, 10] on div at bounding box center [431, 9] width 9 height 9
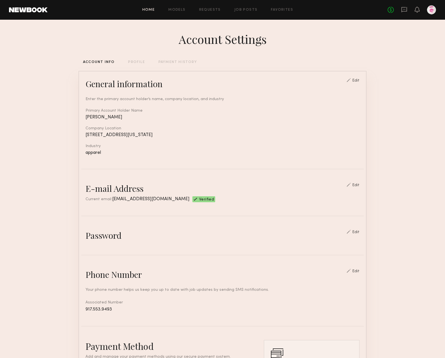
click at [150, 9] on link "Home" at bounding box center [148, 10] width 13 height 4
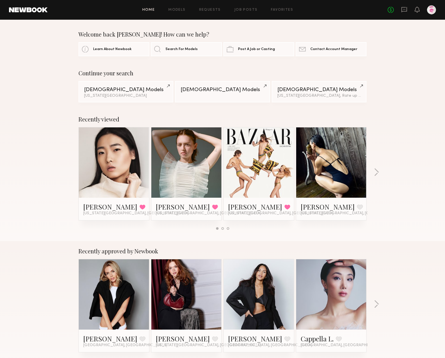
click at [26, 11] on link at bounding box center [28, 9] width 39 height 5
click at [431, 8] on div at bounding box center [431, 9] width 9 height 9
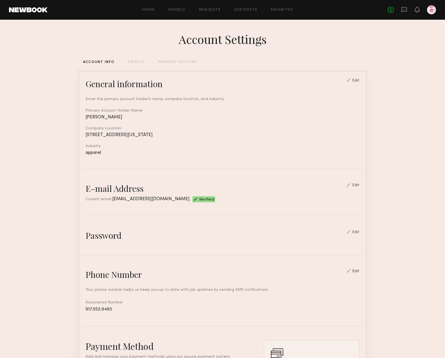
click at [431, 8] on div at bounding box center [431, 9] width 9 height 9
click at [404, 11] on icon at bounding box center [404, 9] width 6 height 5
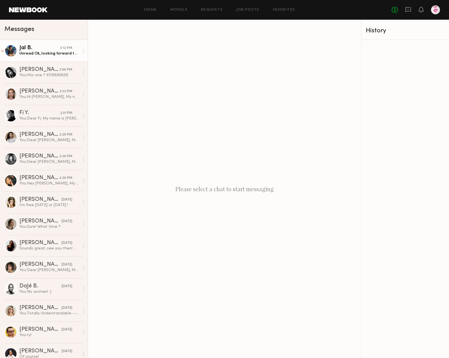
click at [26, 54] on div "Unread: Ok, looking forward to it !" at bounding box center [49, 53] width 60 height 5
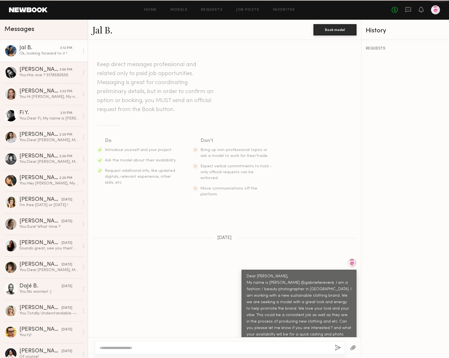
scroll to position [577, 0]
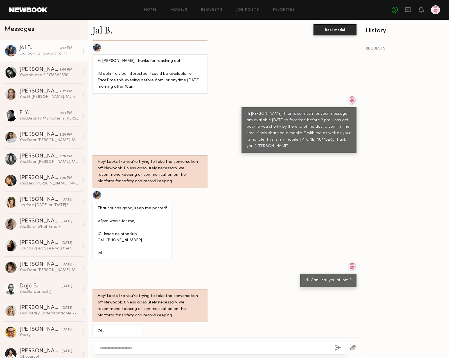
click at [155, 349] on textarea at bounding box center [215, 348] width 231 height 6
type textarea "**********"
click at [340, 347] on button "button" at bounding box center [338, 347] width 6 height 7
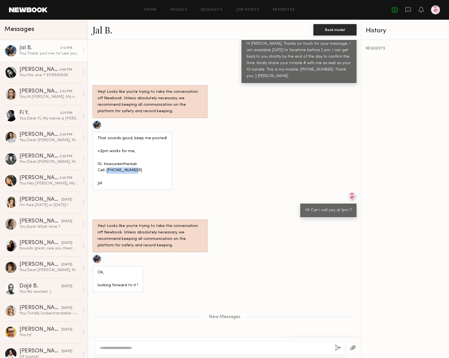
drag, startPoint x: 106, startPoint y: 152, endPoint x: 133, endPoint y: 150, distance: 27.0
click at [133, 150] on div "That sounds good, keep me posted! <2pm works for me, IG: Insecureintheclub Cell…" at bounding box center [132, 161] width 69 height 52
copy div "206-741-9188"
